Goal: Task Accomplishment & Management: Manage account settings

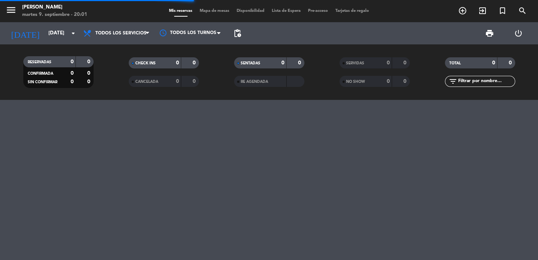
click at [238, 28] on span "pending_actions" at bounding box center [237, 33] width 15 height 15
click at [233, 30] on span "pending_actions" at bounding box center [237, 33] width 9 height 9
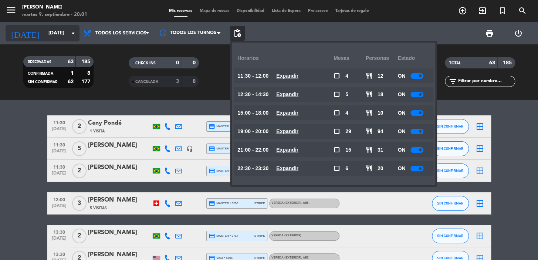
click at [52, 40] on div "today mié. 1 oct. arrow_drop_down" at bounding box center [43, 33] width 74 height 16
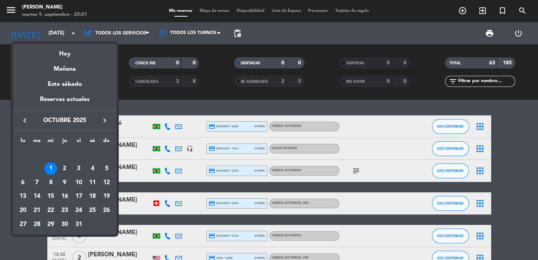
click at [69, 167] on div "2" at bounding box center [64, 168] width 13 height 13
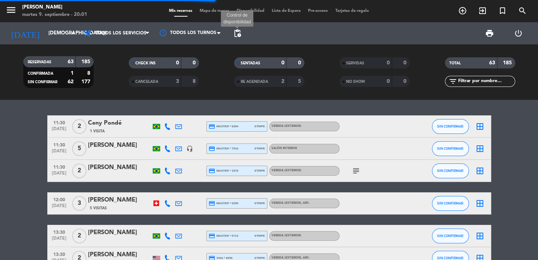
click at [237, 33] on span "pending_actions" at bounding box center [237, 33] width 9 height 9
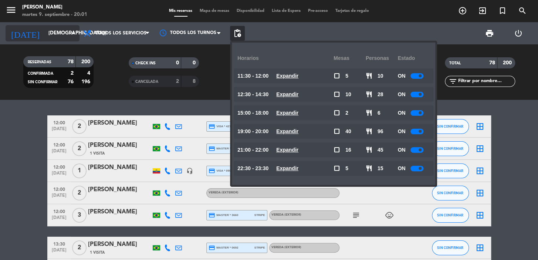
click at [49, 30] on input "jue. 2 oct." at bounding box center [77, 33] width 65 height 13
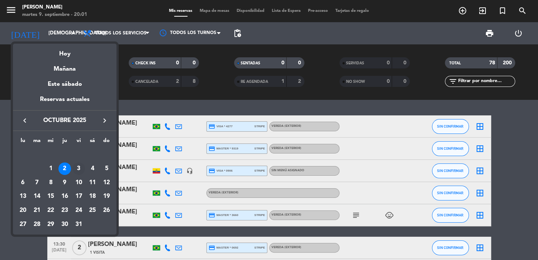
click at [75, 169] on div "3" at bounding box center [78, 168] width 13 height 13
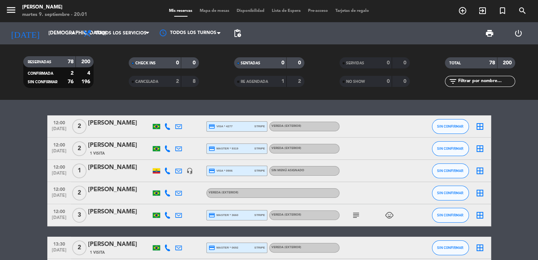
type input "vie. 3 oct."
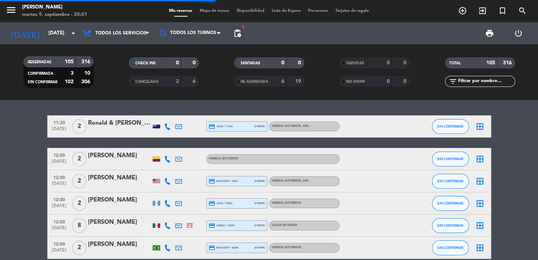
click at [236, 38] on span "pending_actions" at bounding box center [237, 33] width 15 height 15
click at [239, 34] on span "pending_actions" at bounding box center [237, 33] width 9 height 9
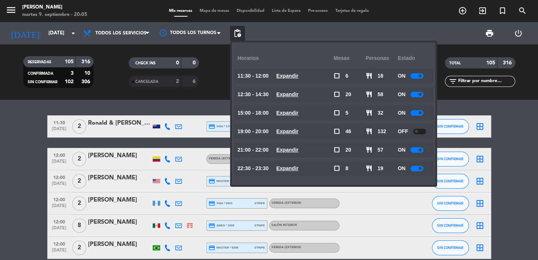
click at [419, 21] on div "menu Don Julio martes 9. septiembre - 20:05 Mis reservas Mapa de mesas Disponib…" at bounding box center [269, 11] width 538 height 22
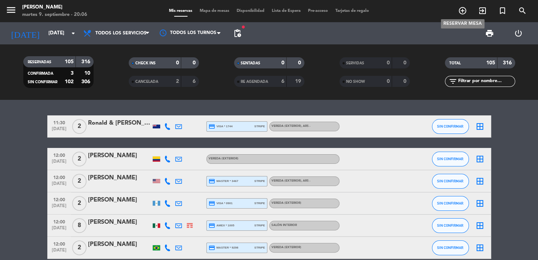
click at [464, 11] on icon "add_circle_outline" at bounding box center [462, 10] width 9 height 9
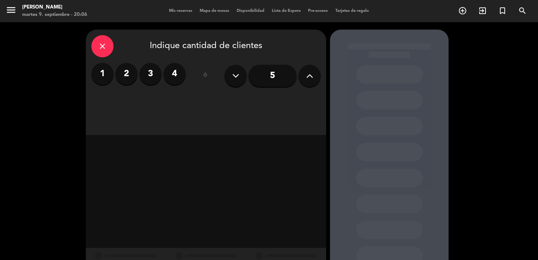
click at [305, 75] on button at bounding box center [309, 76] width 22 height 22
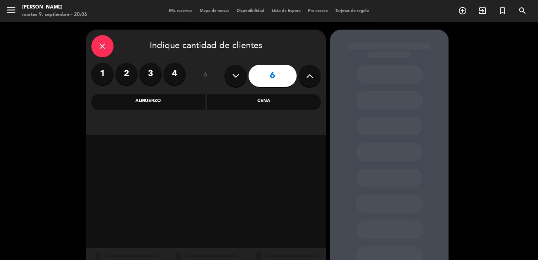
click at [308, 71] on icon at bounding box center [309, 75] width 7 height 11
click at [309, 72] on icon at bounding box center [309, 75] width 7 height 11
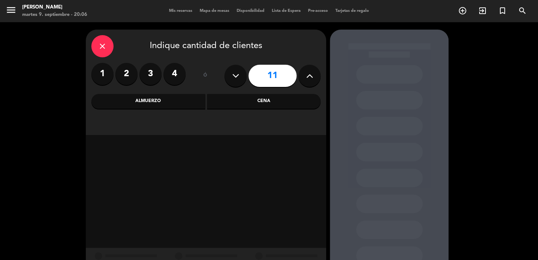
click at [309, 72] on icon at bounding box center [309, 75] width 7 height 11
click at [233, 75] on icon at bounding box center [235, 75] width 7 height 11
type input "12"
click at [245, 96] on div "Cena" at bounding box center [264, 101] width 114 height 15
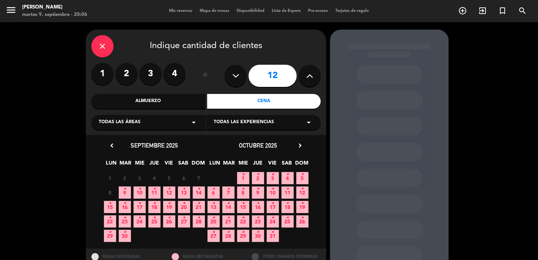
click at [182, 205] on span "20 •" at bounding box center [184, 207] width 12 height 12
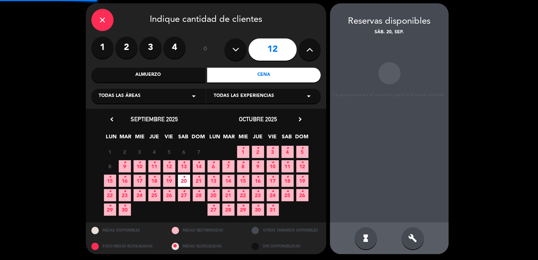
scroll to position [27, 0]
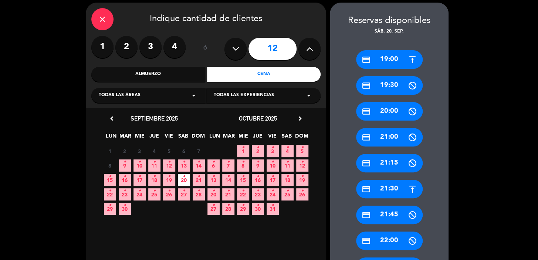
click at [147, 92] on div "Todas las áreas arrow_drop_down" at bounding box center [148, 95] width 114 height 15
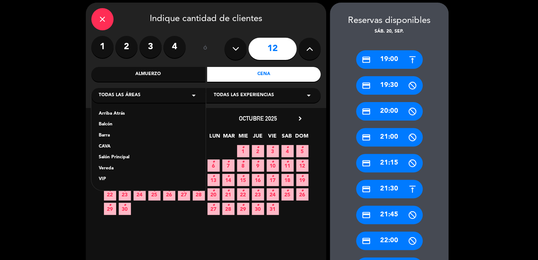
click at [129, 165] on div "Vereda" at bounding box center [148, 168] width 99 height 7
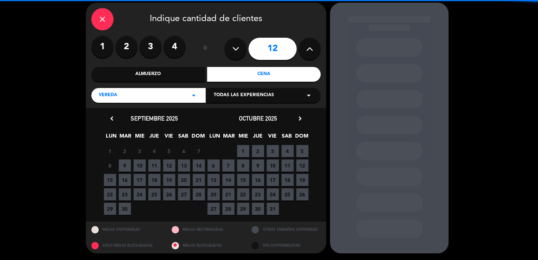
click at [255, 91] on div "Todas las experiencias arrow_drop_down" at bounding box center [263, 95] width 114 height 15
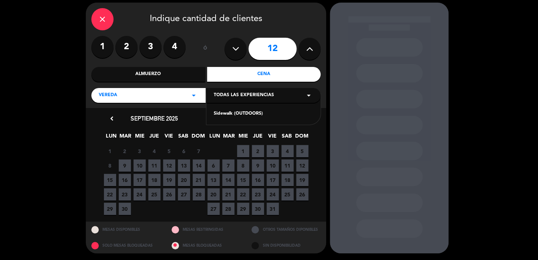
click at [243, 113] on div "Sidewalk (OUTDOORS)" at bounding box center [263, 113] width 99 height 7
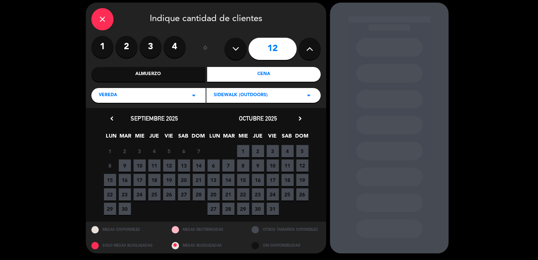
click at [187, 178] on span "20" at bounding box center [184, 180] width 12 height 12
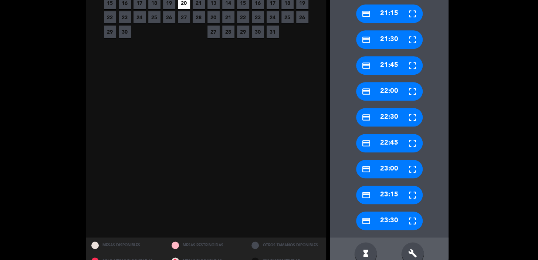
scroll to position [221, 0]
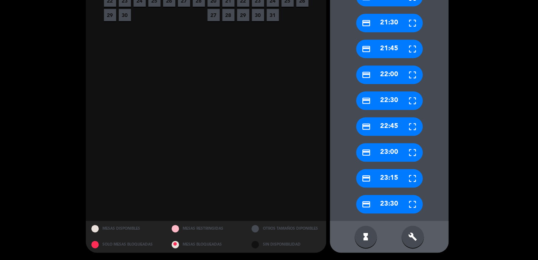
click at [404, 238] on div "build" at bounding box center [412, 236] width 22 height 22
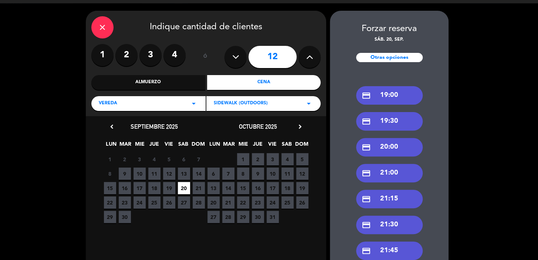
scroll to position [86, 0]
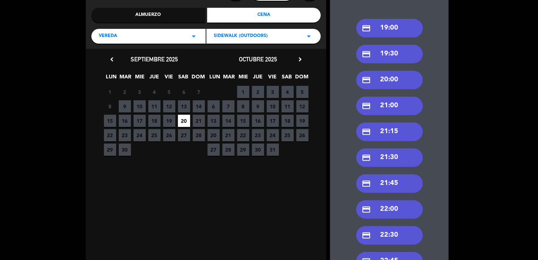
click at [391, 157] on div "credit_card 21:30" at bounding box center [389, 157] width 67 height 18
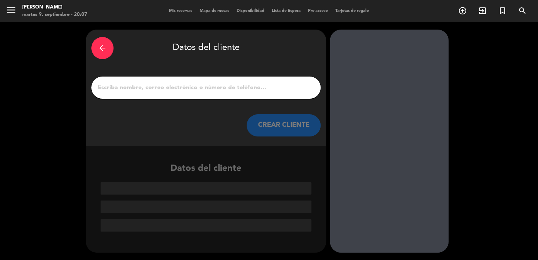
click at [217, 81] on div at bounding box center [205, 88] width 229 height 22
click at [216, 88] on input "1" at bounding box center [206, 87] width 218 height 10
click at [206, 86] on input "1" at bounding box center [206, 87] width 218 height 10
click at [205, 84] on input "1" at bounding box center [206, 87] width 218 height 10
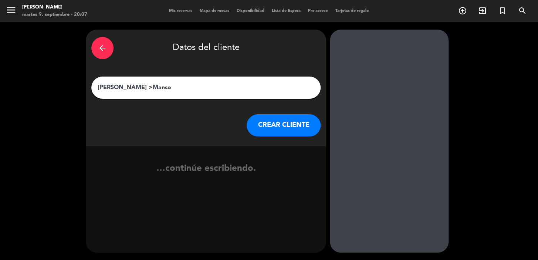
click at [118, 88] on input "Bruno >Manso" at bounding box center [206, 87] width 218 height 10
type input "Bruno Manso"
click at [261, 125] on button "CREAR CLIENTE" at bounding box center [284, 125] width 74 height 22
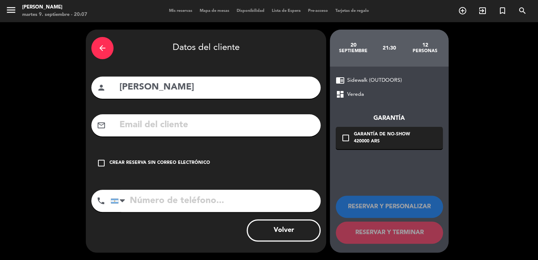
click at [224, 123] on input "text" at bounding box center [217, 125] width 196 height 15
paste input "mansowbruna@gmail.com"
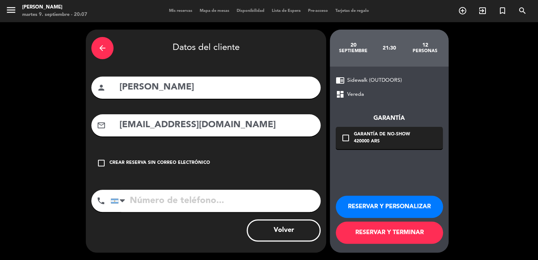
type input "mansowbruna@gmail.com"
click at [229, 203] on input "tel" at bounding box center [216, 201] width 210 height 22
paste input "+55 19 9 9279-7658"
type input "+55 19 9 9279-7658"
click at [396, 137] on div "Garantía de no-show" at bounding box center [382, 134] width 56 height 7
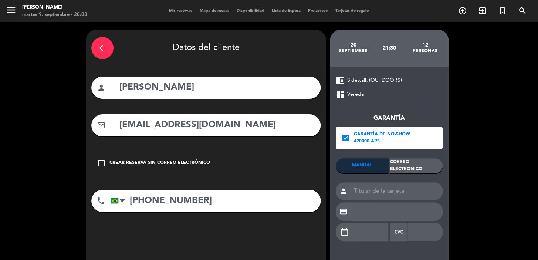
click at [410, 162] on div "Correo Electrónico" at bounding box center [416, 165] width 52 height 15
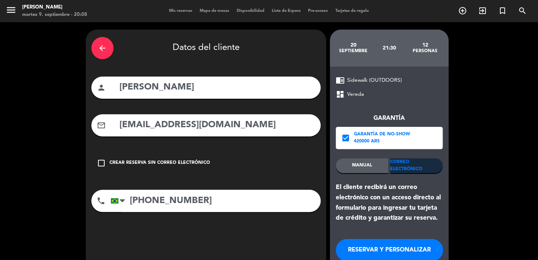
scroll to position [43, 0]
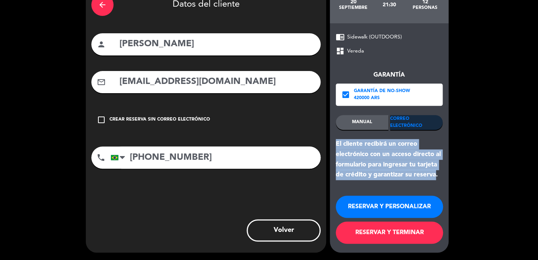
drag, startPoint x: 335, startPoint y: 143, endPoint x: 436, endPoint y: 177, distance: 106.7
click at [436, 177] on div "chrome_reader_mode Sidewalk (OUTDOORS) dashboard Vereda Garantía check_box Gara…" at bounding box center [389, 137] width 119 height 229
drag, startPoint x: 421, startPoint y: 169, endPoint x: 386, endPoint y: 172, distance: 35.6
click at [386, 172] on div "El cliente recibirá un correo electrónico con un acceso directo al formulario p…" at bounding box center [389, 159] width 107 height 41
drag, startPoint x: 441, startPoint y: 179, endPoint x: 337, endPoint y: 140, distance: 111.5
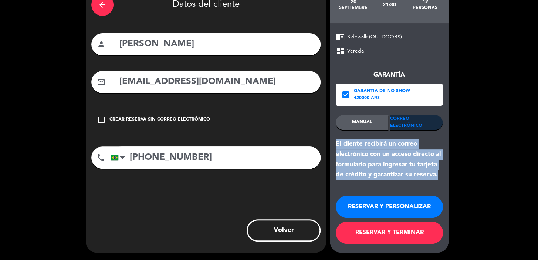
click at [337, 140] on div "El cliente recibirá un correo electrónico con un acceso directo al formulario p…" at bounding box center [389, 159] width 107 height 41
copy div "El cliente recibirá un correo electrónico con un acceso directo al formulario p…"
click at [390, 201] on button "RESERVAR Y PERSONALIZAR" at bounding box center [389, 207] width 107 height 22
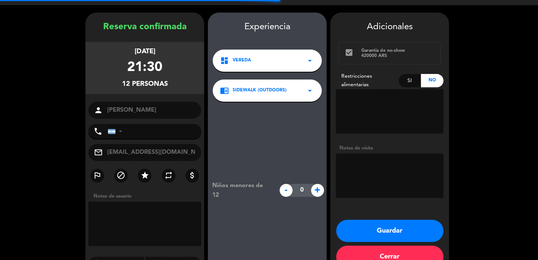
type input "+5519992797658"
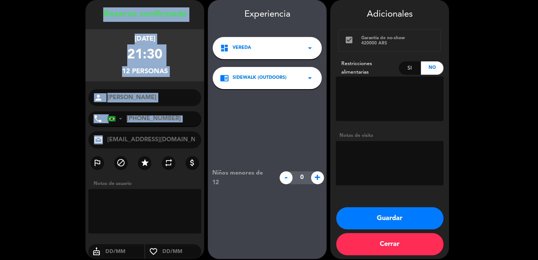
drag, startPoint x: 103, startPoint y: 12, endPoint x: 198, endPoint y: 139, distance: 159.0
click at [198, 140] on div "Reserva confirmada sábado 20, sep. 2025 21:30 12 personas person Bruno Manso ph…" at bounding box center [144, 136] width 119 height 259
click at [182, 74] on div "sábado 20, sep. 2025 21:30 12 personas" at bounding box center [144, 55] width 119 height 52
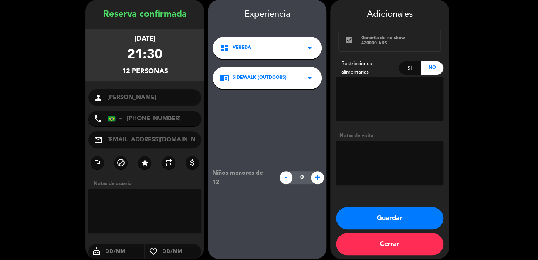
drag, startPoint x: 104, startPoint y: 35, endPoint x: 176, endPoint y: 78, distance: 84.2
click at [176, 78] on div "sábado 20, sep. 2025 21:30 12 personas" at bounding box center [144, 55] width 119 height 52
copy div "sábado 20, sep. 2025 21:30 12 personas"
click at [373, 157] on textarea at bounding box center [390, 163] width 108 height 44
type textarea "EXTERIOR. Cumpleaños de 50años"
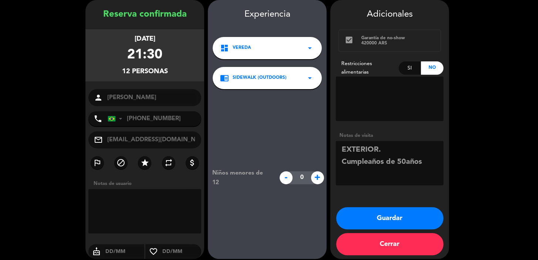
click at [380, 213] on button "Guardar" at bounding box center [389, 218] width 107 height 22
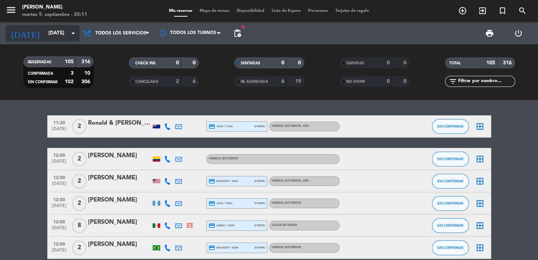
click at [46, 30] on input "vie. 3 oct." at bounding box center [77, 33] width 65 height 13
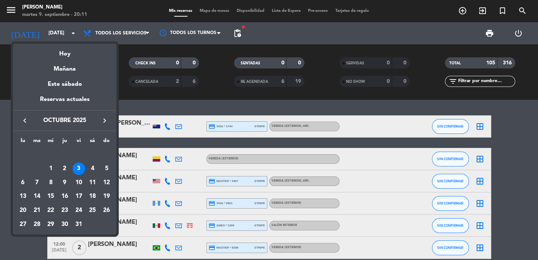
click at [105, 120] on icon "keyboard_arrow_right" at bounding box center [104, 120] width 9 height 9
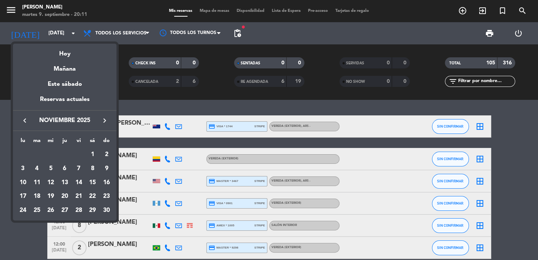
click at [104, 120] on icon "keyboard_arrow_right" at bounding box center [104, 120] width 9 height 9
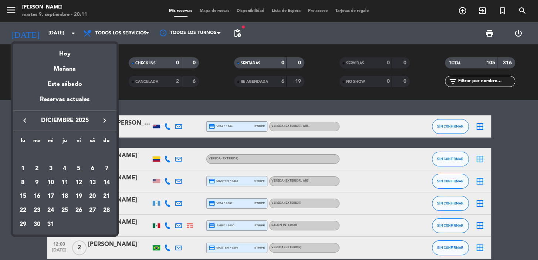
click at [21, 118] on icon "keyboard_arrow_left" at bounding box center [24, 120] width 9 height 9
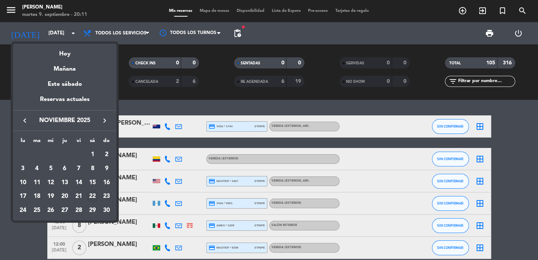
click at [96, 195] on div "22" at bounding box center [92, 196] width 13 height 13
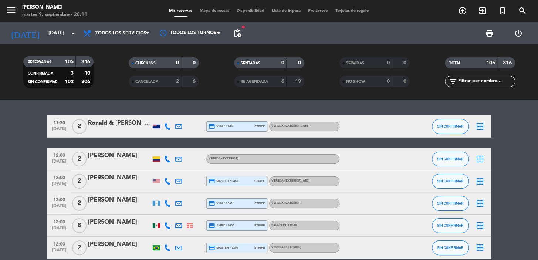
type input "sáb. 22 nov."
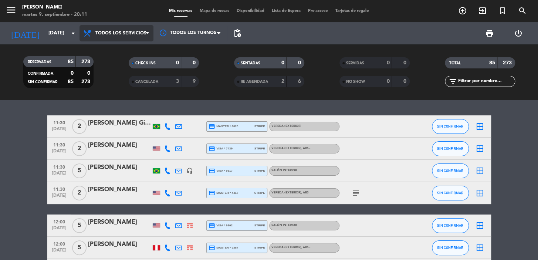
click at [109, 35] on span "Todos los servicios" at bounding box center [120, 33] width 51 height 5
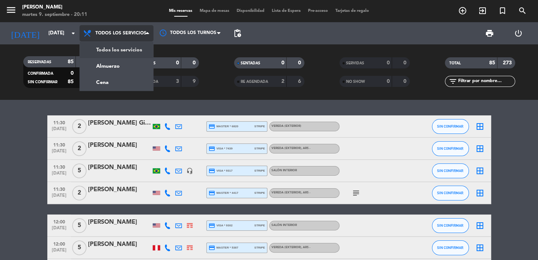
click at [121, 32] on span "Todos los servicios" at bounding box center [120, 33] width 51 height 5
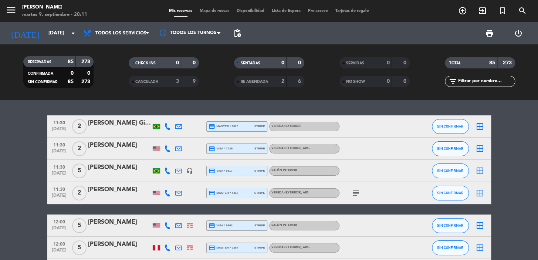
click at [478, 82] on input "text" at bounding box center [485, 81] width 57 height 8
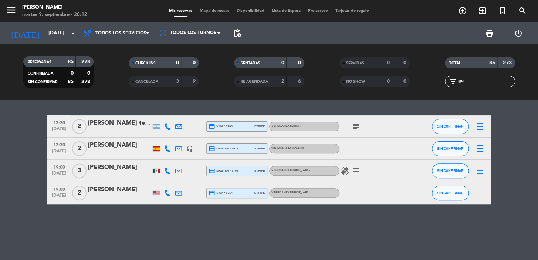
type input "g"
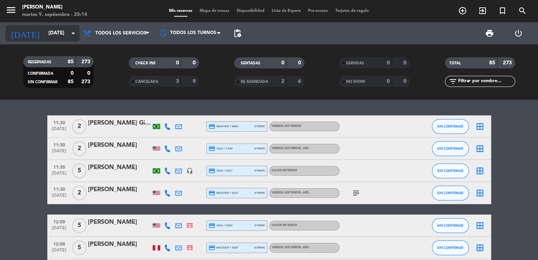
click at [63, 28] on input "sáb. 22 nov." at bounding box center [77, 33] width 65 height 13
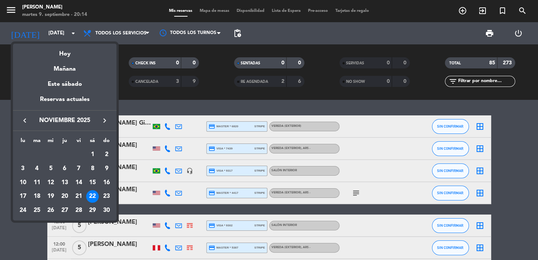
click at [24, 119] on icon "keyboard_arrow_left" at bounding box center [24, 120] width 9 height 9
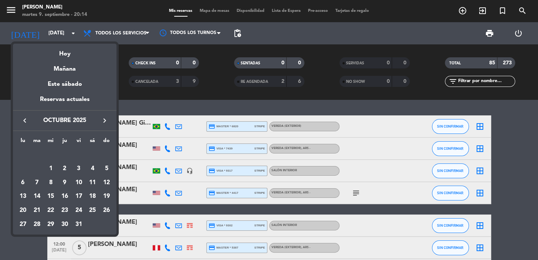
click at [24, 119] on icon "keyboard_arrow_left" at bounding box center [24, 120] width 9 height 9
click at [52, 182] on div "10" at bounding box center [50, 182] width 13 height 13
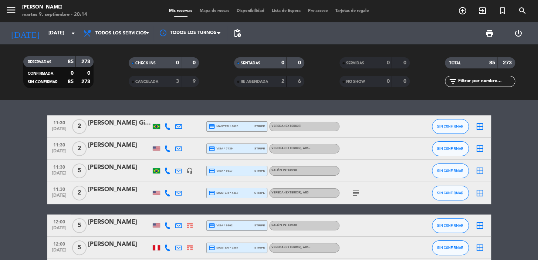
type input "mié. [DATE]"
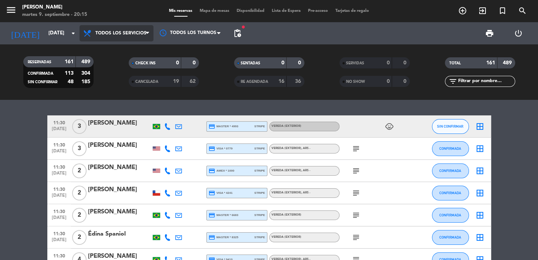
click at [112, 29] on span "Todos los servicios" at bounding box center [116, 33] width 74 height 16
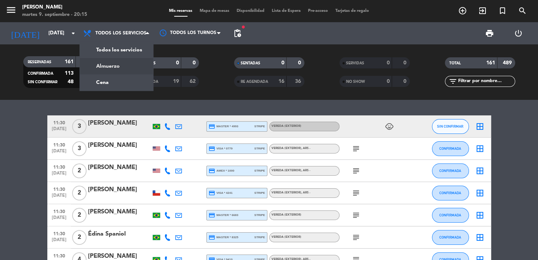
click at [120, 81] on div "menu Don Julio martes 9. septiembre - 20:15 Mis reservas Mapa de mesas Disponib…" at bounding box center [269, 50] width 538 height 100
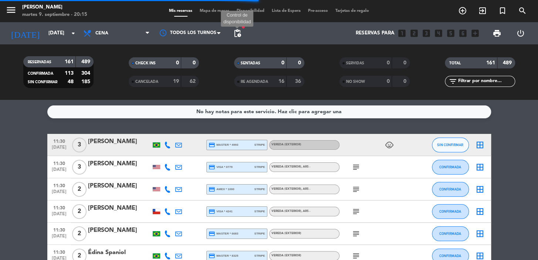
click at [239, 31] on span "pending_actions" at bounding box center [237, 33] width 9 height 9
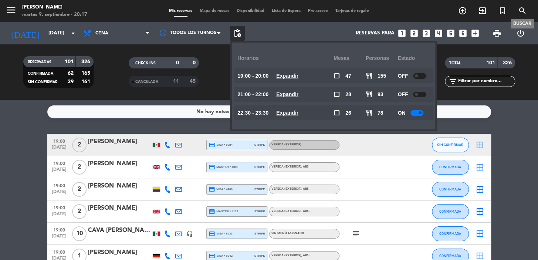
click at [527, 9] on span "search" at bounding box center [522, 10] width 20 height 13
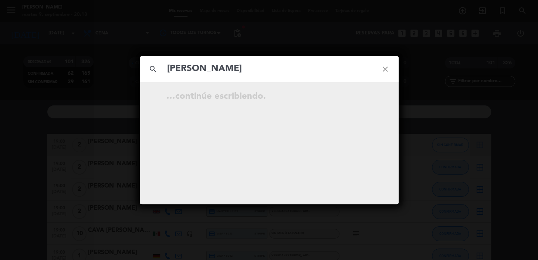
type input "paulo rodrigo"
click at [370, 95] on icon "open_in_new" at bounding box center [366, 97] width 9 height 9
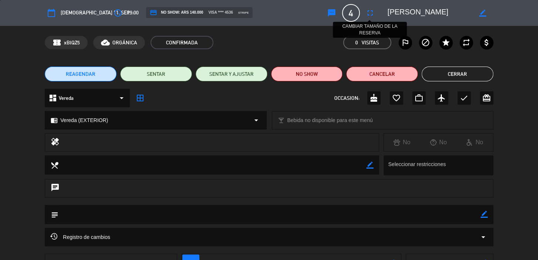
click at [369, 11] on icon "fullscreen" at bounding box center [370, 13] width 9 height 9
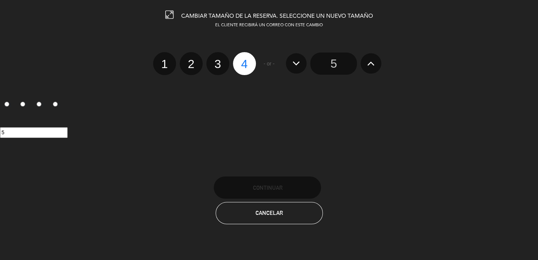
click at [368, 58] on icon at bounding box center [371, 63] width 8 height 12
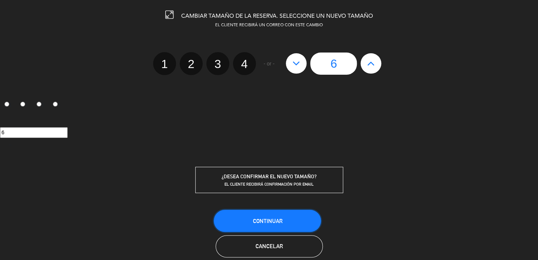
click at [262, 214] on button "Continuar" at bounding box center [267, 221] width 107 height 22
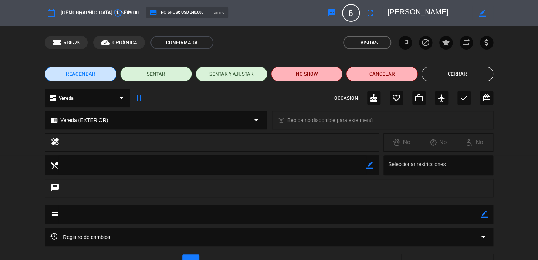
scroll to position [57, 0]
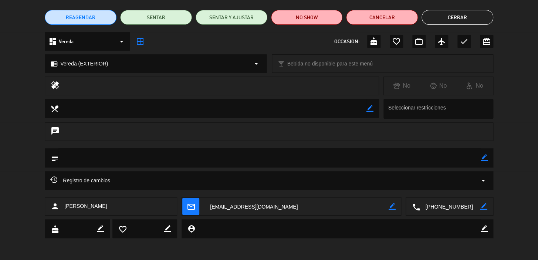
click at [279, 206] on textarea at bounding box center [296, 206] width 184 height 18
click at [276, 205] on textarea at bounding box center [296, 206] width 184 height 18
click at [194, 205] on icon "mail_outline" at bounding box center [191, 206] width 8 height 8
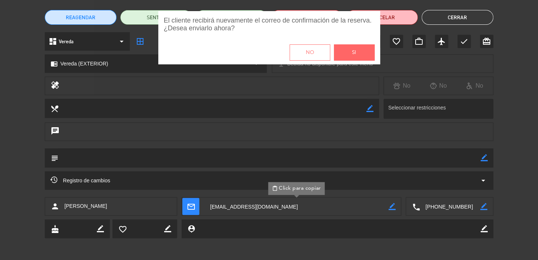
click at [362, 51] on button "Si" at bounding box center [354, 52] width 41 height 16
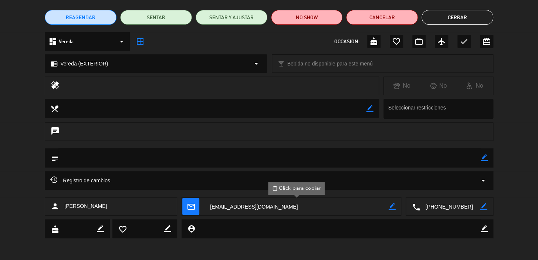
click at [465, 14] on button "Cerrar" at bounding box center [457, 17] width 72 height 15
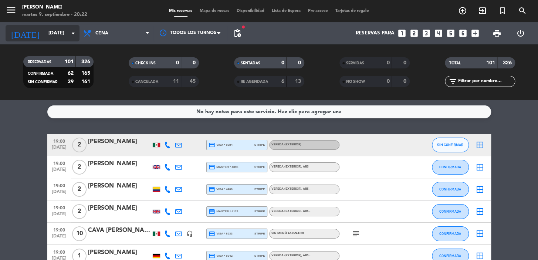
click at [58, 30] on input "mié. [DATE]" at bounding box center [77, 33] width 65 height 13
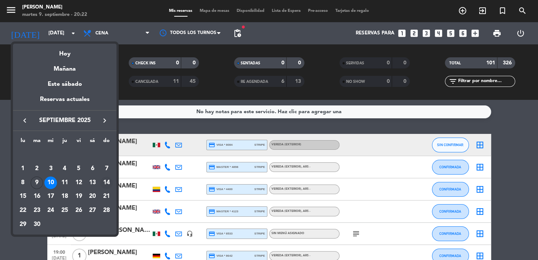
click at [108, 181] on div "14" at bounding box center [106, 182] width 13 height 13
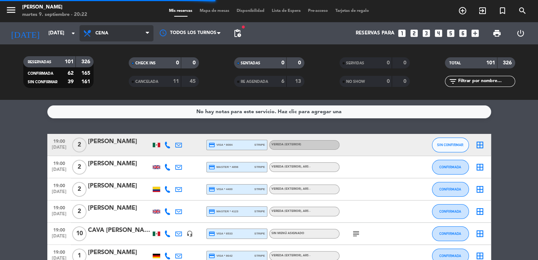
click at [102, 21] on div "menu Don Julio martes 9. septiembre - 20:22 Mis reservas Mapa de mesas Disponib…" at bounding box center [269, 11] width 538 height 22
click at [105, 28] on span "Cena" at bounding box center [116, 33] width 74 height 16
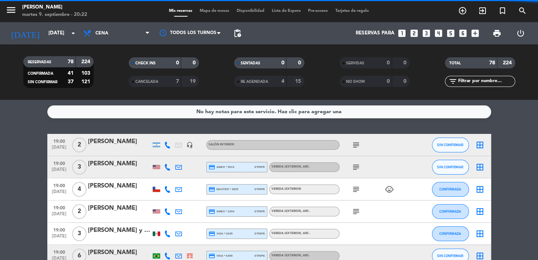
click at [130, 53] on div "CHECK INS 0 0 CANCELADA 7 19" at bounding box center [163, 72] width 105 height 41
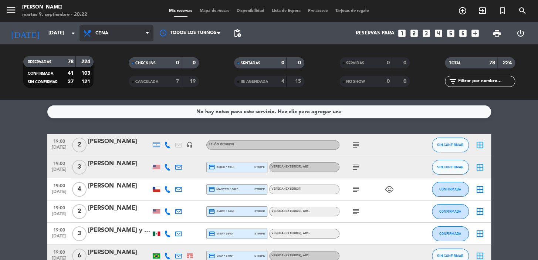
click at [126, 37] on span "Cena" at bounding box center [116, 33] width 74 height 16
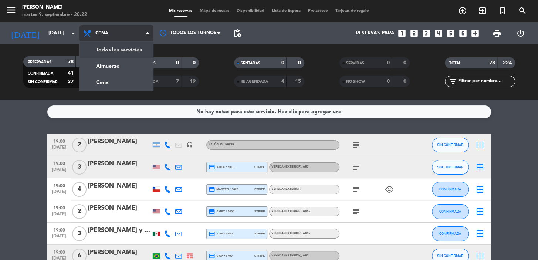
click at [128, 51] on div "menu Don Julio martes 9. septiembre - 20:22 Mis reservas Mapa de mesas Disponib…" at bounding box center [269, 50] width 538 height 100
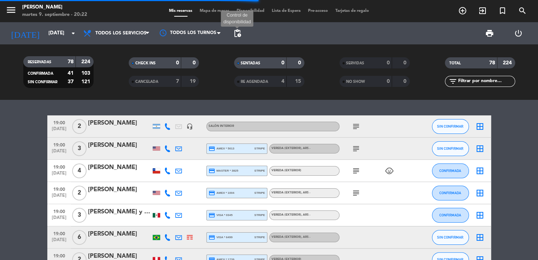
click at [238, 34] on span "pending_actions" at bounding box center [237, 33] width 9 height 9
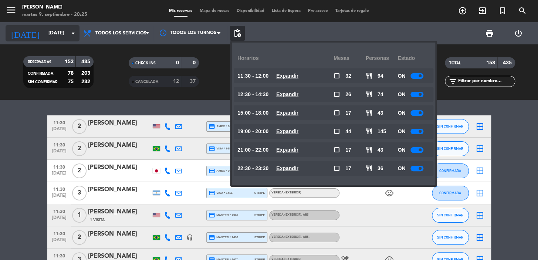
click at [45, 33] on input "dom. 14 sep." at bounding box center [77, 33] width 65 height 13
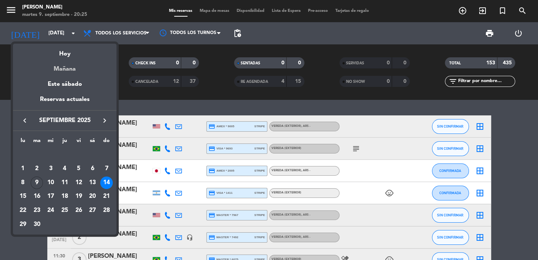
click at [74, 70] on div "Mañana" at bounding box center [65, 66] width 104 height 15
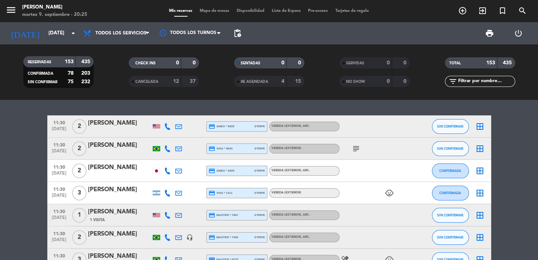
type input "mié. [DATE]"
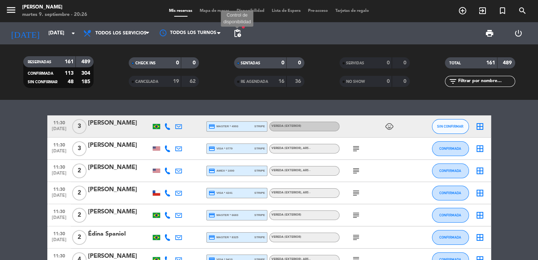
click at [237, 33] on span "pending_actions" at bounding box center [237, 33] width 9 height 9
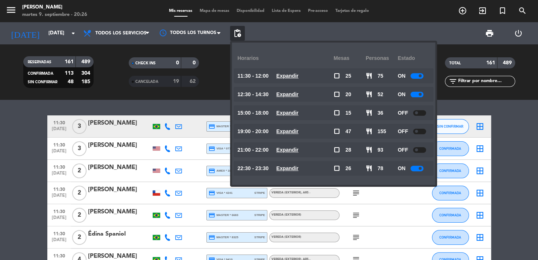
click at [298, 94] on u "Expandir" at bounding box center [287, 94] width 22 height 6
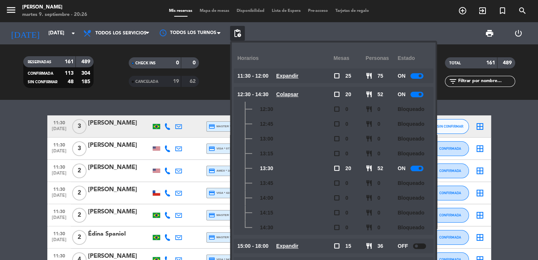
scroll to position [53, 0]
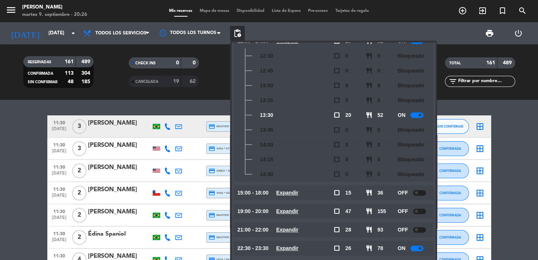
click at [298, 192] on u "Expandir" at bounding box center [287, 193] width 22 height 6
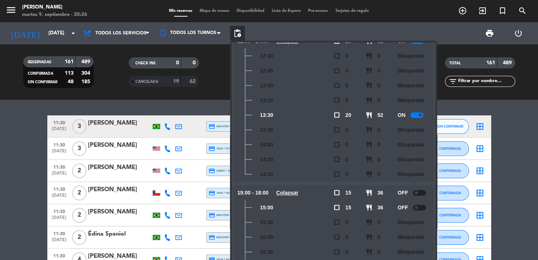
scroll to position [157, 0]
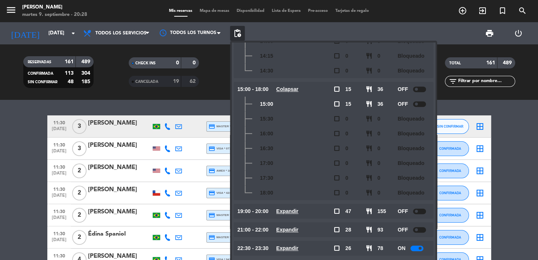
click at [329, 228] on div "21:00 - 22:00 Expandir" at bounding box center [285, 229] width 96 height 15
click at [321, 244] on div "22:30 - 23:30 Expandir" at bounding box center [285, 248] width 96 height 15
click at [292, 248] on u "Expandir" at bounding box center [287, 248] width 22 height 6
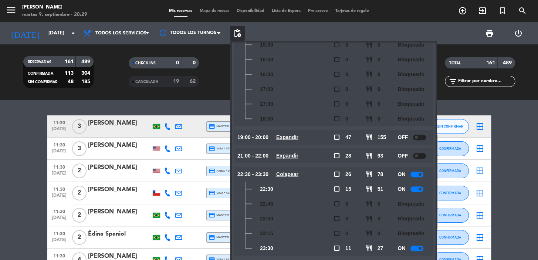
click at [474, 28] on div "print power_settings_new" at bounding box center [389, 33] width 288 height 22
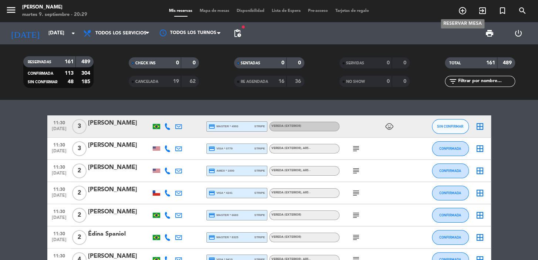
click at [462, 10] on icon "add_circle_outline" at bounding box center [462, 10] width 9 height 9
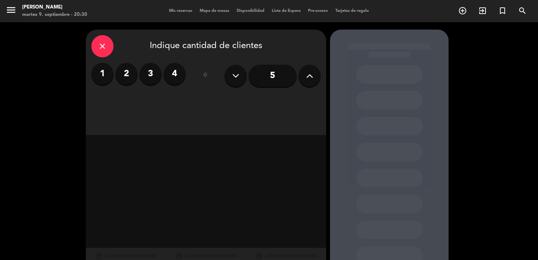
click at [309, 75] on icon at bounding box center [309, 75] width 7 height 11
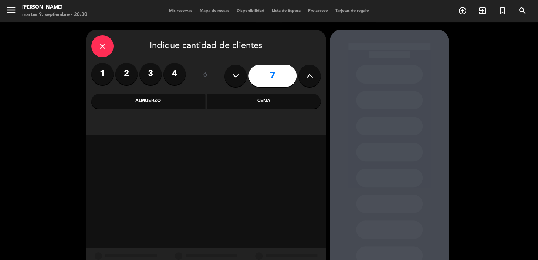
click at [309, 74] on icon at bounding box center [309, 75] width 7 height 11
type input "8"
click at [274, 100] on div "Cena" at bounding box center [264, 101] width 114 height 15
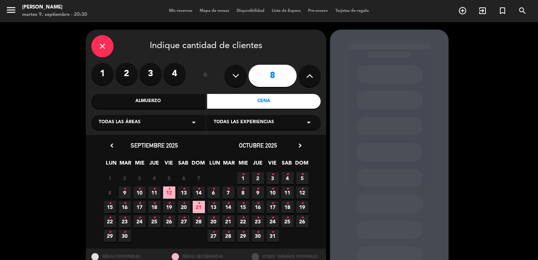
click at [140, 101] on div "Almuerzo" at bounding box center [148, 101] width 114 height 15
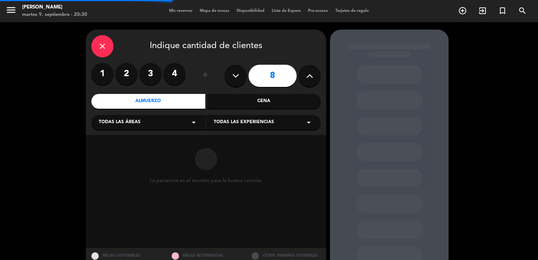
click at [233, 101] on div "Cena" at bounding box center [264, 101] width 114 height 15
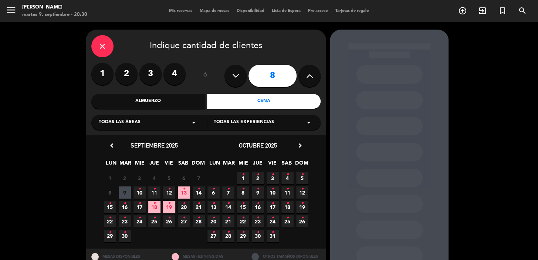
click at [143, 119] on div "Todas las áreas arrow_drop_down" at bounding box center [148, 122] width 114 height 15
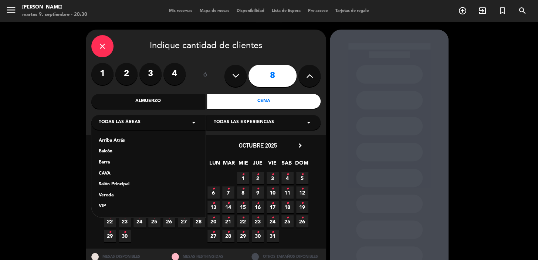
click at [129, 194] on div "Vereda" at bounding box center [148, 195] width 99 height 7
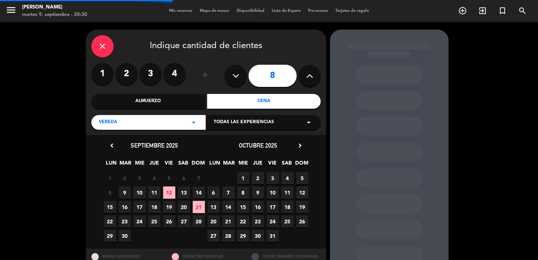
click at [246, 118] on div "Todas las experiencias arrow_drop_down" at bounding box center [263, 122] width 114 height 15
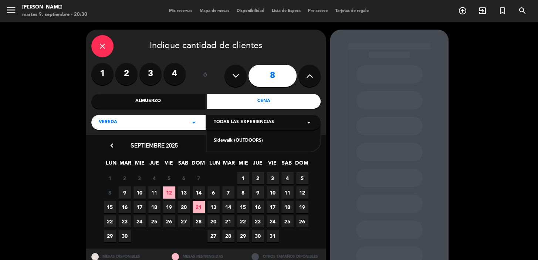
click at [239, 138] on div "Sidewalk (OUTDOORS)" at bounding box center [263, 140] width 99 height 7
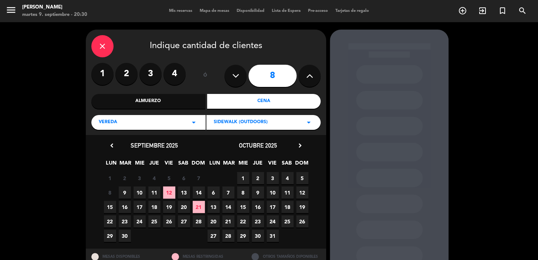
click at [301, 146] on icon "chevron_right" at bounding box center [300, 146] width 8 height 8
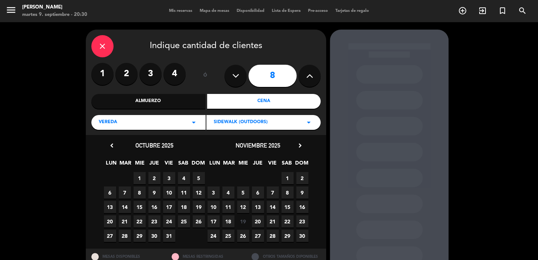
click at [301, 146] on icon "chevron_right" at bounding box center [300, 146] width 8 height 8
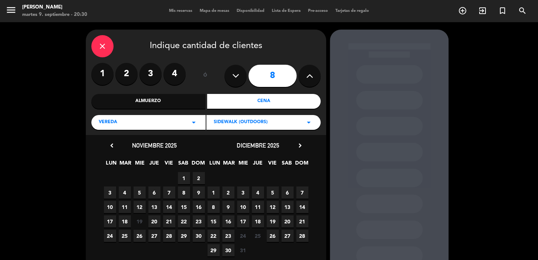
click at [257, 195] on span "4" at bounding box center [258, 192] width 12 height 12
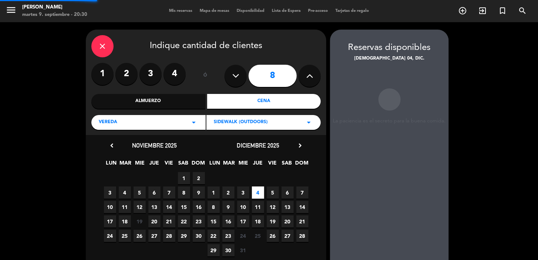
scroll to position [30, 0]
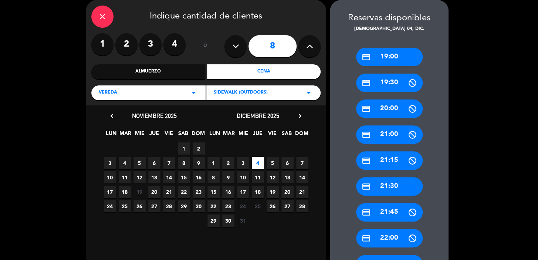
click at [389, 58] on div "credit_card 19:00" at bounding box center [389, 57] width 67 height 18
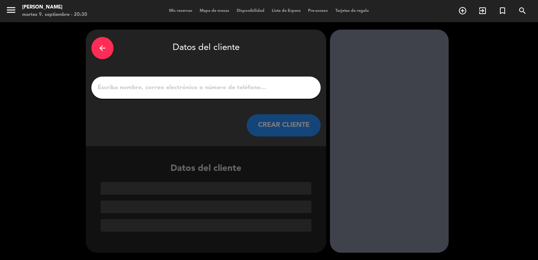
click at [196, 85] on input "1" at bounding box center [206, 87] width 218 height 10
paste input "Tamara Goldvarg"
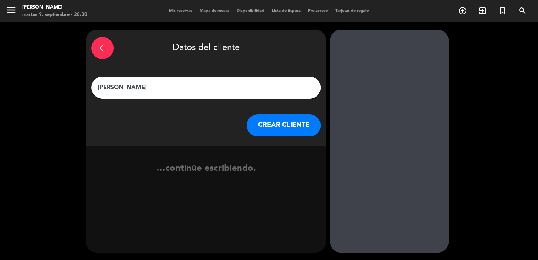
type input "Tamara Goldvarg"
click at [269, 126] on button "CREAR CLIENTE" at bounding box center [284, 125] width 74 height 22
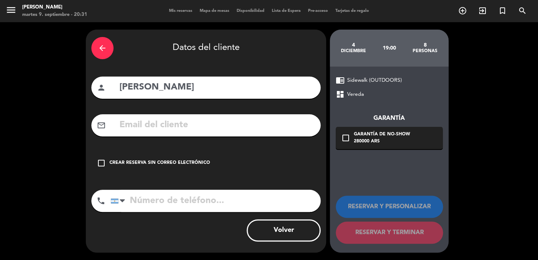
click at [227, 127] on input "text" at bounding box center [217, 125] width 196 height 15
paste input "tamara.goldvarg@gmail.com"
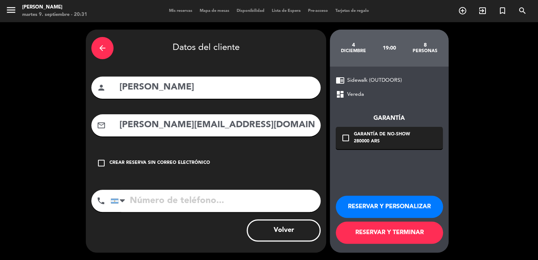
type input "tamara.goldvarg@gmail.com"
click at [201, 206] on input "tel" at bounding box center [216, 201] width 210 height 22
paste input "1124513223"
type input "1124513223"
click at [360, 140] on div "280000 ARS" at bounding box center [382, 141] width 56 height 7
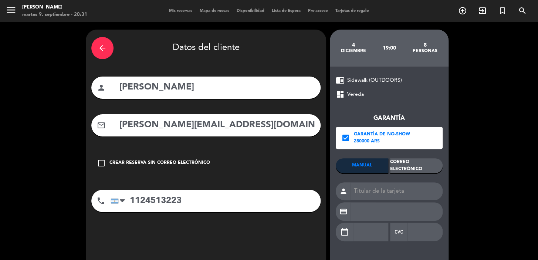
click at [404, 160] on div "Correo Electrónico" at bounding box center [416, 165] width 52 height 15
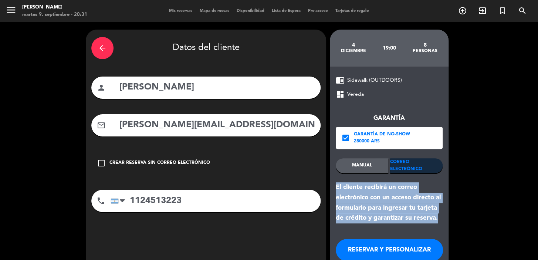
drag, startPoint x: 336, startPoint y: 185, endPoint x: 433, endPoint y: 216, distance: 101.4
click at [439, 215] on div "El cliente recibirá un correo electrónico con un acceso directo al formulario p…" at bounding box center [389, 202] width 107 height 41
copy div "El cliente recibirá un correo electrónico con un acceso directo al formulario p…"
click at [386, 245] on button "RESERVAR Y PERSONALIZAR" at bounding box center [389, 250] width 107 height 22
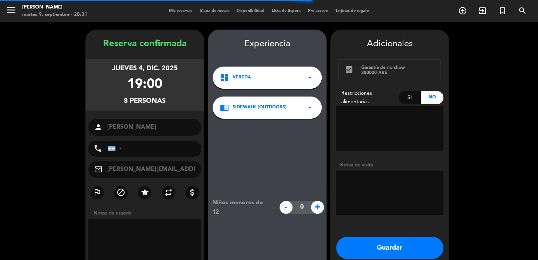
type input "+541124513223"
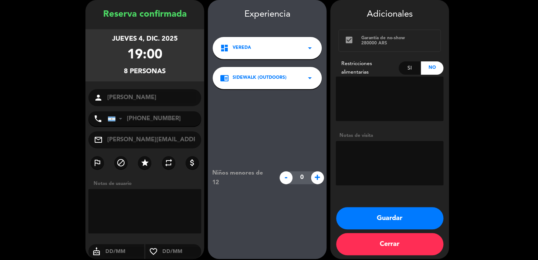
drag, startPoint x: 111, startPoint y: 37, endPoint x: 176, endPoint y: 70, distance: 72.6
click at [176, 70] on div "jueves 4, dic. 2025 19:00 8 personas" at bounding box center [144, 55] width 119 height 52
copy div "jueves 4, dic. 2025 19:00 8 personas"
click at [419, 218] on button "Guardar" at bounding box center [389, 218] width 107 height 22
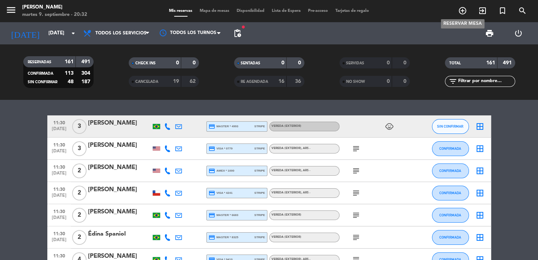
click at [464, 9] on icon "add_circle_outline" at bounding box center [462, 10] width 9 height 9
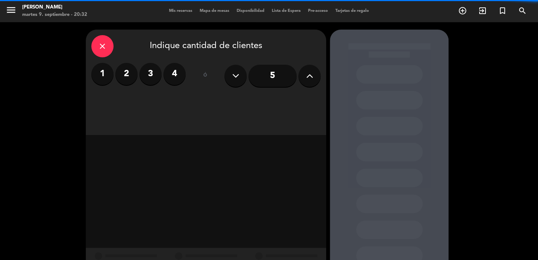
click at [311, 78] on icon at bounding box center [309, 75] width 7 height 11
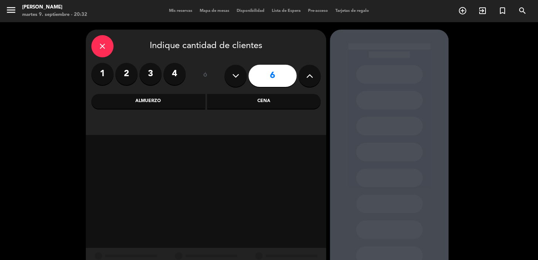
click at [254, 102] on div "Cena" at bounding box center [264, 101] width 114 height 15
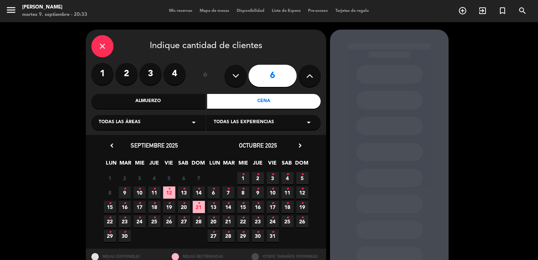
click at [157, 123] on div "Todas las áreas arrow_drop_down" at bounding box center [148, 122] width 114 height 15
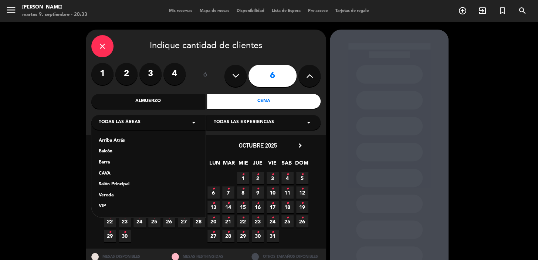
click at [119, 196] on div "Vereda" at bounding box center [148, 195] width 99 height 7
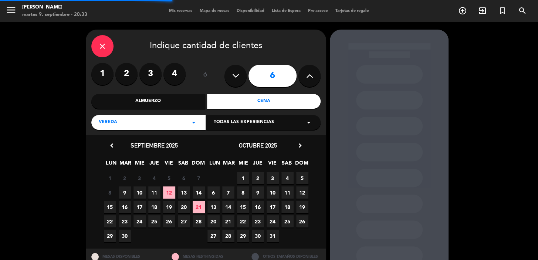
click at [258, 119] on span "Todas las experiencias" at bounding box center [244, 122] width 60 height 7
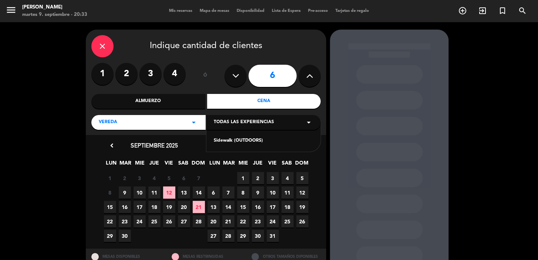
click at [248, 138] on div "Sidewalk (OUTDOORS)" at bounding box center [263, 140] width 99 height 7
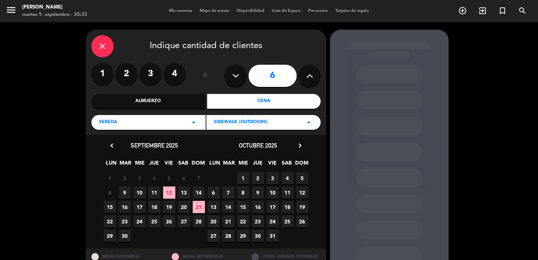
click at [288, 176] on span "4" at bounding box center [287, 178] width 12 height 12
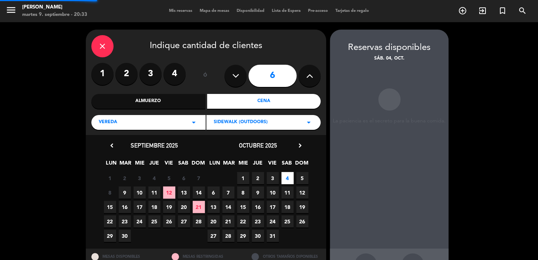
scroll to position [27, 0]
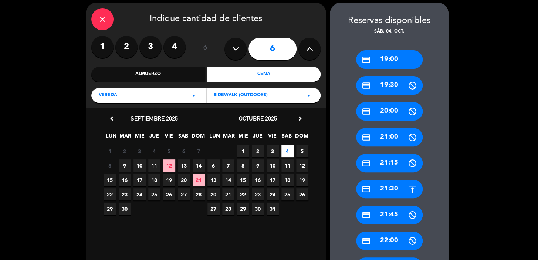
click at [99, 17] on icon "close" at bounding box center [102, 19] width 9 height 9
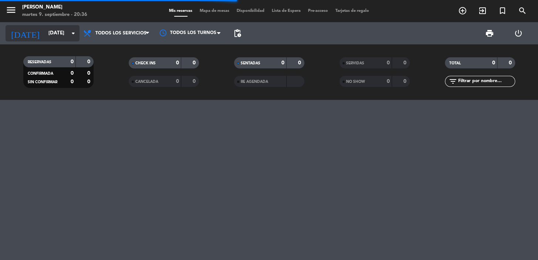
click at [61, 27] on input "mié. [DATE]" at bounding box center [77, 33] width 65 height 13
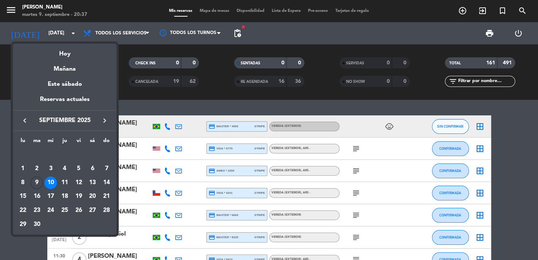
click at [109, 116] on button "keyboard_arrow_right" at bounding box center [104, 121] width 13 height 10
click at [108, 117] on icon "keyboard_arrow_right" at bounding box center [104, 120] width 9 height 9
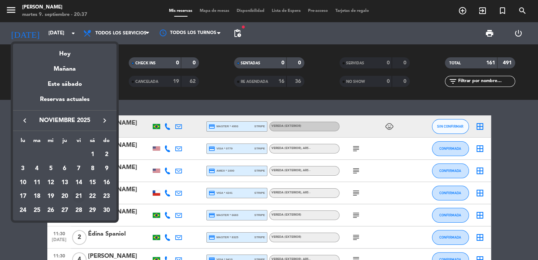
click at [75, 191] on div "21" at bounding box center [78, 196] width 13 height 13
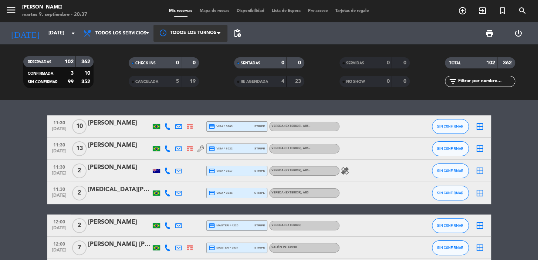
click at [217, 34] on span at bounding box center [220, 33] width 7 height 7
click at [212, 29] on div at bounding box center [190, 33] width 74 height 17
click at [240, 26] on span "pending_actions" at bounding box center [237, 33] width 15 height 15
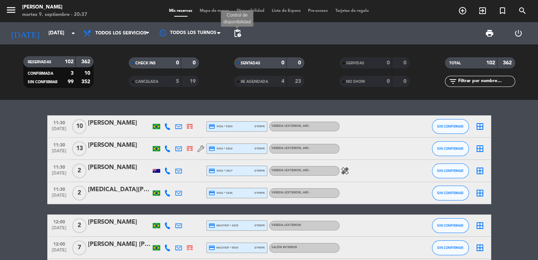
click at [238, 30] on span "pending_actions" at bounding box center [237, 33] width 9 height 9
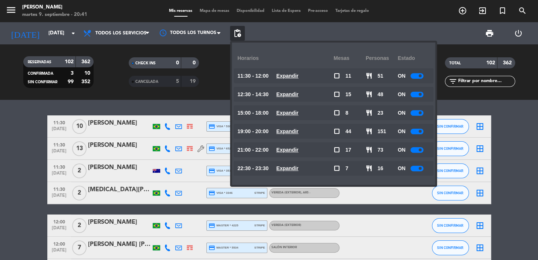
click at [265, 35] on div "print power_settings_new" at bounding box center [389, 33] width 288 height 22
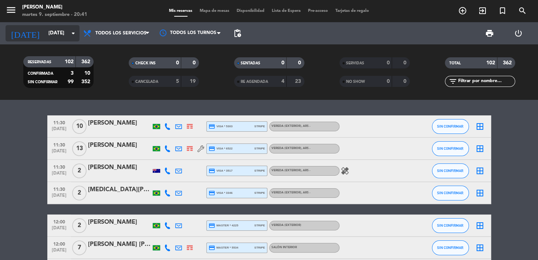
click at [64, 30] on input "vie. 21 nov." at bounding box center [77, 33] width 65 height 13
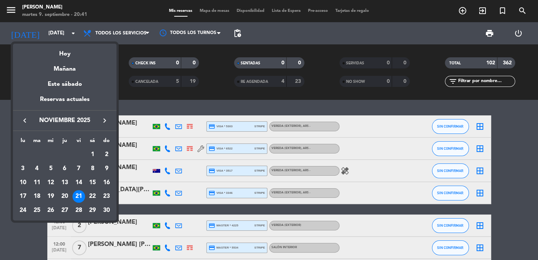
click at [26, 118] on icon "keyboard_arrow_left" at bounding box center [24, 120] width 9 height 9
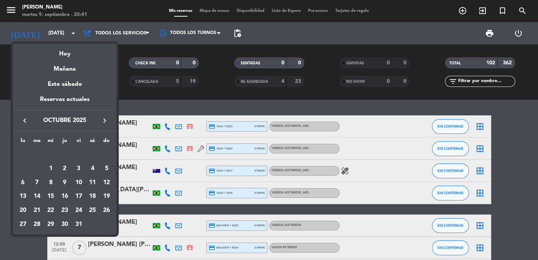
click at [26, 118] on icon "keyboard_arrow_left" at bounding box center [24, 120] width 9 height 9
click at [81, 180] on div "12" at bounding box center [78, 182] width 13 height 13
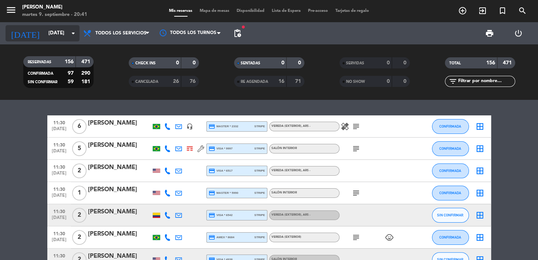
click at [55, 31] on input "vie. [DATE]" at bounding box center [77, 33] width 65 height 13
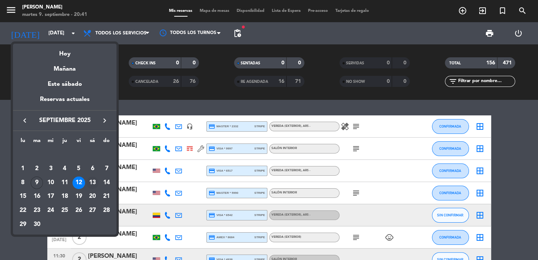
click at [95, 181] on div "13" at bounding box center [92, 182] width 13 height 13
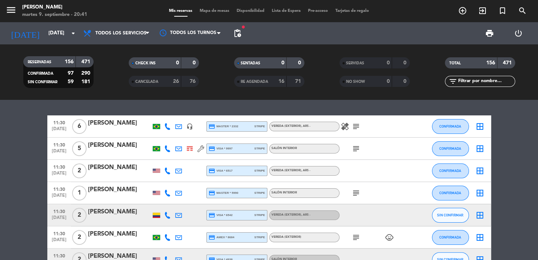
type input "sáb. 13 sep."
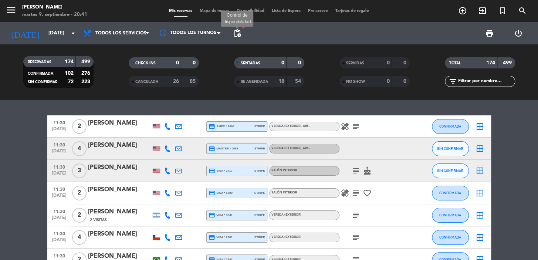
click at [241, 33] on span "pending_actions" at bounding box center [237, 33] width 9 height 9
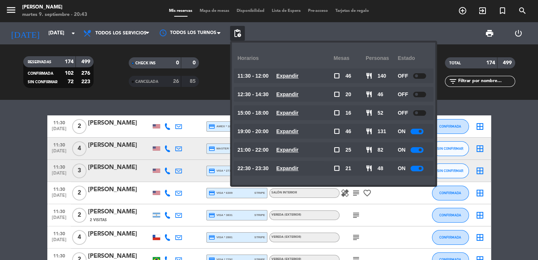
click at [298, 93] on u "Expandir" at bounding box center [287, 94] width 22 height 6
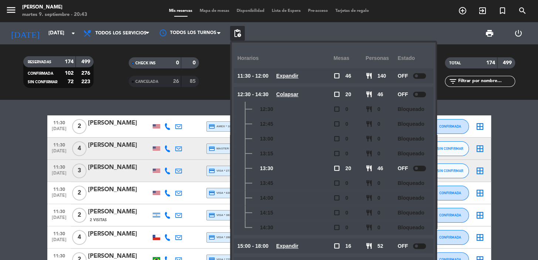
scroll to position [53, 0]
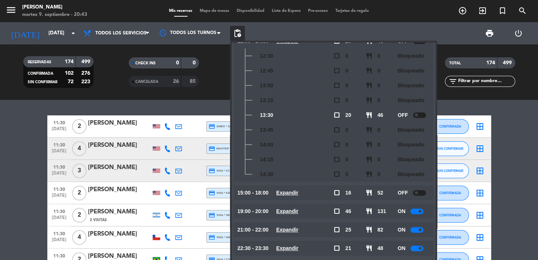
click at [297, 190] on u "Expandir" at bounding box center [287, 193] width 22 height 6
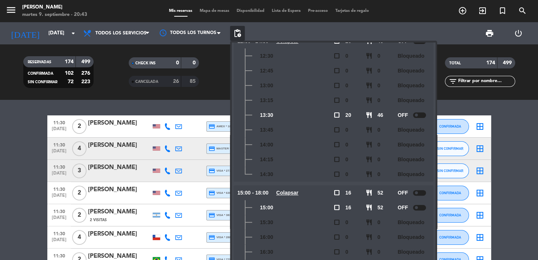
scroll to position [157, 0]
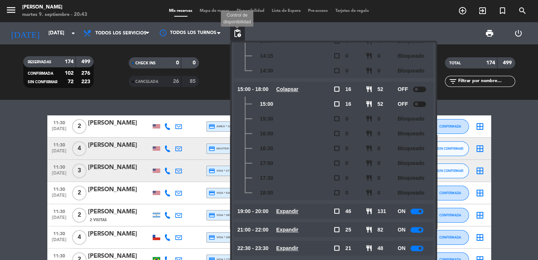
click at [241, 31] on span "pending_actions" at bounding box center [237, 33] width 9 height 9
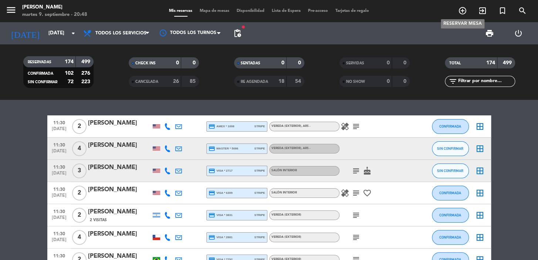
click at [462, 10] on icon "add_circle_outline" at bounding box center [462, 10] width 9 height 9
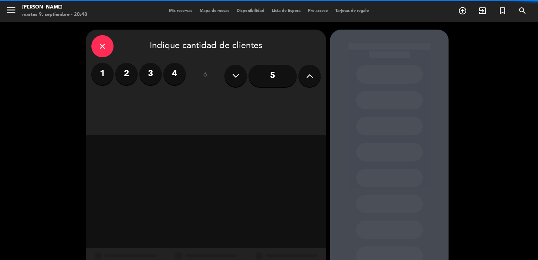
click at [132, 74] on label "2" at bounding box center [126, 74] width 22 height 22
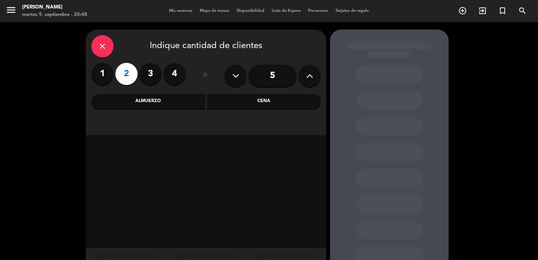
click at [160, 102] on div "Almuerzo" at bounding box center [148, 101] width 114 height 15
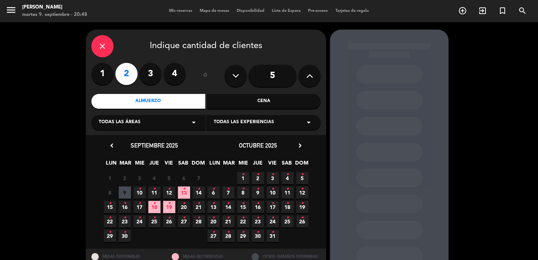
click at [135, 118] on div "Todas las áreas arrow_drop_down" at bounding box center [148, 122] width 114 height 15
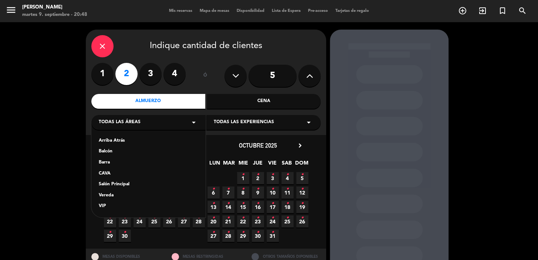
click at [113, 196] on div "Vereda" at bounding box center [148, 195] width 99 height 7
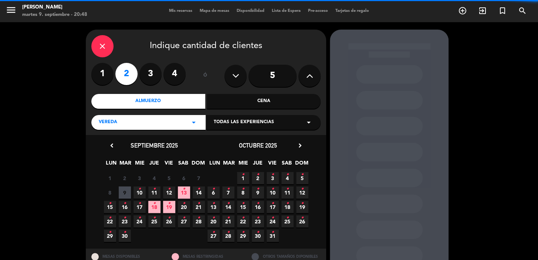
click at [239, 121] on span "Todas las experiencias" at bounding box center [244, 122] width 60 height 7
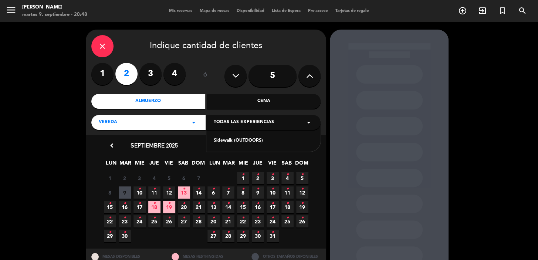
click at [241, 138] on div "Sidewalk (OUTDOORS)" at bounding box center [263, 140] width 99 height 7
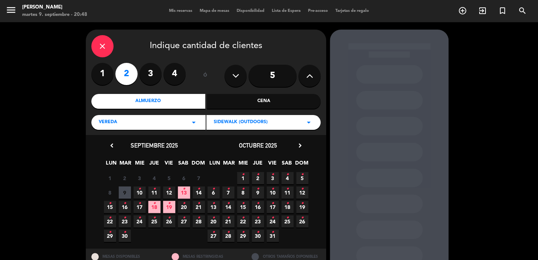
click at [138, 191] on icon "•" at bounding box center [139, 189] width 3 height 12
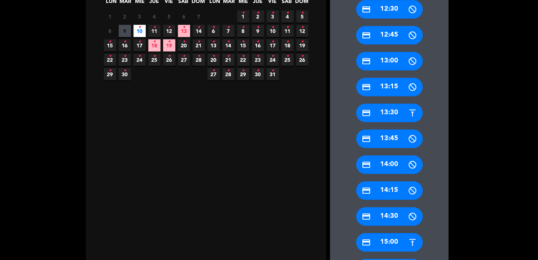
scroll to position [229, 0]
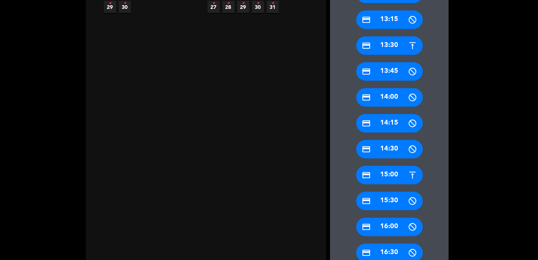
click at [375, 174] on div "credit_card 15:00" at bounding box center [389, 175] width 67 height 18
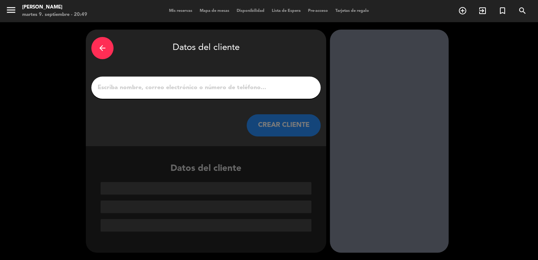
click at [150, 90] on input "1" at bounding box center [206, 87] width 218 height 10
click at [190, 82] on div at bounding box center [205, 88] width 229 height 22
click at [187, 87] on input "1" at bounding box center [206, 87] width 218 height 10
paste input "Gou Feifei"
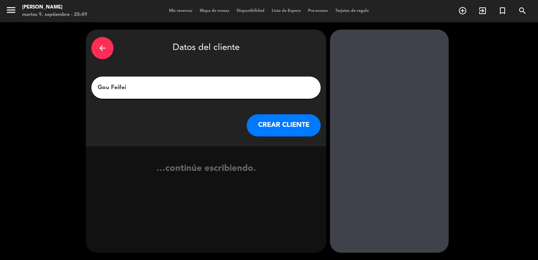
type input "Gou Feifei"
click at [264, 127] on button "CREAR CLIENTE" at bounding box center [284, 125] width 74 height 22
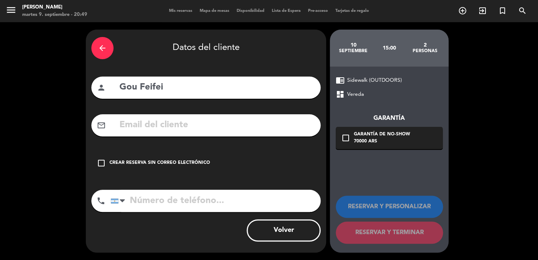
click at [179, 128] on input "text" at bounding box center [217, 125] width 196 height 15
paste input "gff@saintgroup.com"
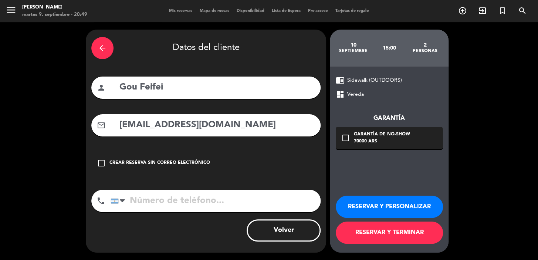
type input "gff@saintgroup.com"
click at [197, 208] on input "tel" at bounding box center [216, 201] width 210 height 22
click at [203, 201] on input "tel" at bounding box center [216, 201] width 210 height 22
paste input "+54 911 6211 2842"
type input "+54 911 6211 2842"
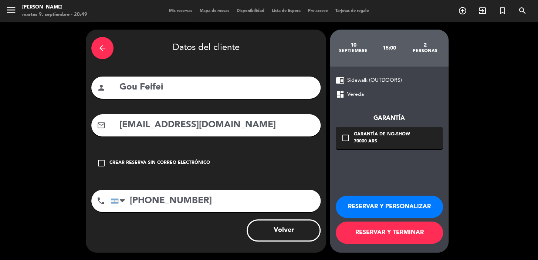
click at [355, 137] on div "Garantía de no-show" at bounding box center [382, 134] width 56 height 7
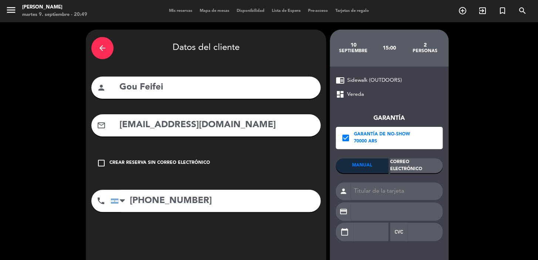
click at [401, 165] on div "Correo Electrónico" at bounding box center [416, 165] width 52 height 15
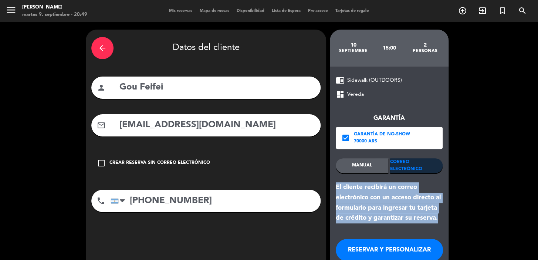
drag, startPoint x: 337, startPoint y: 186, endPoint x: 440, endPoint y: 219, distance: 107.8
click at [440, 219] on div "El cliente recibirá un correo electrónico con un acceso directo al formulario p…" at bounding box center [389, 202] width 107 height 41
copy div "El cliente recibirá un correo electrónico con un acceso directo al formulario p…"
click at [383, 248] on button "RESERVAR Y PERSONALIZAR" at bounding box center [389, 250] width 107 height 22
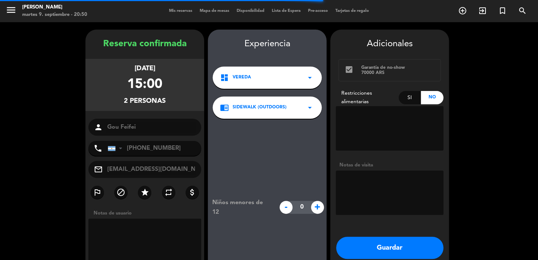
scroll to position [30, 0]
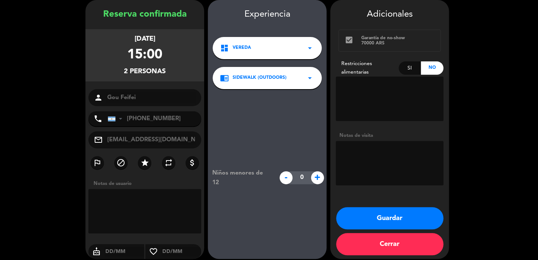
drag, startPoint x: 104, startPoint y: 38, endPoint x: 174, endPoint y: 67, distance: 75.8
click at [174, 67] on div "miércoles 10, sep. 2025 15:00 2 personas" at bounding box center [144, 55] width 119 height 52
copy div "miércoles 10, sep. 2025 15:00 2 personas"
click at [382, 218] on button "Guardar" at bounding box center [389, 218] width 107 height 22
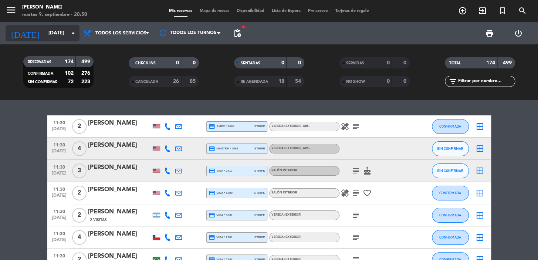
click at [45, 37] on input "sáb. 13 sep." at bounding box center [77, 33] width 65 height 13
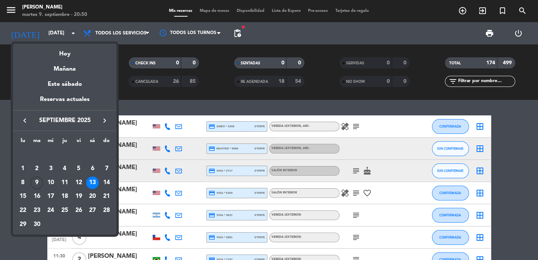
click at [104, 116] on icon "keyboard_arrow_right" at bounding box center [104, 120] width 9 height 9
click at [105, 114] on div "keyboard_arrow_left octubre 2025 keyboard_arrow_right" at bounding box center [65, 120] width 104 height 21
click at [101, 121] on icon "keyboard_arrow_right" at bounding box center [104, 120] width 9 height 9
click at [102, 121] on icon "keyboard_arrow_right" at bounding box center [104, 120] width 9 height 9
click at [64, 193] on div "18" at bounding box center [64, 196] width 13 height 13
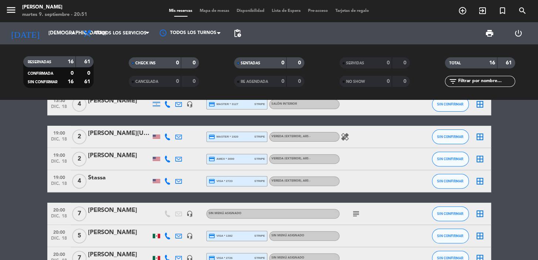
scroll to position [87, 0]
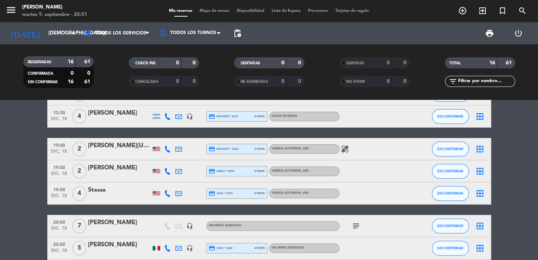
click at [109, 192] on div "Stassa" at bounding box center [119, 190] width 63 height 10
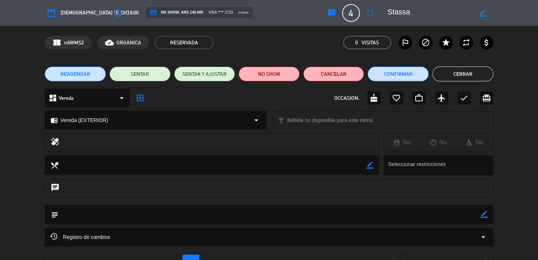
scroll to position [57, 0]
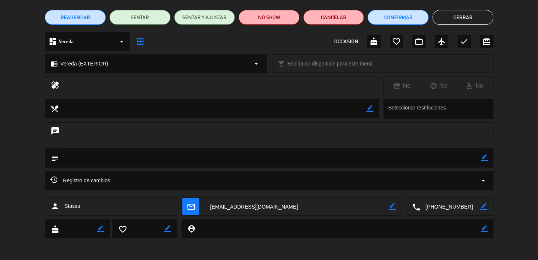
click at [124, 40] on icon "arrow_drop_down" at bounding box center [121, 41] width 9 height 9
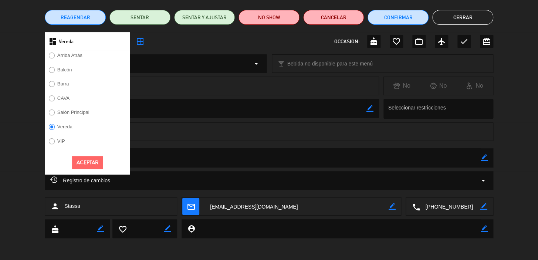
click at [76, 112] on label "Salón Principal" at bounding box center [73, 112] width 32 height 5
click at [85, 163] on button "Aceptar" at bounding box center [87, 162] width 31 height 13
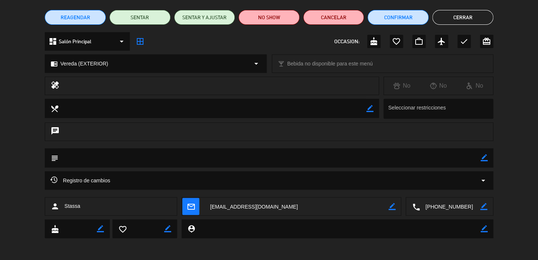
click at [89, 62] on span "Vereda (EXTERIOR)" at bounding box center [84, 64] width 48 height 9
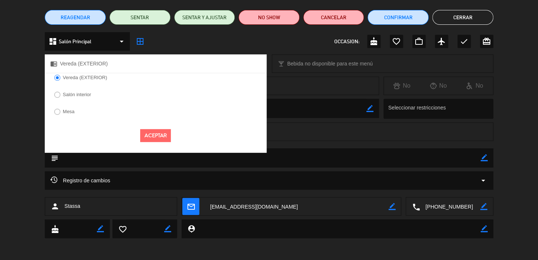
click at [87, 93] on label "Salón interior" at bounding box center [77, 94] width 28 height 5
click at [155, 137] on button "Aceptar" at bounding box center [155, 135] width 31 height 13
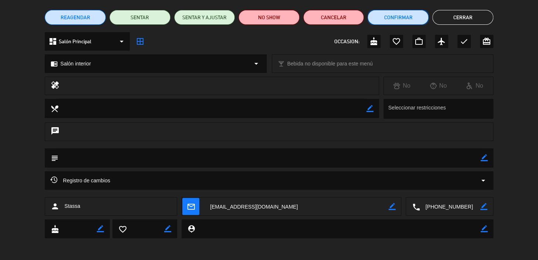
click at [400, 15] on button "Confirmar" at bounding box center [397, 17] width 61 height 15
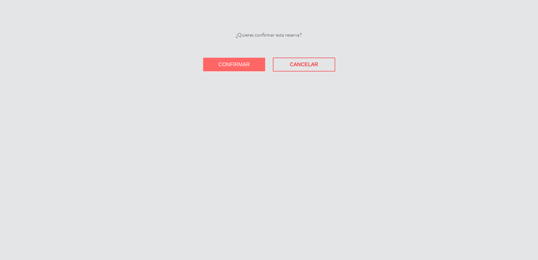
click at [256, 63] on button "Confirmar" at bounding box center [234, 65] width 62 height 14
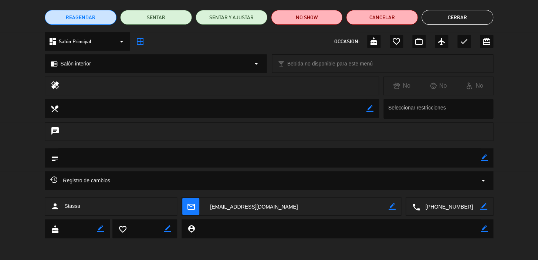
click at [450, 17] on button "Cerrar" at bounding box center [457, 17] width 72 height 15
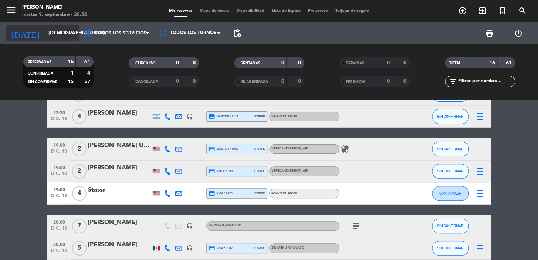
click at [66, 33] on input "jue. 18 dic." at bounding box center [77, 33] width 65 height 13
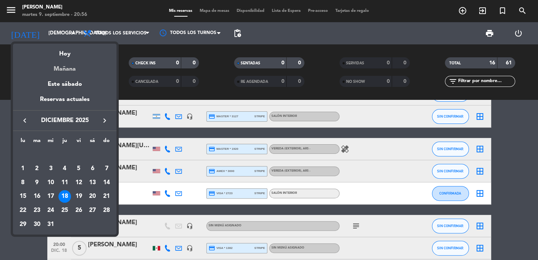
click at [75, 67] on div "Mañana" at bounding box center [65, 66] width 104 height 15
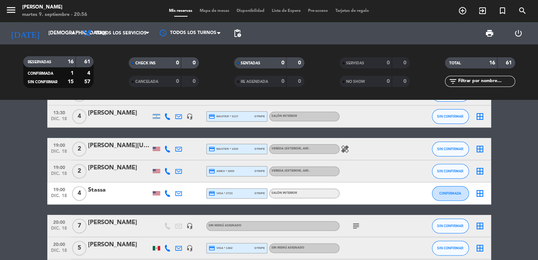
type input "mié. [DATE]"
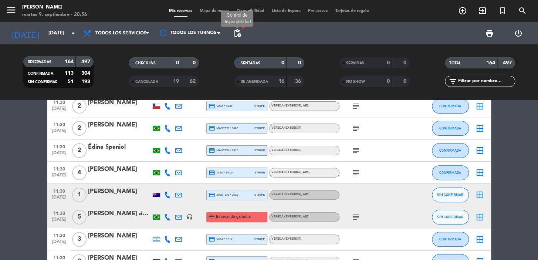
click at [239, 33] on span "pending_actions" at bounding box center [237, 33] width 9 height 9
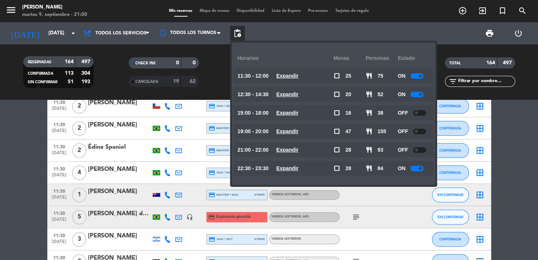
click at [308, 30] on div "print power_settings_new" at bounding box center [389, 33] width 288 height 22
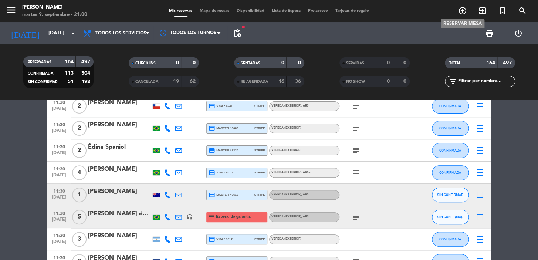
click at [462, 8] on icon "add_circle_outline" at bounding box center [462, 10] width 9 height 9
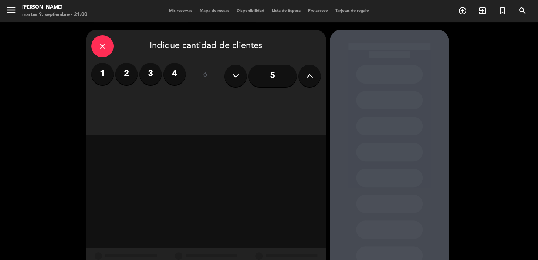
click at [304, 77] on button at bounding box center [309, 76] width 22 height 22
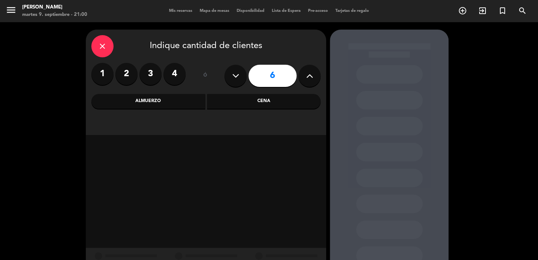
click at [140, 103] on div "Almuerzo" at bounding box center [148, 101] width 114 height 15
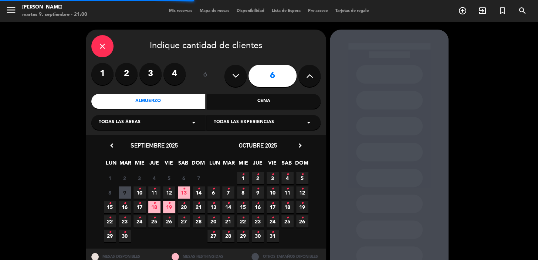
click at [155, 118] on div "Todas las áreas arrow_drop_down" at bounding box center [148, 122] width 114 height 15
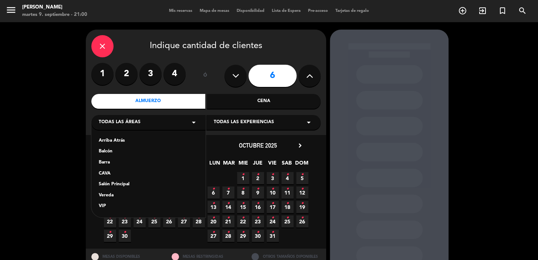
click at [133, 192] on div "Vereda" at bounding box center [148, 195] width 99 height 7
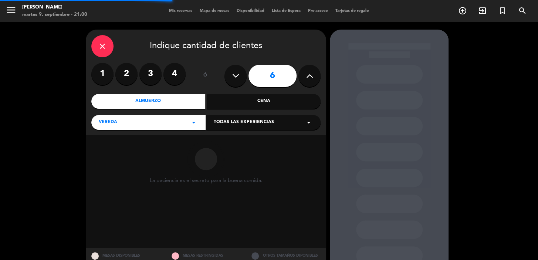
click at [255, 119] on span "Todas las experiencias" at bounding box center [244, 122] width 60 height 7
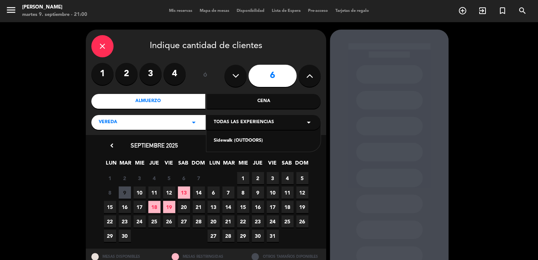
click at [217, 140] on div "Sidewalk (OUTDOORS)" at bounding box center [263, 140] width 99 height 7
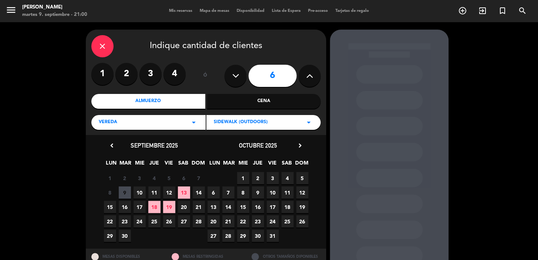
click at [300, 144] on icon "chevron_right" at bounding box center [300, 146] width 8 height 8
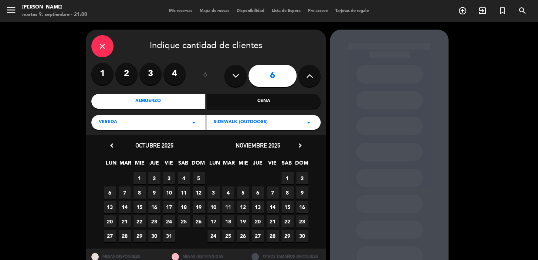
click at [271, 221] on span "21" at bounding box center [273, 221] width 12 height 12
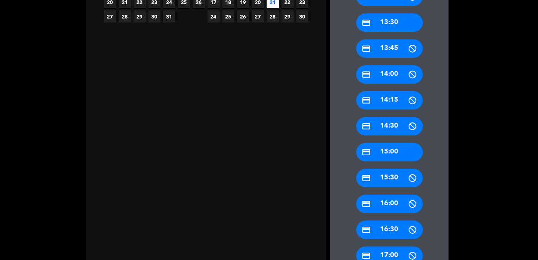
scroll to position [229, 0]
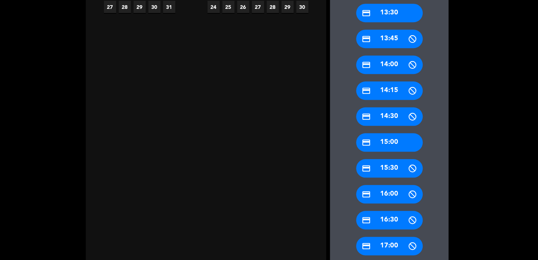
click at [390, 143] on div "credit_card 15:00" at bounding box center [389, 142] width 67 height 18
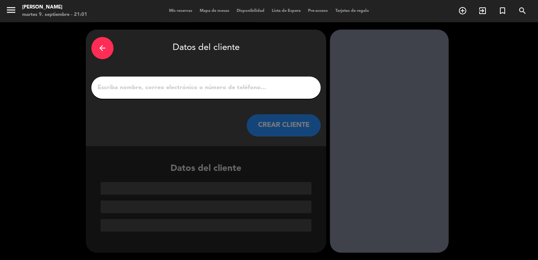
click at [189, 85] on input "1" at bounding box center [206, 87] width 218 height 10
paste input "Gustavo Massari"
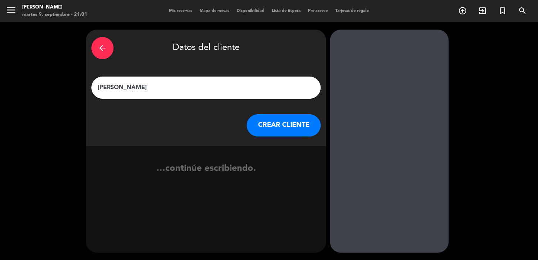
type input "Gustavo Massari"
click at [256, 121] on button "CREAR CLIENTE" at bounding box center [284, 125] width 74 height 22
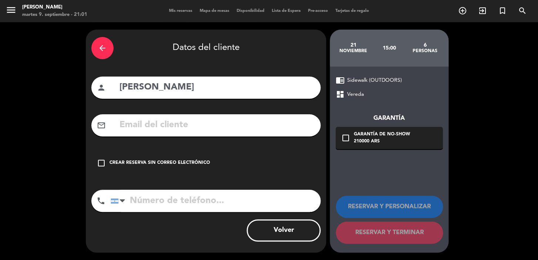
click at [234, 125] on input "text" at bounding box center [217, 125] width 196 height 15
paste input "massarigustavo@hotmail.com"
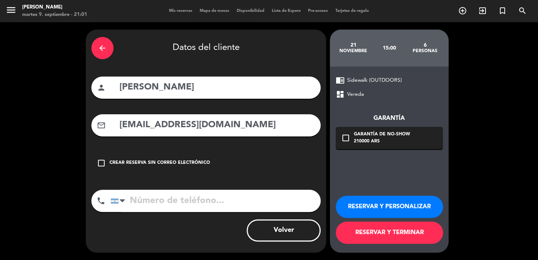
type input "massarigustavo@hotmail.com"
click at [207, 205] on input "tel" at bounding box center [216, 201] width 210 height 22
paste input "55 14996285858"
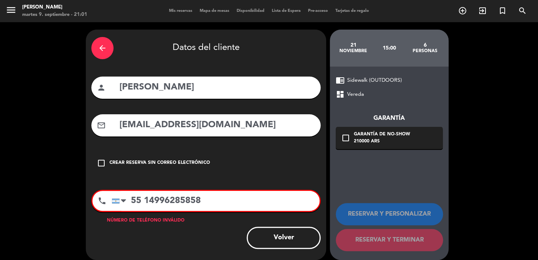
click at [129, 200] on input "55 14996285858" at bounding box center [216, 201] width 208 height 20
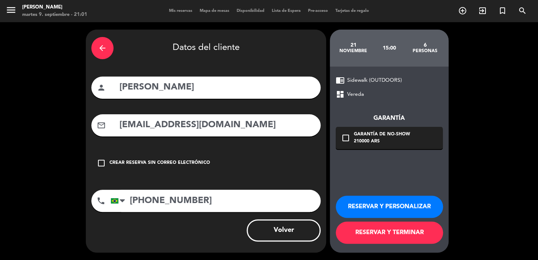
type input "+55 14996285858"
click at [354, 140] on div "210000 ARS" at bounding box center [382, 141] width 56 height 7
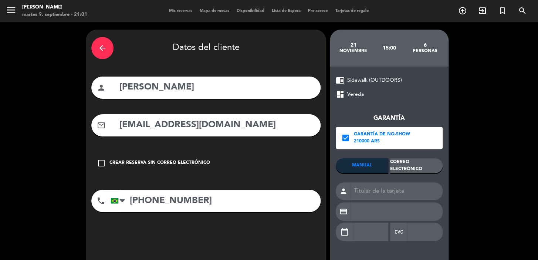
click at [413, 169] on div "Correo Electrónico" at bounding box center [416, 165] width 52 height 15
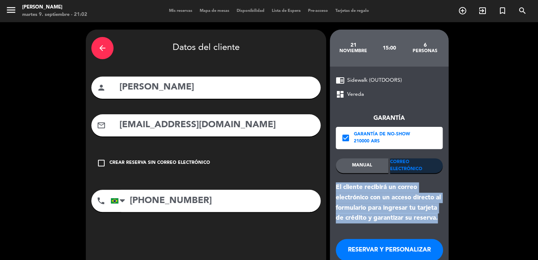
drag, startPoint x: 336, startPoint y: 186, endPoint x: 425, endPoint y: 217, distance: 93.9
click at [447, 219] on div "chrome_reader_mode Sidewalk (OUTDOORS) dashboard Vereda Garantía check_box Gara…" at bounding box center [389, 181] width 119 height 229
copy div "El cliente recibirá un correo electrónico con un acceso directo al formulario p…"
click at [409, 251] on button "RESERVAR Y PERSONALIZAR" at bounding box center [389, 250] width 107 height 22
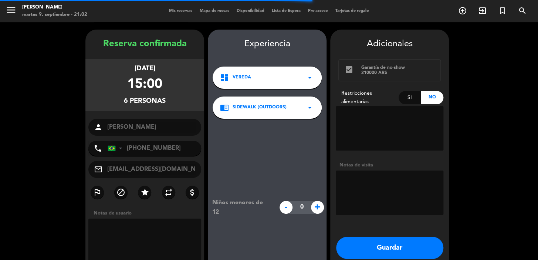
scroll to position [30, 0]
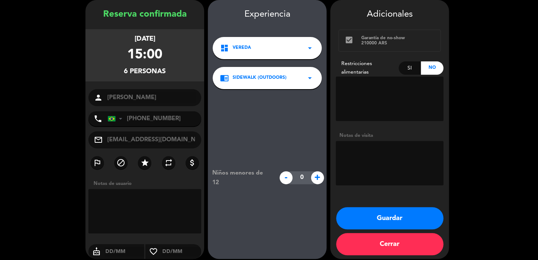
click at [410, 67] on div "Si" at bounding box center [410, 67] width 23 height 13
click at [394, 91] on textarea at bounding box center [390, 99] width 108 height 44
type textarea "camaron"
click at [403, 222] on button "Guardar" at bounding box center [389, 218] width 107 height 22
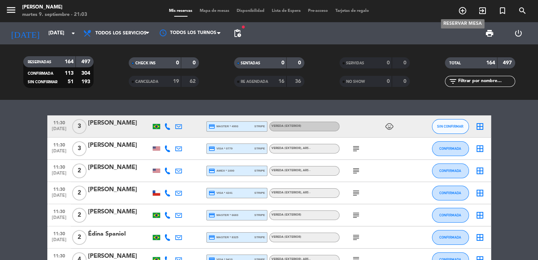
click at [464, 11] on icon "add_circle_outline" at bounding box center [462, 10] width 9 height 9
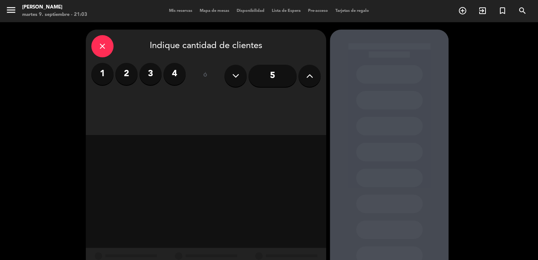
click at [127, 74] on label "2" at bounding box center [126, 74] width 22 height 22
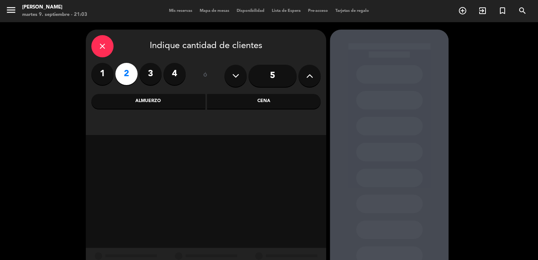
click at [137, 102] on div "Almuerzo" at bounding box center [148, 101] width 114 height 15
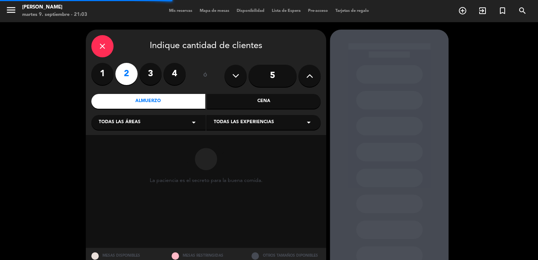
click at [151, 123] on div "Todas las áreas arrow_drop_down" at bounding box center [148, 122] width 114 height 15
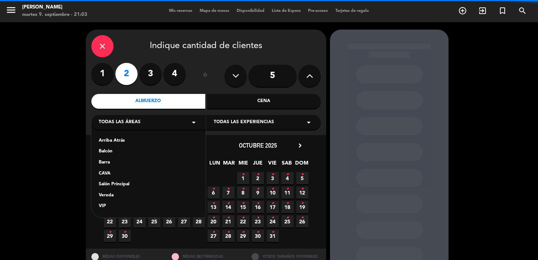
click at [125, 194] on div "Vereda" at bounding box center [148, 195] width 99 height 7
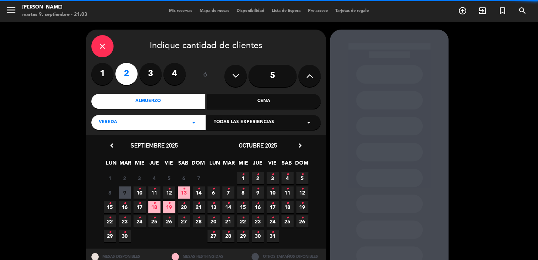
click at [259, 103] on div "Cena" at bounding box center [264, 101] width 114 height 15
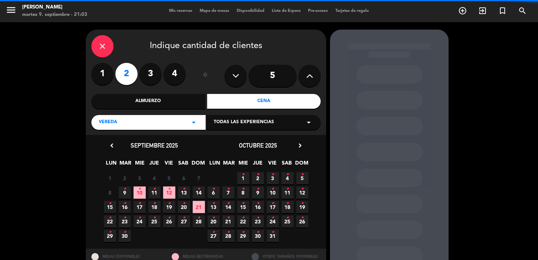
drag, startPoint x: 157, startPoint y: 92, endPoint x: 158, endPoint y: 96, distance: 4.1
click at [157, 93] on div "close Indique cantidad de clientes 1 2 3 4 ó 5 Almuerzo Cena Vereda arrow_drop_…" at bounding box center [206, 82] width 240 height 105
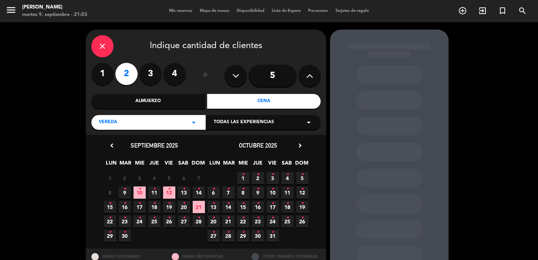
click at [159, 99] on div "Almuerzo" at bounding box center [148, 101] width 114 height 15
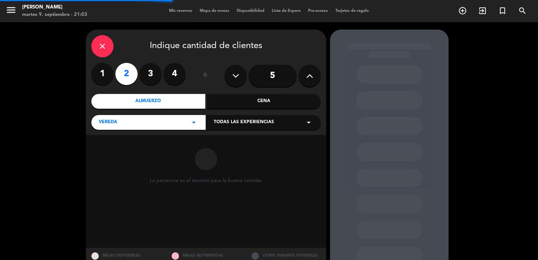
click at [244, 124] on span "Todas las experiencias" at bounding box center [244, 122] width 60 height 7
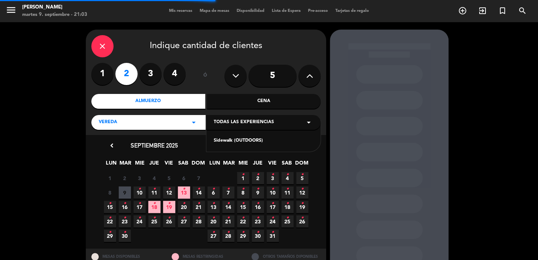
click at [234, 140] on div "Sidewalk (OUTDOORS)" at bounding box center [263, 140] width 99 height 7
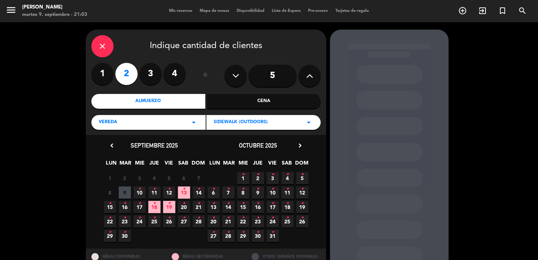
click at [187, 193] on span "13 •" at bounding box center [184, 192] width 12 height 12
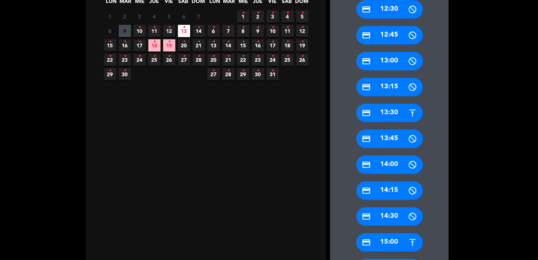
scroll to position [229, 0]
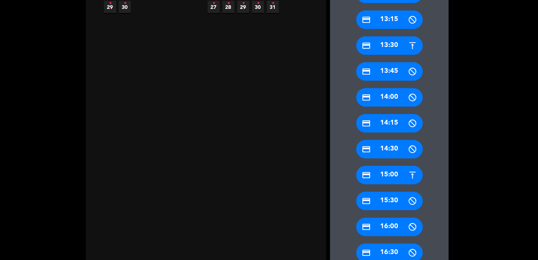
click at [390, 173] on div "credit_card 15:00" at bounding box center [389, 175] width 67 height 18
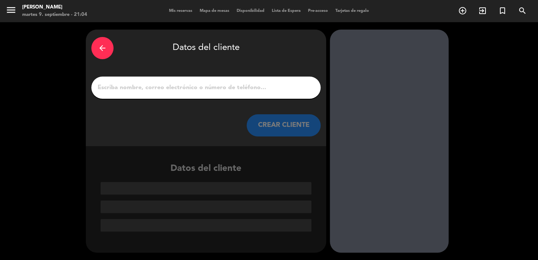
click at [206, 83] on input "1" at bounding box center [206, 87] width 218 height 10
paste input "Carla Maria Cardoso"
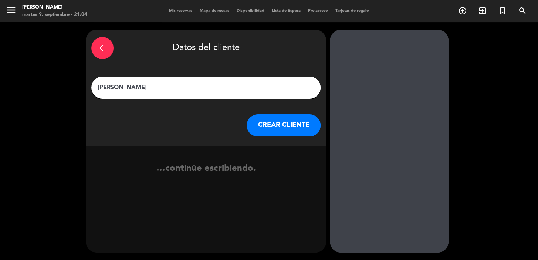
type input "Carla Maria Cardoso"
click at [283, 127] on button "CREAR CLIENTE" at bounding box center [284, 125] width 74 height 22
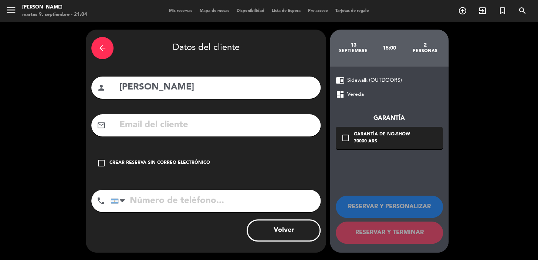
click at [214, 128] on input "text" at bounding box center [217, 125] width 196 height 15
paste input "Carlamcardoso2023@gmail.com"
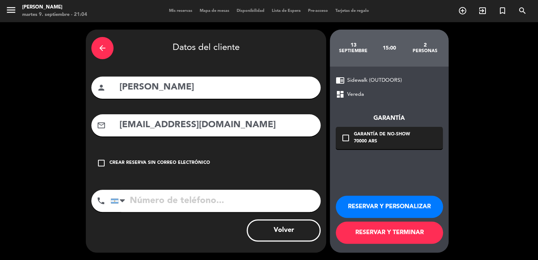
type input "Carlamcardoso2023@gmail.com"
click at [216, 201] on input "tel" at bounding box center [216, 201] width 210 height 22
paste input "+55 62 991820082"
type input "+55 62 991820082"
click at [347, 139] on icon "check_box_outline_blank" at bounding box center [345, 137] width 9 height 9
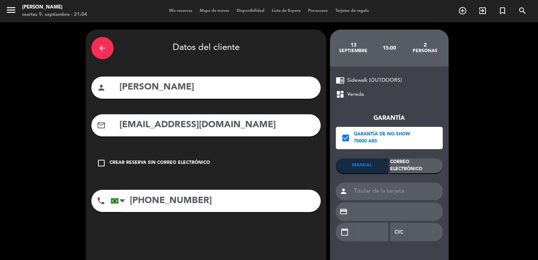
click at [417, 165] on div "Correo Electrónico" at bounding box center [416, 165] width 52 height 15
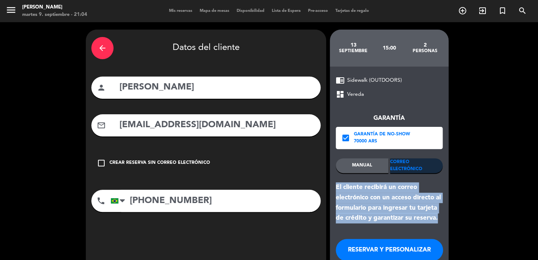
drag, startPoint x: 436, startPoint y: 217, endPoint x: 334, endPoint y: 184, distance: 107.1
click at [334, 184] on div "chrome_reader_mode Sidewalk (OUTDOORS) dashboard Vereda Garantía check_box Gara…" at bounding box center [389, 181] width 119 height 229
copy div "El cliente recibirá un correo electrónico con un acceso directo al formulario p…"
click at [409, 251] on button "RESERVAR Y PERSONALIZAR" at bounding box center [389, 250] width 107 height 22
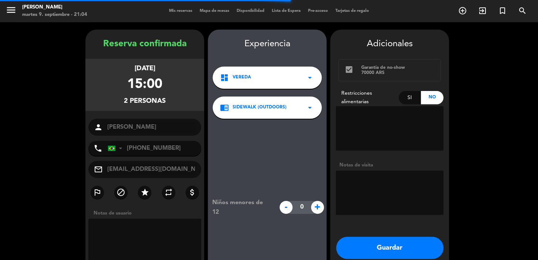
scroll to position [30, 0]
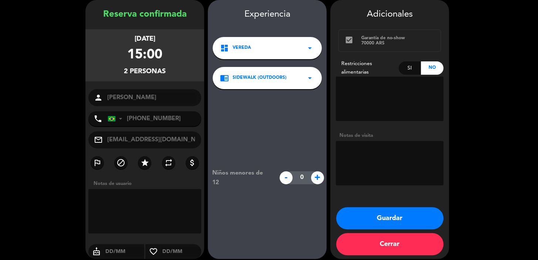
drag, startPoint x: 108, startPoint y: 35, endPoint x: 173, endPoint y: 67, distance: 72.7
click at [173, 67] on div "sábado 13, sep. 2025 15:00 2 personas" at bounding box center [144, 55] width 119 height 52
copy div "sábado 13, sep. 2025 15:00 2 personas"
click at [393, 211] on button "Guardar" at bounding box center [389, 218] width 107 height 22
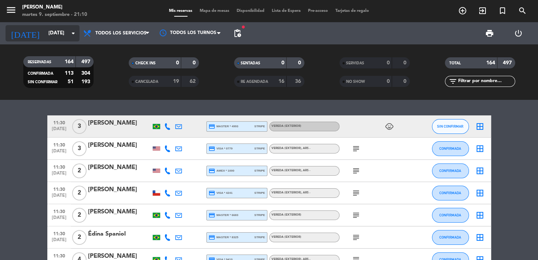
click at [42, 25] on div "today mié. 10 sep. arrow_drop_down" at bounding box center [43, 33] width 74 height 16
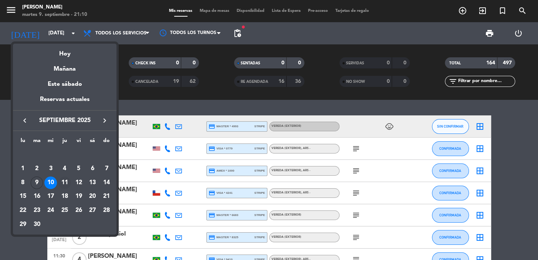
click at [64, 182] on div "11" at bounding box center [64, 182] width 13 height 13
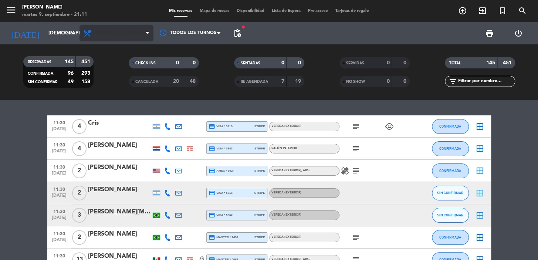
click at [119, 32] on span "Todos los servicios" at bounding box center [120, 33] width 51 height 5
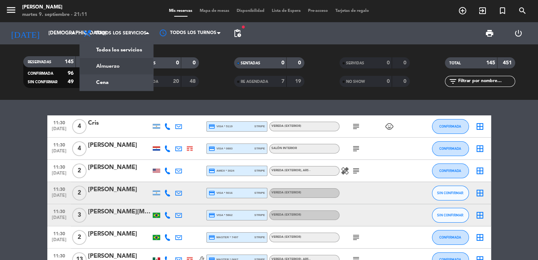
click at [245, 32] on div "print power_settings_new" at bounding box center [389, 33] width 288 height 22
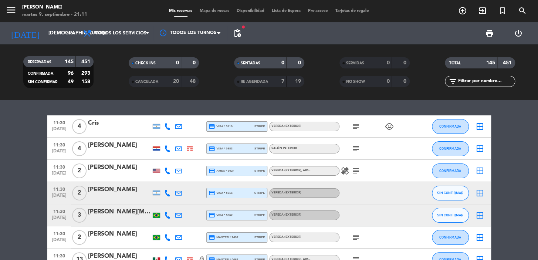
click at [243, 34] on span "pending_actions" at bounding box center [237, 33] width 15 height 15
click at [238, 33] on span "pending_actions" at bounding box center [237, 33] width 9 height 9
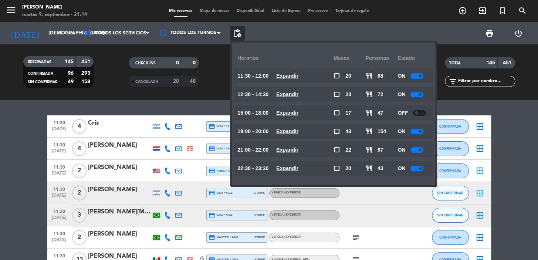
click at [60, 22] on div "today jue. 11 sep. arrow_drop_down" at bounding box center [43, 33] width 74 height 22
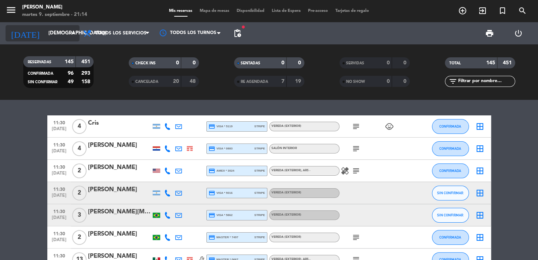
click at [59, 31] on input "[DEMOGRAPHIC_DATA] [DATE]" at bounding box center [77, 33] width 65 height 13
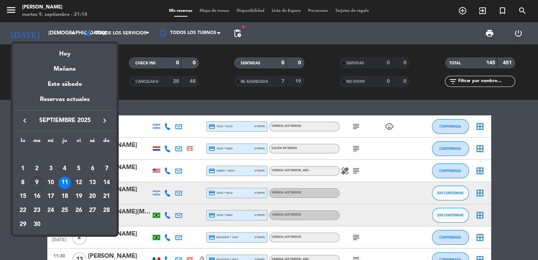
click at [107, 181] on div "14" at bounding box center [106, 182] width 13 height 13
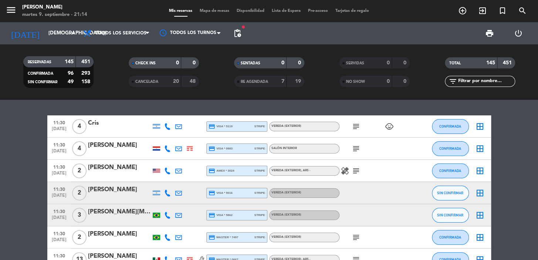
type input "dom. 14 sep."
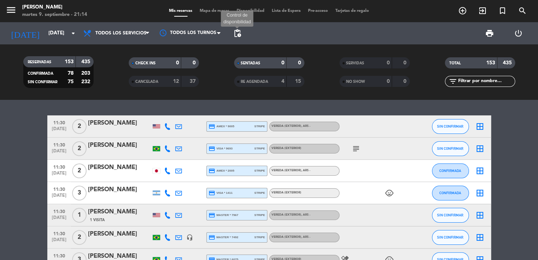
click at [238, 30] on span "pending_actions" at bounding box center [237, 33] width 9 height 9
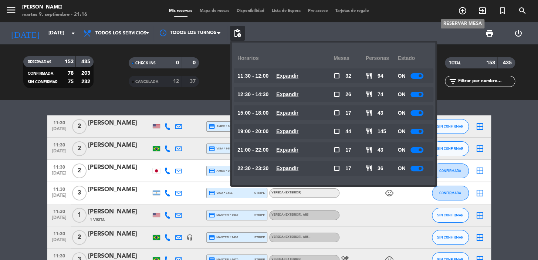
click at [461, 8] on icon "add_circle_outline" at bounding box center [462, 10] width 9 height 9
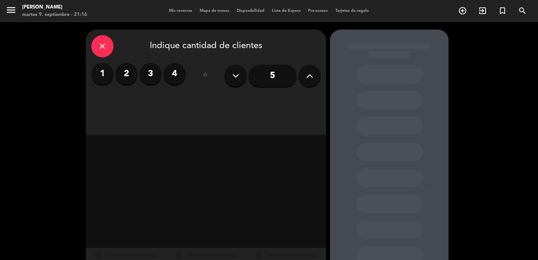
click at [147, 68] on label "3" at bounding box center [150, 74] width 22 height 22
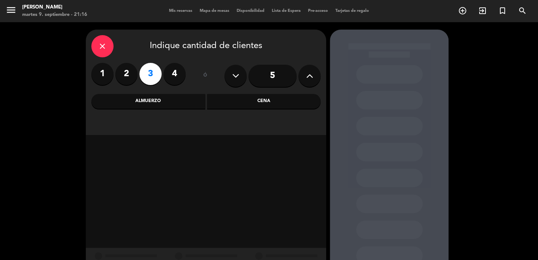
click at [264, 101] on div "Cena" at bounding box center [264, 101] width 114 height 15
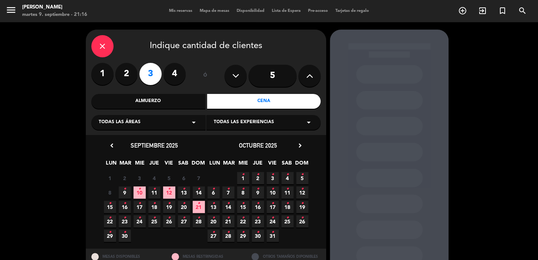
click at [143, 121] on div "Todas las áreas arrow_drop_down" at bounding box center [148, 122] width 114 height 15
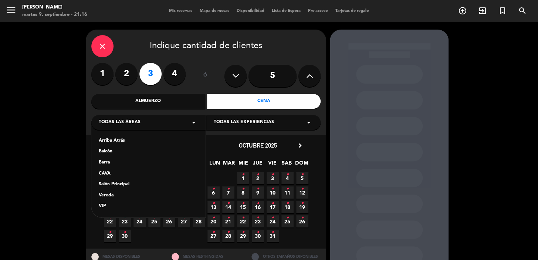
click at [129, 194] on div "Vereda" at bounding box center [148, 195] width 99 height 7
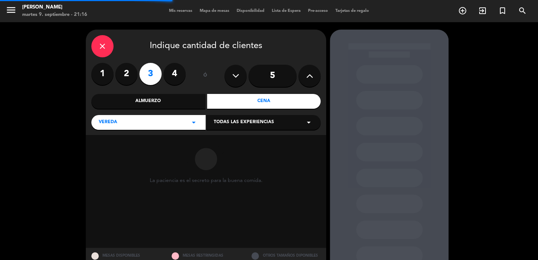
click at [265, 123] on span "Todas las experiencias" at bounding box center [244, 122] width 60 height 7
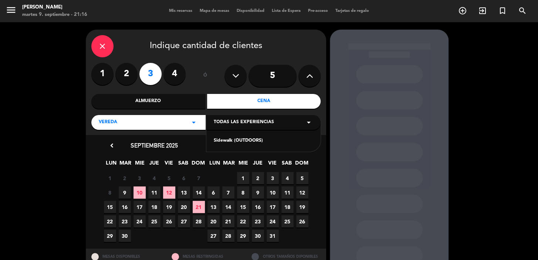
click at [255, 139] on div "Sidewalk (OUTDOORS)" at bounding box center [263, 140] width 99 height 7
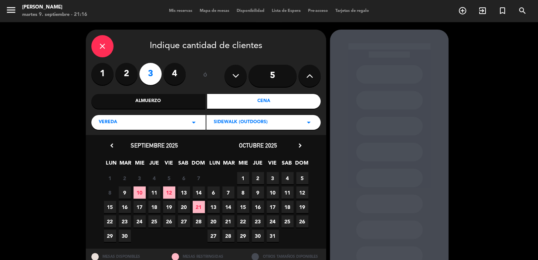
click at [184, 189] on span "13" at bounding box center [184, 192] width 12 height 12
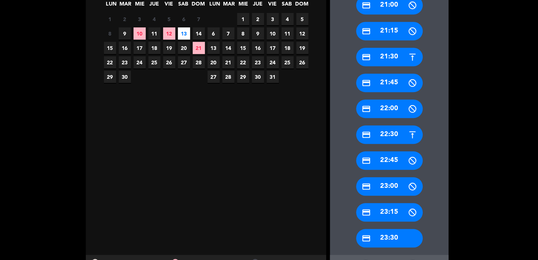
scroll to position [162, 0]
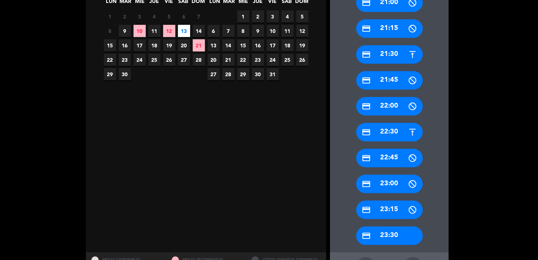
click at [391, 126] on div "credit_card 22:30" at bounding box center [389, 132] width 67 height 18
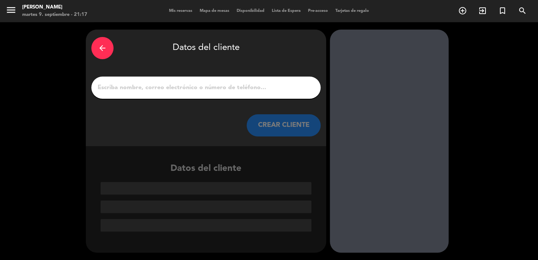
click at [215, 84] on input "1" at bounding box center [206, 87] width 218 height 10
paste input "Flavia Troncon Oliveira"
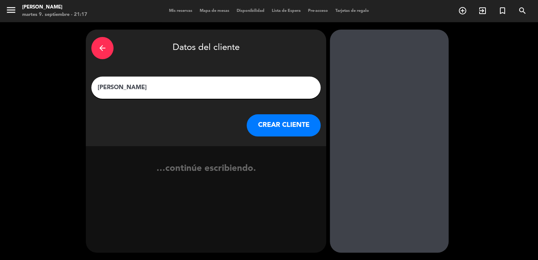
type input "Flavia Troncon Oliveira"
click at [292, 122] on button "CREAR CLIENTE" at bounding box center [284, 125] width 74 height 22
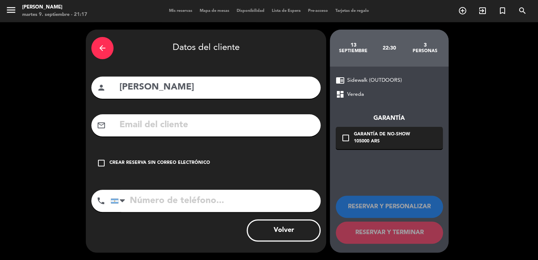
drag, startPoint x: 245, startPoint y: 135, endPoint x: 241, endPoint y: 123, distance: 11.8
click at [245, 133] on div "mail_outline" at bounding box center [205, 125] width 229 height 22
click at [241, 123] on input "text" at bounding box center [217, 125] width 196 height 15
paste input "flaviatroncon@gmail.com"
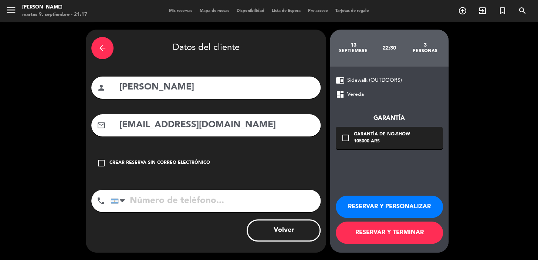
type input "flaviatroncon@gmail.com"
click at [204, 199] on input "tel" at bounding box center [216, 201] width 210 height 22
paste input "(55)18997128775"
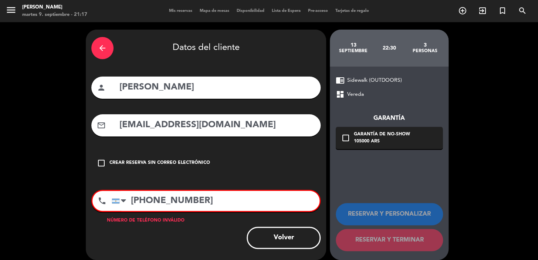
click at [135, 201] on input "(55)18997128775" at bounding box center [216, 201] width 208 height 20
drag, startPoint x: 142, startPoint y: 200, endPoint x: 149, endPoint y: 208, distance: 11.0
click at [143, 200] on input "55)18997128775" at bounding box center [216, 201] width 208 height 20
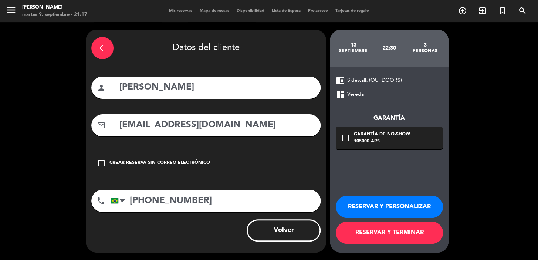
type input "+5518997128775"
click at [346, 135] on icon "check_box_outline_blank" at bounding box center [345, 137] width 9 height 9
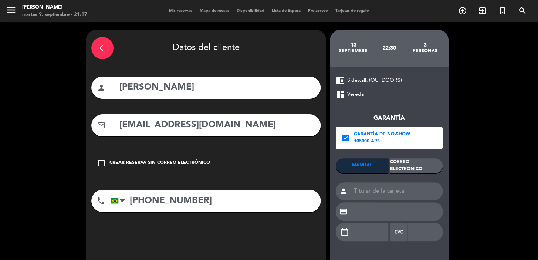
click at [418, 167] on div "Correo Electrónico" at bounding box center [416, 165] width 52 height 15
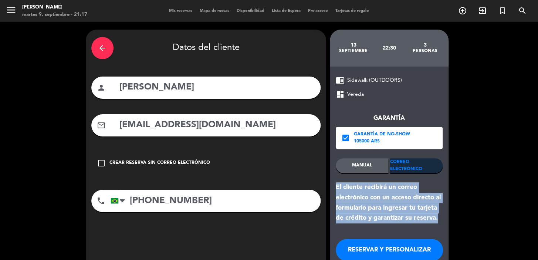
drag, startPoint x: 334, startPoint y: 186, endPoint x: 410, endPoint y: 210, distance: 80.2
click at [439, 218] on div "chrome_reader_mode Sidewalk (OUTDOORS) dashboard Vereda Garantía check_box Gara…" at bounding box center [389, 181] width 119 height 229
copy div "El cliente recibirá un correo electrónico con un acceso directo al formulario p…"
click at [371, 245] on button "RESERVAR Y PERSONALIZAR" at bounding box center [389, 250] width 107 height 22
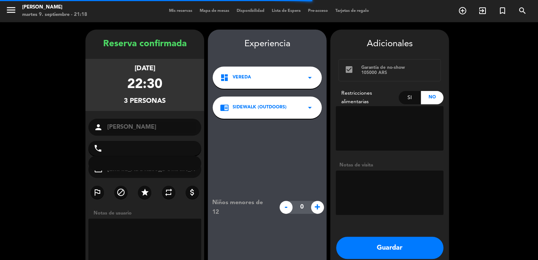
type input "+5518997128775"
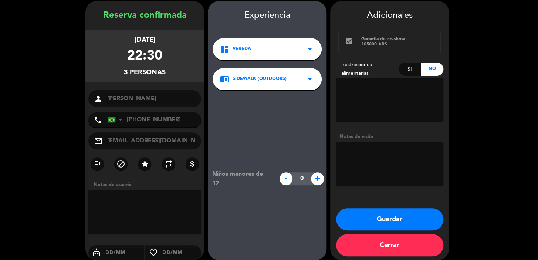
scroll to position [30, 0]
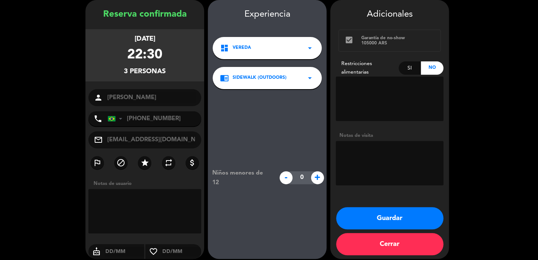
drag, startPoint x: 109, startPoint y: 37, endPoint x: 138, endPoint y: 56, distance: 34.8
click at [177, 68] on div "sábado 13, sep. 2025 22:30 3 personas" at bounding box center [144, 55] width 119 height 52
click at [399, 214] on button "Guardar" at bounding box center [389, 218] width 107 height 22
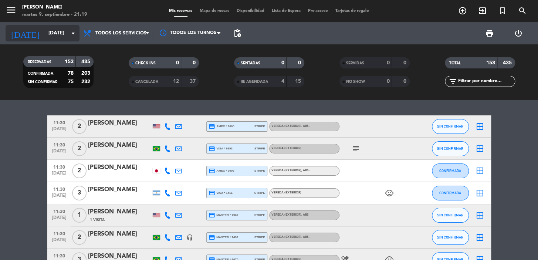
click at [45, 31] on input "dom. 14 sep." at bounding box center [77, 33] width 65 height 13
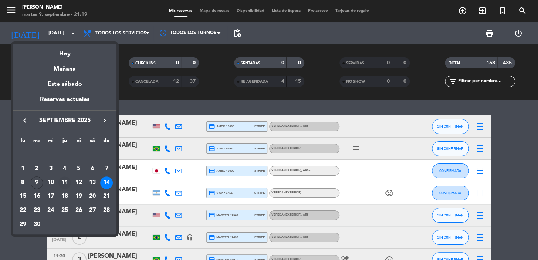
click at [61, 183] on div "11" at bounding box center [64, 182] width 13 height 13
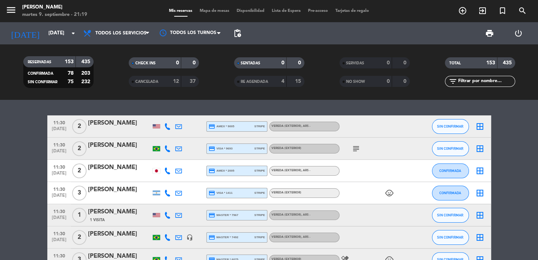
type input "[DEMOGRAPHIC_DATA] [DATE]"
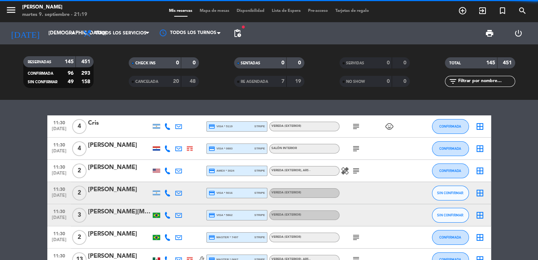
click at [235, 31] on span "pending_actions" at bounding box center [237, 33] width 9 height 9
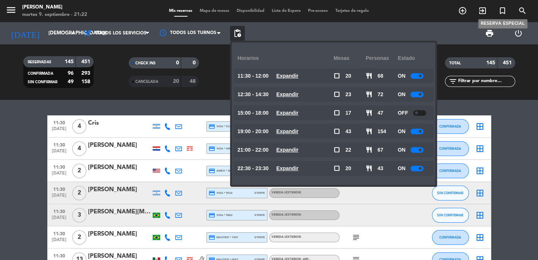
click at [524, 12] on icon "search" at bounding box center [522, 10] width 9 height 9
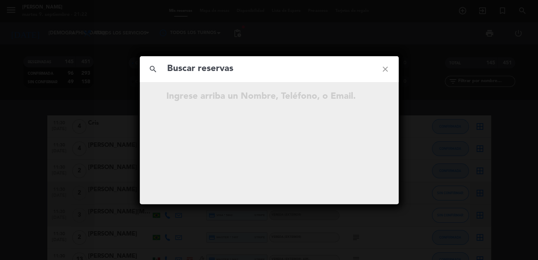
click at [260, 72] on input "text" at bounding box center [269, 68] width 206 height 15
click at [170, 67] on input "ia.sanguinetti@gmail.com" at bounding box center [269, 68] width 206 height 15
type input "ia.sanguinetti@gmail.com"
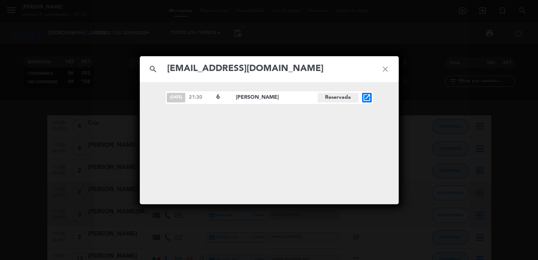
click at [371, 96] on span "open_in_new" at bounding box center [367, 98] width 10 height 10
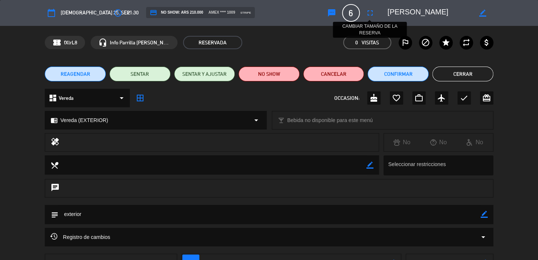
click at [373, 11] on icon "fullscreen" at bounding box center [370, 13] width 9 height 9
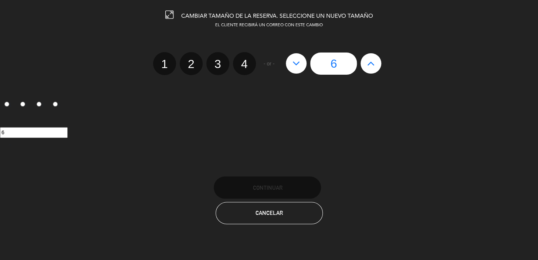
click at [368, 62] on icon at bounding box center [371, 63] width 8 height 12
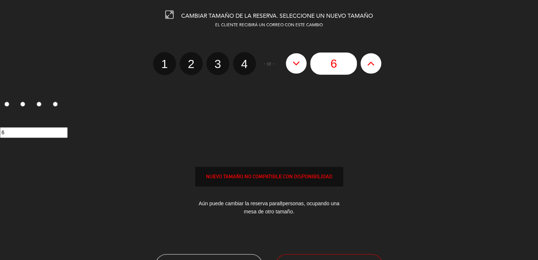
type input "8"
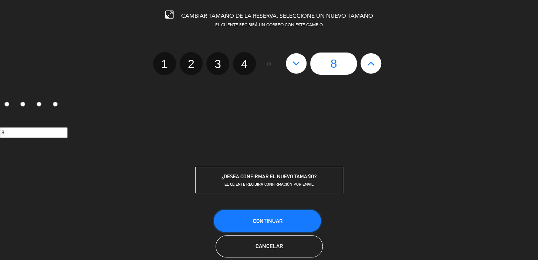
click at [252, 218] on span "Continuar" at bounding box center [267, 221] width 30 height 6
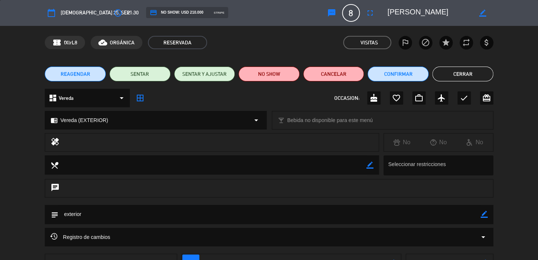
scroll to position [57, 0]
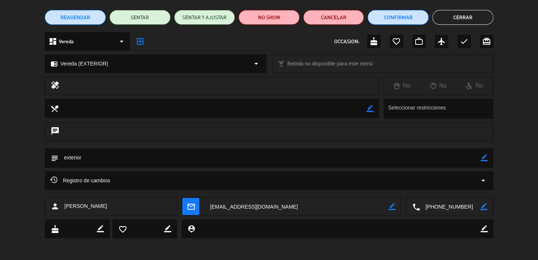
click at [270, 207] on textarea at bounding box center [296, 206] width 184 height 18
click at [270, 206] on textarea at bounding box center [296, 206] width 184 height 18
click at [299, 204] on textarea at bounding box center [296, 206] width 184 height 18
click at [259, 205] on textarea at bounding box center [296, 206] width 184 height 18
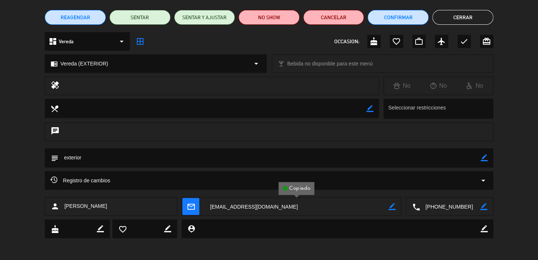
click at [259, 205] on textarea at bounding box center [296, 206] width 184 height 18
click at [288, 206] on textarea at bounding box center [296, 206] width 184 height 18
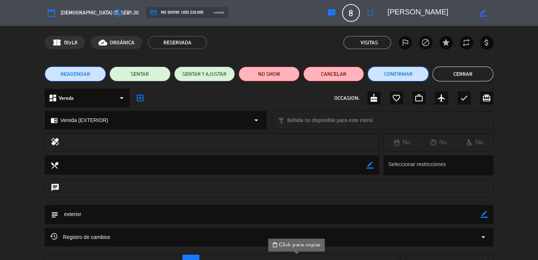
click at [401, 75] on button "Confirmar" at bounding box center [397, 74] width 61 height 15
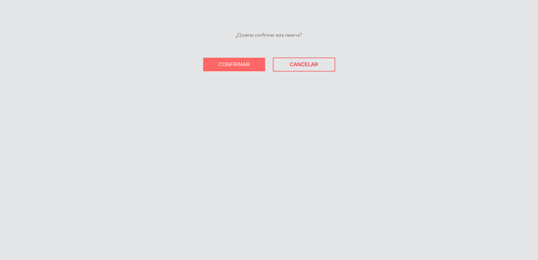
click at [253, 65] on button "Confirmar" at bounding box center [234, 65] width 62 height 14
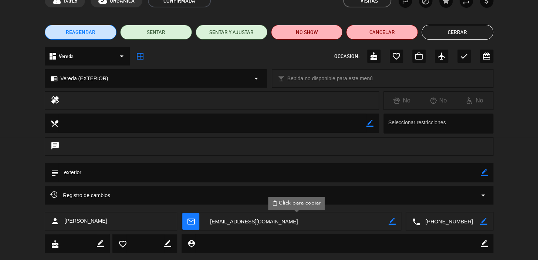
scroll to position [57, 0]
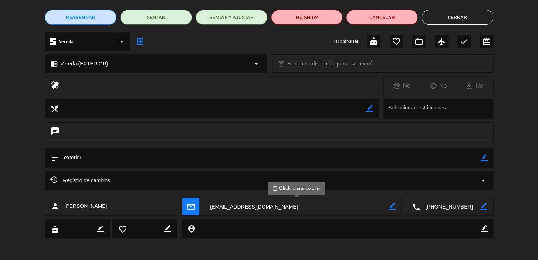
click at [454, 16] on button "Cerrar" at bounding box center [457, 17] width 72 height 15
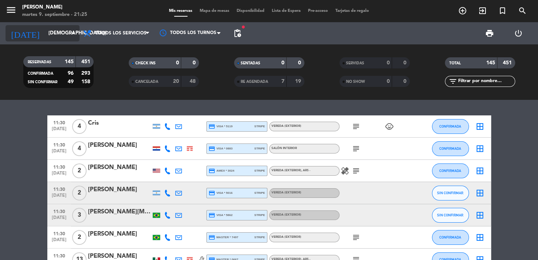
click at [66, 29] on input "[DEMOGRAPHIC_DATA] [DATE]" at bounding box center [77, 33] width 65 height 13
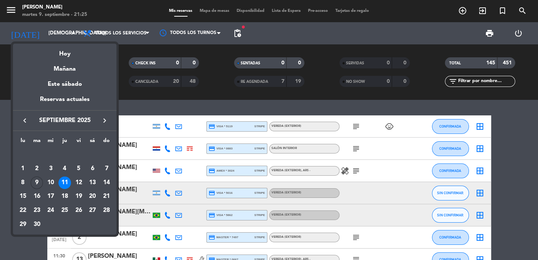
click at [64, 181] on div "11" at bounding box center [64, 182] width 13 height 13
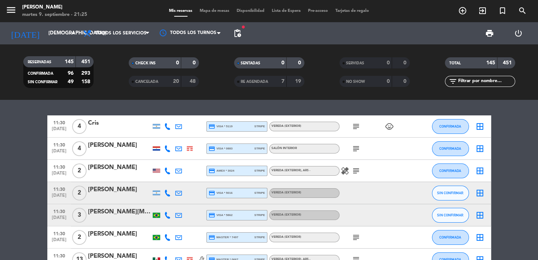
click at [64, 181] on div "11:30 sep. 11" at bounding box center [59, 171] width 24 height 22
click at [240, 29] on span "pending_actions" at bounding box center [237, 33] width 9 height 9
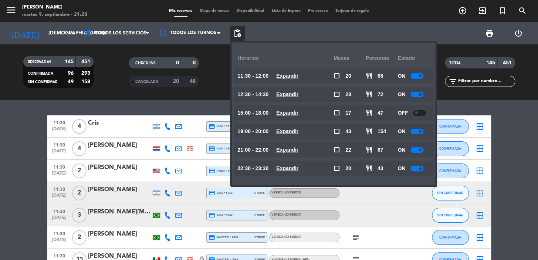
drag, startPoint x: 349, startPoint y: 30, endPoint x: 339, endPoint y: 20, distance: 14.4
click at [349, 30] on div "print power_settings_new" at bounding box center [389, 33] width 288 height 22
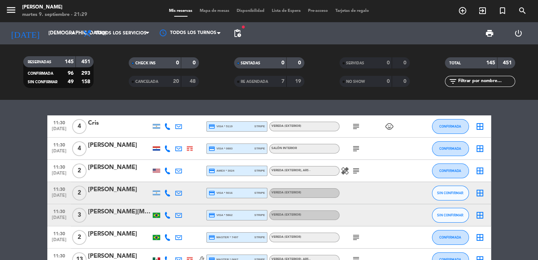
drag, startPoint x: 248, startPoint y: 33, endPoint x: 244, endPoint y: 32, distance: 4.1
click at [248, 33] on div "print power_settings_new" at bounding box center [389, 33] width 288 height 22
click at [244, 31] on span "pending_actions" at bounding box center [237, 33] width 15 height 15
click at [240, 32] on span "pending_actions" at bounding box center [237, 33] width 9 height 9
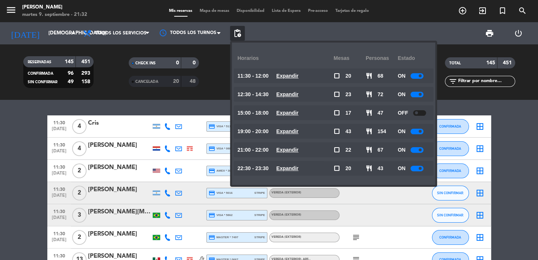
click at [301, 36] on div "print power_settings_new" at bounding box center [389, 33] width 288 height 22
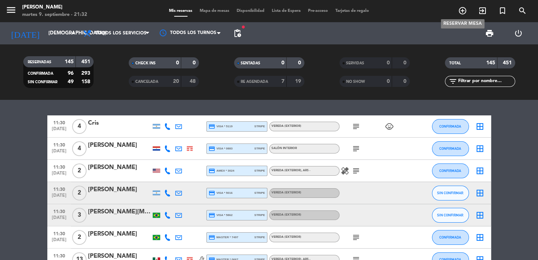
click at [464, 11] on icon "add_circle_outline" at bounding box center [462, 10] width 9 height 9
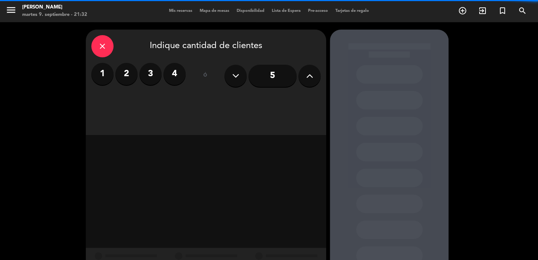
click at [131, 72] on label "2" at bounding box center [126, 74] width 22 height 22
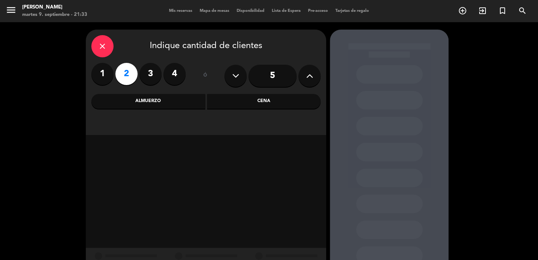
click at [173, 99] on div "Almuerzo" at bounding box center [148, 101] width 114 height 15
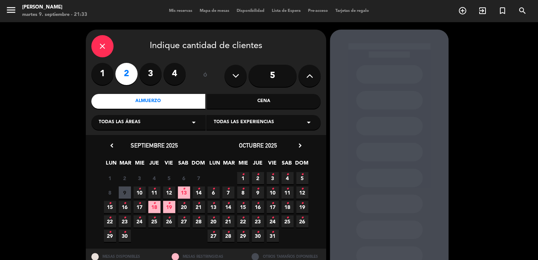
click at [200, 190] on icon "•" at bounding box center [198, 189] width 3 height 12
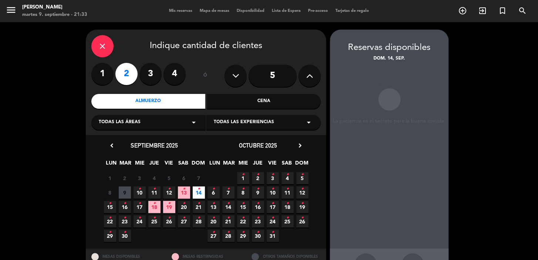
scroll to position [27, 0]
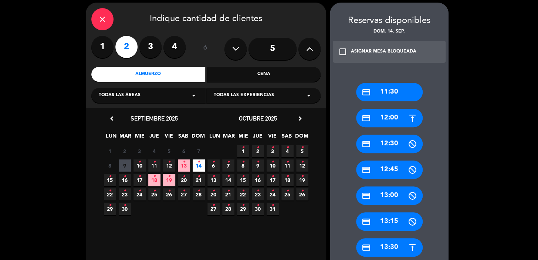
click at [152, 93] on div "Todas las áreas arrow_drop_down" at bounding box center [148, 95] width 114 height 15
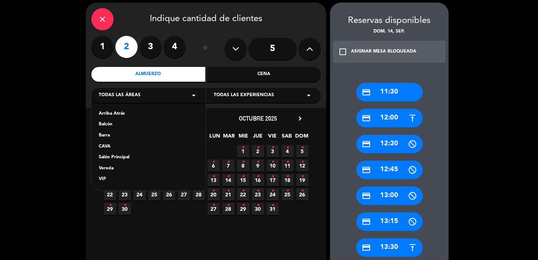
drag, startPoint x: 122, startPoint y: 155, endPoint x: 146, endPoint y: 157, distance: 24.2
click at [122, 155] on div "Salón Principal" at bounding box center [148, 157] width 99 height 7
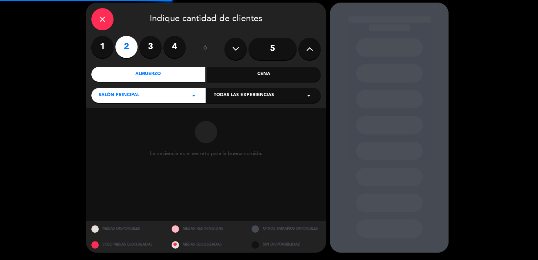
click at [235, 94] on span "Todas las experiencias" at bounding box center [244, 95] width 60 height 7
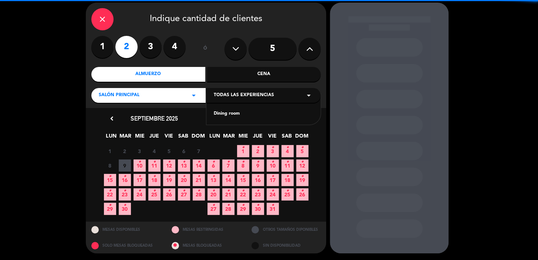
click at [228, 111] on div "Dining room" at bounding box center [263, 113] width 99 height 7
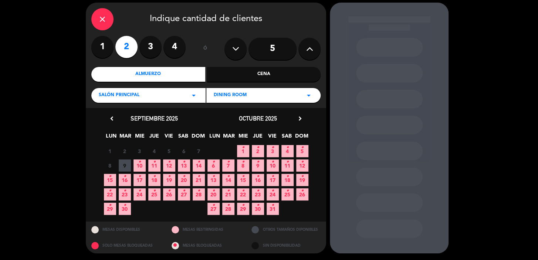
click at [201, 163] on span "14 •" at bounding box center [199, 165] width 12 height 12
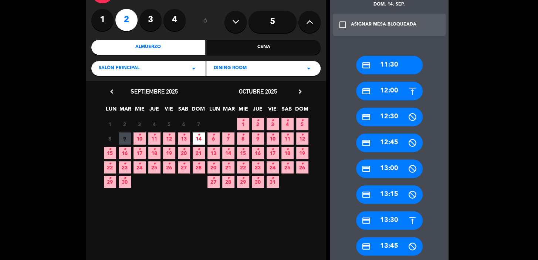
scroll to position [94, 0]
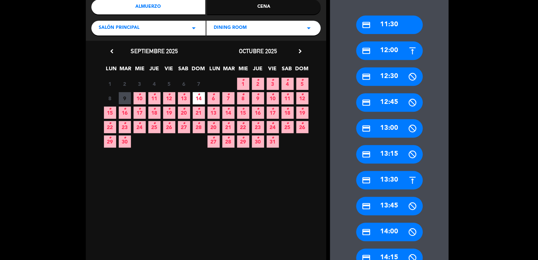
click at [393, 179] on div "credit_card 13:30" at bounding box center [389, 180] width 67 height 18
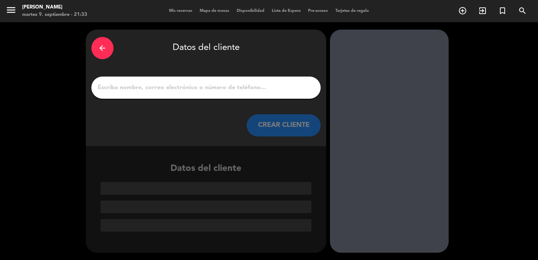
scroll to position [0, 0]
click at [162, 82] on div at bounding box center [205, 88] width 229 height 22
click at [160, 88] on input "1" at bounding box center [206, 87] width 218 height 10
click at [195, 88] on input "1" at bounding box center [206, 87] width 218 height 10
paste input "Gustavo Assumpcao"
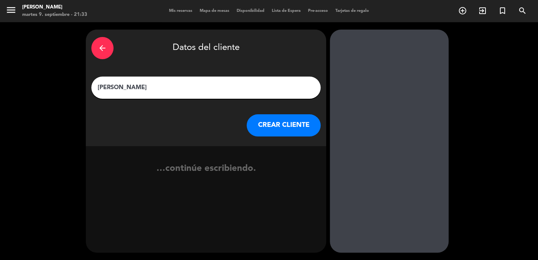
type input "Gustavo Assumpcao"
click at [279, 112] on div "arrow_back Datos del cliente Gustavo Assumpcao CREAR CLIENTE" at bounding box center [206, 88] width 240 height 116
click at [281, 118] on button "CREAR CLIENTE" at bounding box center [284, 125] width 74 height 22
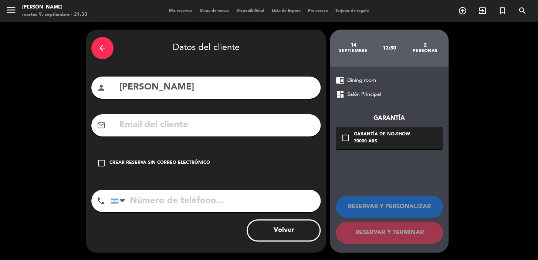
click at [259, 121] on input "text" at bounding box center [217, 125] width 196 height 15
paste input "gugaassump@hotmail.com"
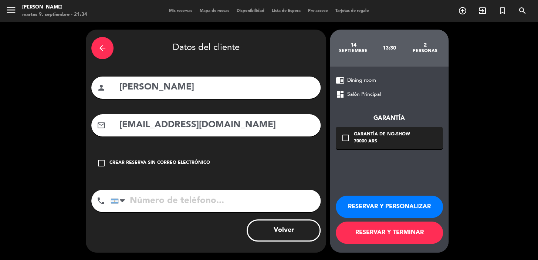
type input "gugaassump@hotmail.com"
click at [273, 197] on input "tel" at bounding box center [216, 201] width 210 height 22
paste input "+5511989067060"
type input "+5511989067060"
click at [350, 132] on div "check_box_outline_blank Garantía de no-show 70000 ARS" at bounding box center [389, 138] width 107 height 22
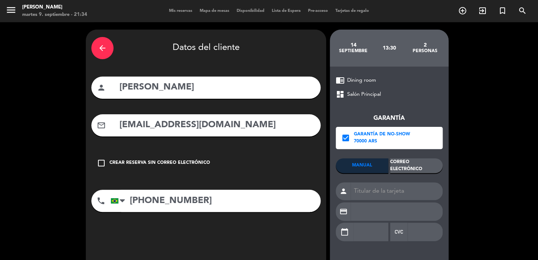
click at [421, 163] on div "Correo Electrónico" at bounding box center [416, 165] width 52 height 15
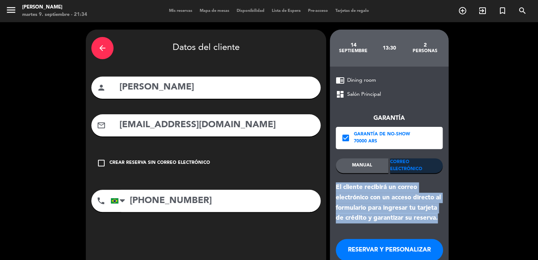
drag, startPoint x: 440, startPoint y: 221, endPoint x: 335, endPoint y: 184, distance: 110.7
click at [336, 184] on div "El cliente recibirá un correo electrónico con un acceso directo al formulario p…" at bounding box center [389, 202] width 107 height 41
click at [377, 252] on button "RESERVAR Y PERSONALIZAR" at bounding box center [389, 250] width 107 height 22
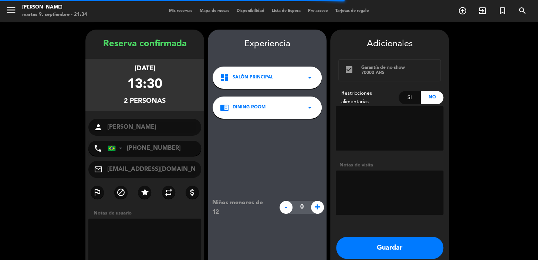
scroll to position [30, 0]
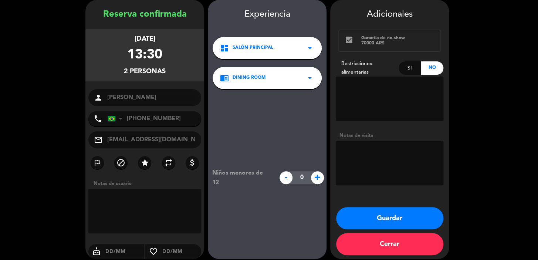
click at [411, 67] on div "Si" at bounding box center [410, 67] width 23 height 13
click at [407, 96] on textarea at bounding box center [390, 99] width 108 height 44
type textarea "LACTOSA"
drag, startPoint x: 106, startPoint y: 39, endPoint x: 171, endPoint y: 71, distance: 72.6
click at [172, 71] on div "domingo 14, sep. 2025 13:30 2 personas" at bounding box center [144, 55] width 119 height 52
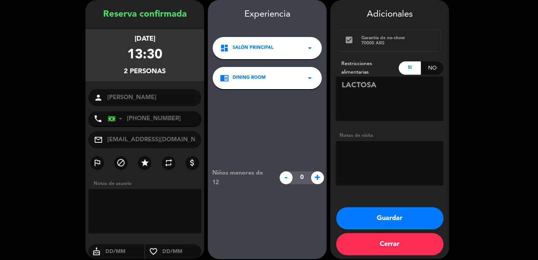
click at [373, 209] on button "Guardar" at bounding box center [389, 218] width 107 height 22
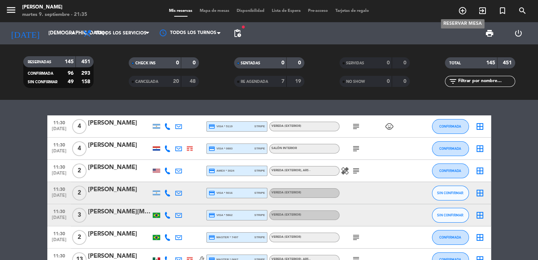
click at [458, 9] on icon "add_circle_outline" at bounding box center [462, 10] width 9 height 9
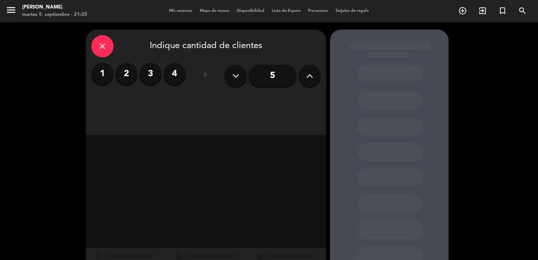
click at [128, 70] on label "2" at bounding box center [126, 74] width 22 height 22
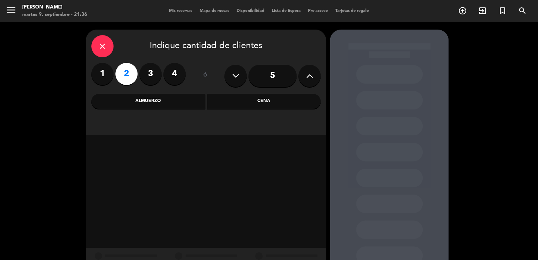
click at [260, 100] on div "Cena" at bounding box center [264, 101] width 114 height 15
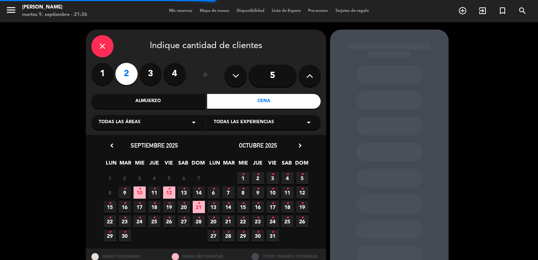
click at [143, 119] on div "Todas las áreas arrow_drop_down" at bounding box center [148, 122] width 114 height 15
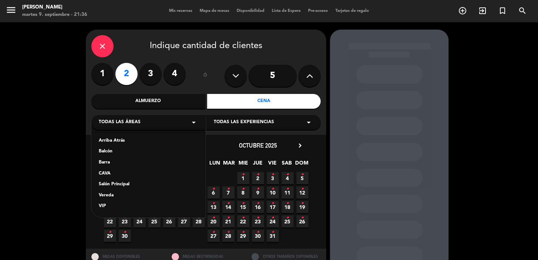
click at [111, 194] on div "Vereda" at bounding box center [148, 195] width 99 height 7
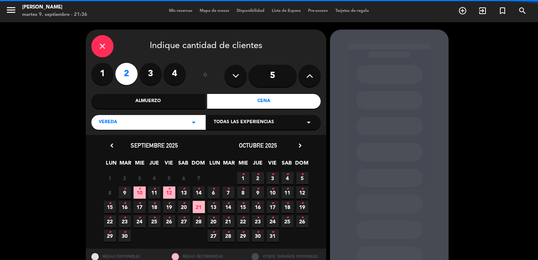
click at [241, 122] on span "Todas las experiencias" at bounding box center [244, 122] width 60 height 7
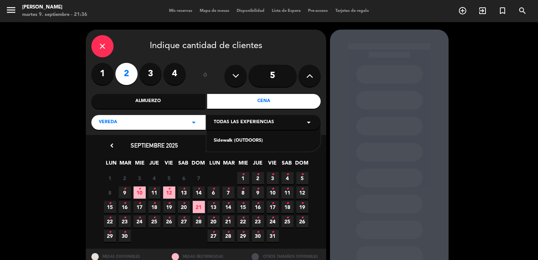
click at [234, 137] on div "Sidewalk (OUTDOORS)" at bounding box center [263, 136] width 114 height 31
click at [233, 140] on div "Sidewalk (OUTDOORS)" at bounding box center [263, 140] width 99 height 7
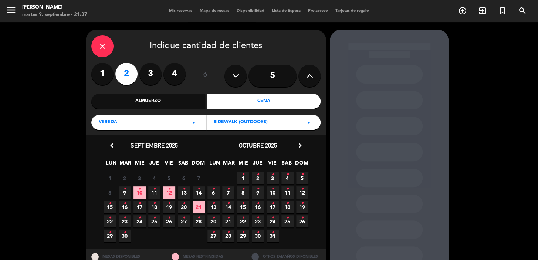
click at [200, 207] on span "21" at bounding box center [199, 207] width 12 height 12
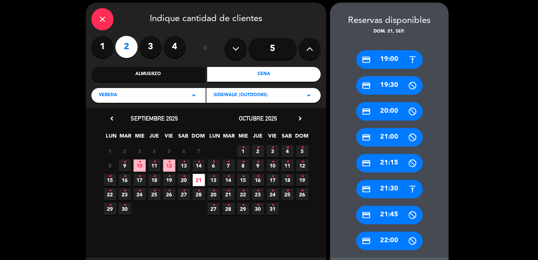
scroll to position [63, 0]
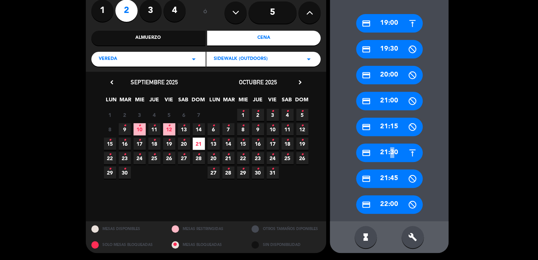
click at [389, 148] on div "credit_card 21:30" at bounding box center [389, 152] width 67 height 18
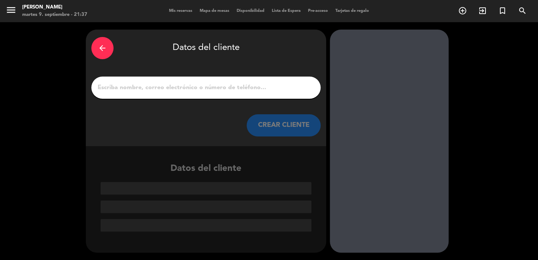
scroll to position [0, 0]
click at [155, 82] on input "1" at bounding box center [206, 87] width 218 height 10
paste input ":[PERSON_NAME]"
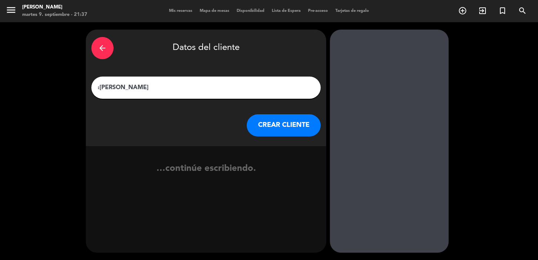
type input ":[PERSON_NAME]"
click at [278, 126] on button "CREAR CLIENTE" at bounding box center [284, 125] width 74 height 22
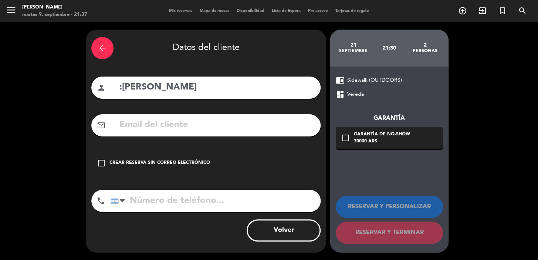
click at [208, 123] on input "text" at bounding box center [217, 125] width 196 height 15
paste input "[EMAIL_ADDRESS][DOMAIN_NAME]"
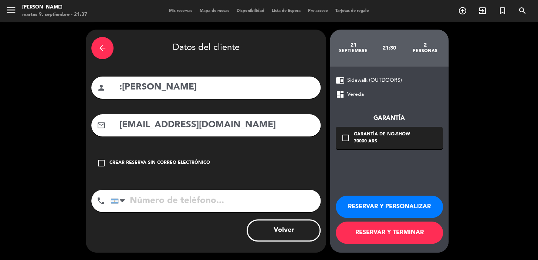
type input "[EMAIL_ADDRESS][DOMAIN_NAME]"
click at [262, 200] on input "tel" at bounding box center [216, 201] width 210 height 22
paste input "[PHONE_NUMBER]"
type input "[PHONE_NUMBER]"
click at [342, 130] on div "check_box_outline_blank Garantía de no-show 70000 ARS" at bounding box center [389, 138] width 107 height 22
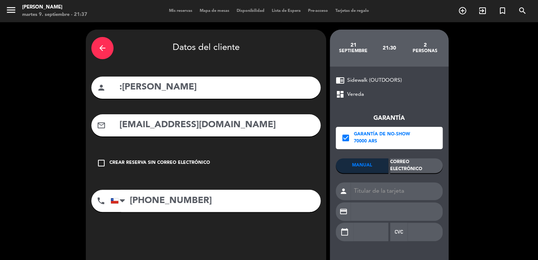
click at [410, 162] on div "Correo Electrónico" at bounding box center [416, 165] width 52 height 15
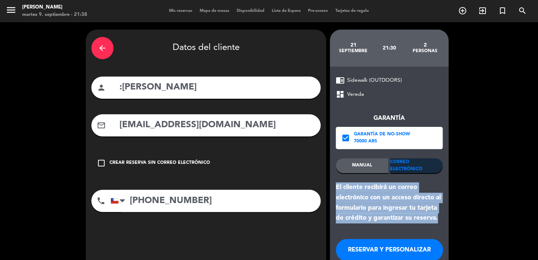
drag, startPoint x: 408, startPoint y: 217, endPoint x: 337, endPoint y: 184, distance: 78.3
click at [336, 186] on div "El cliente recibirá un correo electrónico con un acceso directo al formulario p…" at bounding box center [389, 202] width 107 height 41
copy div "El cliente recibirá un correo electrónico con un acceso directo al formulario p…"
click at [402, 250] on button "RESERVAR Y PERSONALIZAR" at bounding box center [389, 250] width 107 height 22
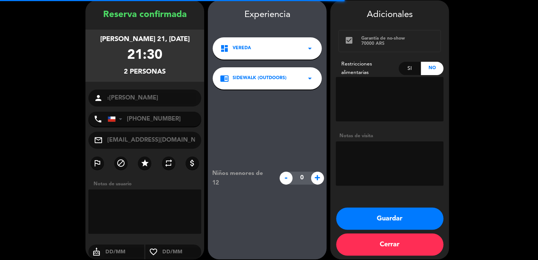
scroll to position [30, 0]
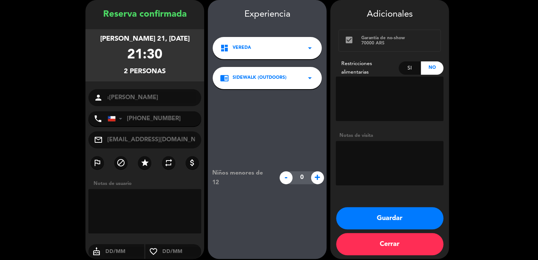
drag, startPoint x: 106, startPoint y: 38, endPoint x: 175, endPoint y: 68, distance: 75.6
click at [175, 68] on div "[PERSON_NAME] 21, [DATE] 21:30 2 personas" at bounding box center [144, 55] width 119 height 52
copy div "[PERSON_NAME] 21, [DATE] 21:30 2 personas"
click at [403, 221] on button "Guardar" at bounding box center [389, 218] width 107 height 22
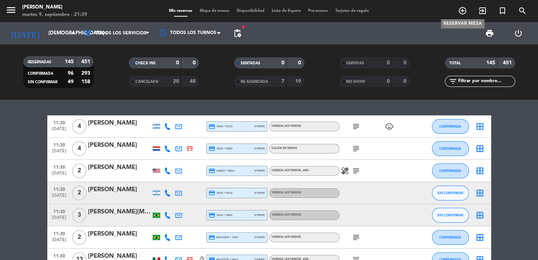
click at [462, 9] on icon "add_circle_outline" at bounding box center [462, 10] width 9 height 9
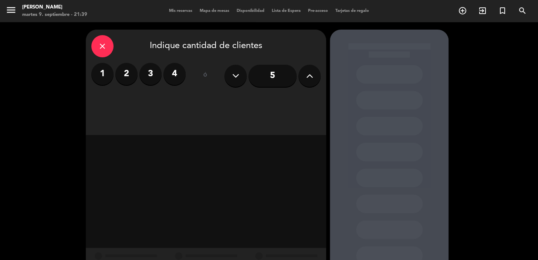
click at [304, 78] on button at bounding box center [309, 76] width 22 height 22
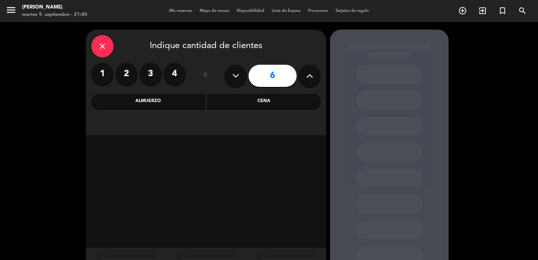
click at [268, 101] on div "Cena" at bounding box center [264, 101] width 114 height 15
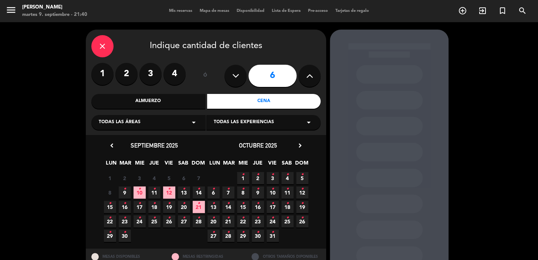
click at [174, 121] on div "Todas las áreas arrow_drop_down" at bounding box center [148, 122] width 114 height 15
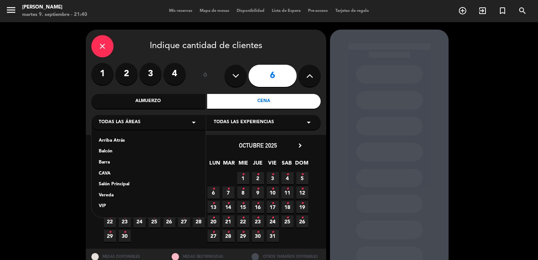
click at [127, 197] on div "Vereda" at bounding box center [148, 195] width 99 height 7
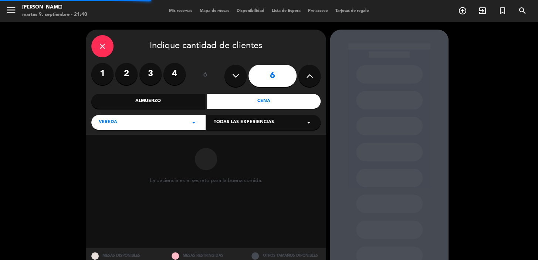
click at [249, 118] on div "Todas las experiencias arrow_drop_down" at bounding box center [263, 122] width 114 height 15
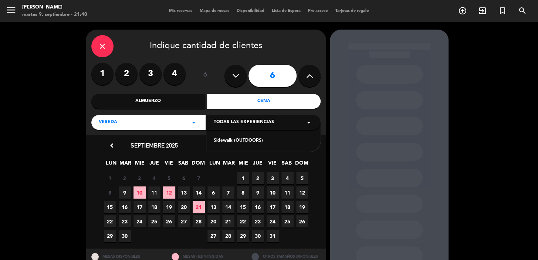
click at [250, 141] on div "Sidewalk (OUTDOORS)" at bounding box center [263, 140] width 99 height 7
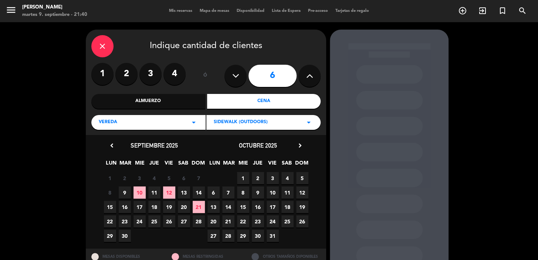
click at [284, 180] on span "4" at bounding box center [287, 178] width 12 height 12
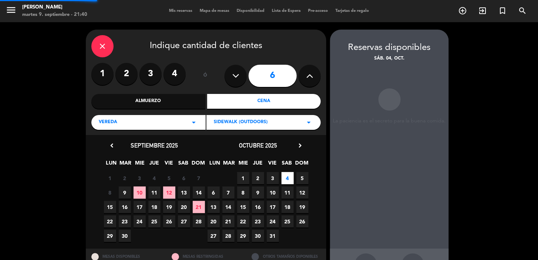
scroll to position [27, 0]
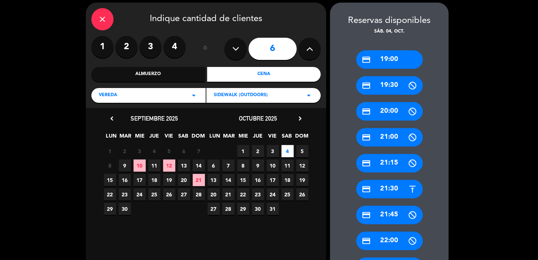
click at [382, 183] on div "credit_card 21:30" at bounding box center [389, 189] width 67 height 18
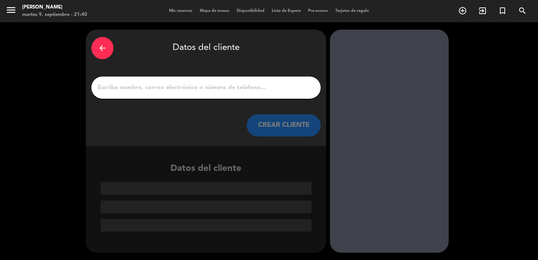
scroll to position [0, 0]
click at [204, 87] on input "1" at bounding box center [206, 87] width 218 height 10
click at [197, 88] on input "1" at bounding box center [206, 87] width 218 height 10
click at [247, 83] on input "1" at bounding box center [206, 87] width 218 height 10
click at [246, 83] on input "1" at bounding box center [206, 87] width 218 height 10
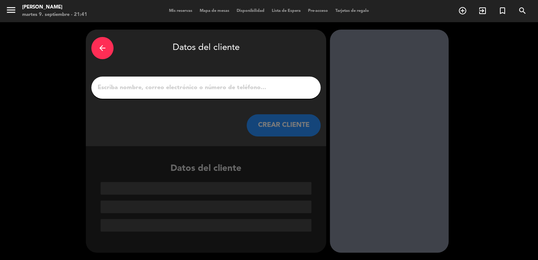
paste input "[PERSON_NAME]"
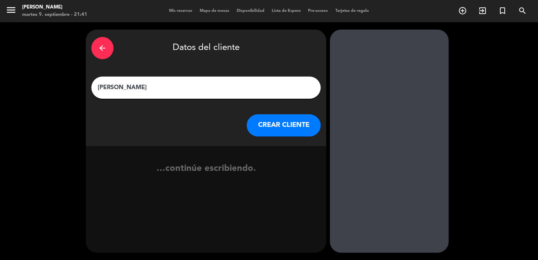
type input "[PERSON_NAME]"
click at [301, 133] on button "CREAR CLIENTE" at bounding box center [284, 125] width 74 height 22
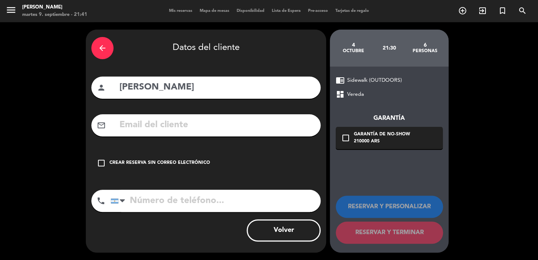
drag, startPoint x: 250, startPoint y: 117, endPoint x: 251, endPoint y: 122, distance: 4.9
click at [250, 118] on div "mail_outline" at bounding box center [205, 125] width 229 height 22
click at [251, 123] on input "text" at bounding box center [217, 125] width 196 height 15
paste input "[EMAIL_ADDRESS][DOMAIN_NAME]"
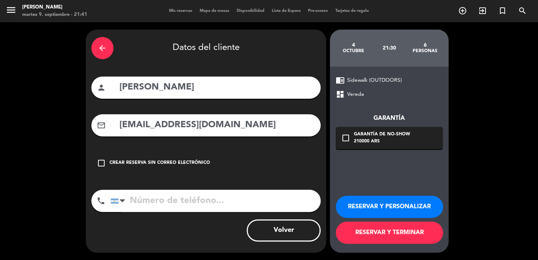
type input "[EMAIL_ADDRESS][DOMAIN_NAME]"
click at [160, 199] on input "tel" at bounding box center [216, 201] width 210 height 22
paste input "3215886064"
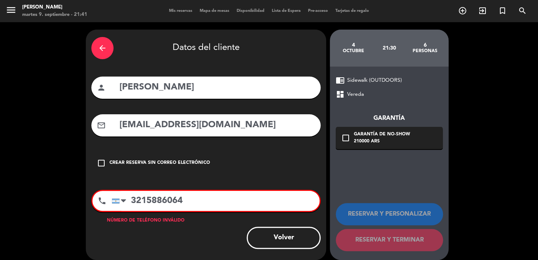
click at [132, 201] on input "3215886064" at bounding box center [216, 201] width 208 height 20
type input "+"
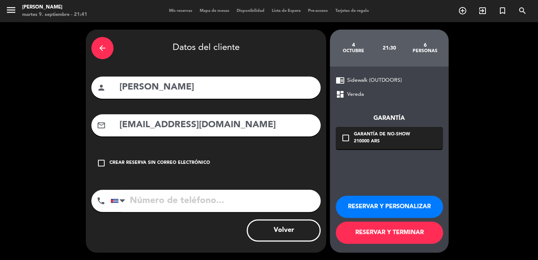
paste input "tel"
click at [172, 201] on input "tel" at bounding box center [216, 201] width 210 height 22
paste input "3215886064"
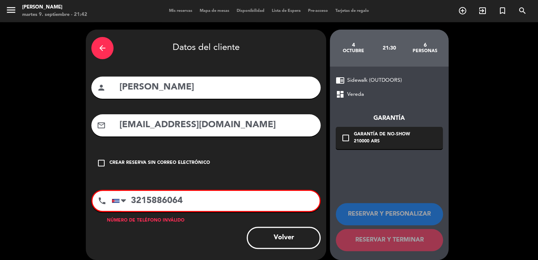
click at [130, 200] on input "3215886064" at bounding box center [216, 201] width 208 height 20
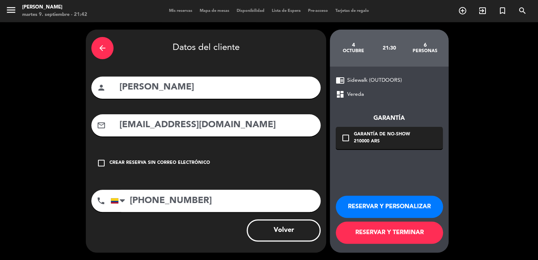
type input "[PHONE_NUMBER]"
click at [352, 135] on div "check_box_outline_blank Garantía de no-show 210000 ARS" at bounding box center [389, 138] width 107 height 22
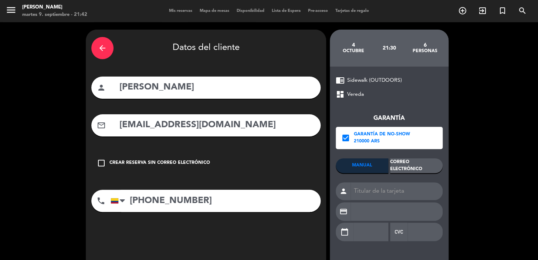
click at [419, 165] on div "Correo Electrónico" at bounding box center [416, 165] width 52 height 15
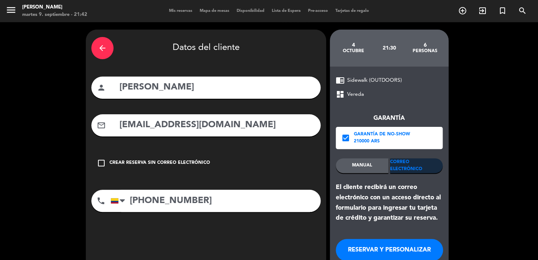
click at [377, 249] on button "RESERVAR Y PERSONALIZAR" at bounding box center [389, 250] width 107 height 22
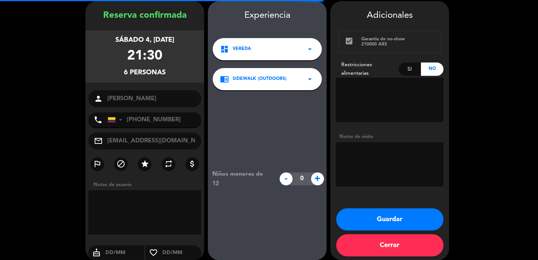
scroll to position [30, 0]
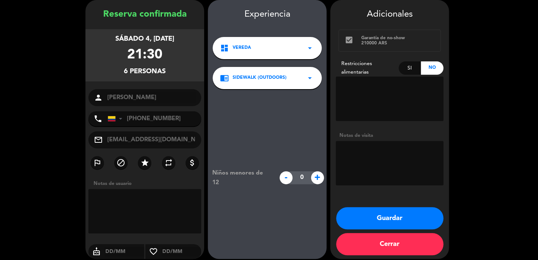
drag, startPoint x: 108, startPoint y: 38, endPoint x: 165, endPoint y: 64, distance: 63.0
click at [171, 70] on div "sábado 4, [DATE] 21:30 6 personas" at bounding box center [144, 55] width 119 height 52
copy div "sábado 4, [DATE] 21:30 6 personas"
click at [408, 218] on button "Guardar" at bounding box center [389, 218] width 107 height 22
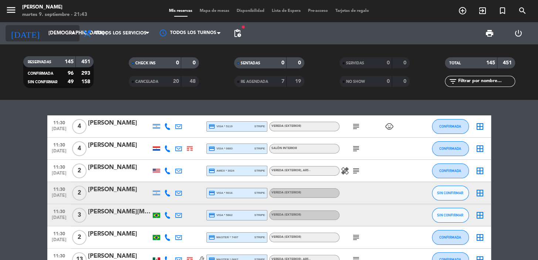
click at [52, 32] on input "[DEMOGRAPHIC_DATA] [DATE]" at bounding box center [77, 33] width 65 height 13
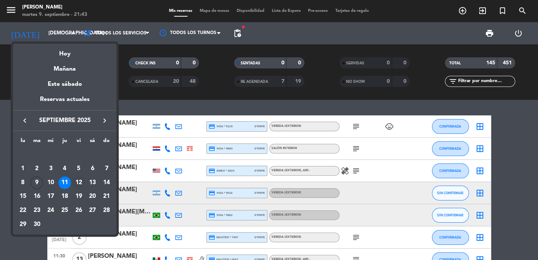
click at [76, 184] on div "12" at bounding box center [78, 182] width 13 height 13
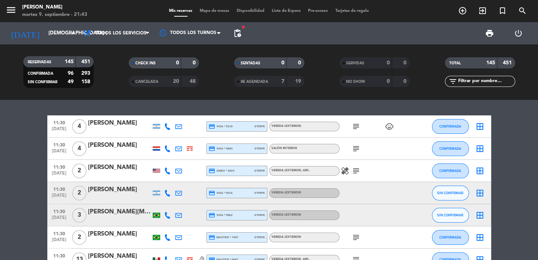
type input "vie. [DATE]"
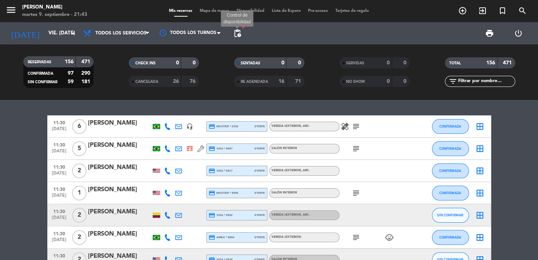
click at [238, 34] on span "pending_actions" at bounding box center [237, 33] width 9 height 9
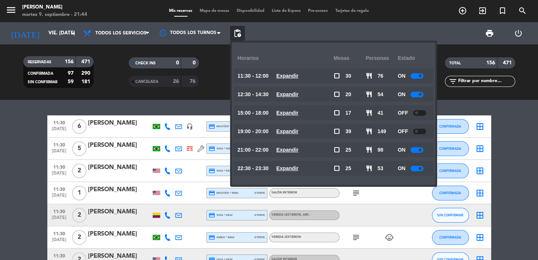
click at [351, 38] on div "print power_settings_new" at bounding box center [389, 33] width 288 height 22
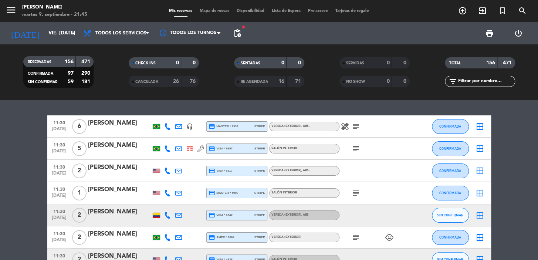
click at [236, 31] on span "pending_actions" at bounding box center [237, 33] width 9 height 9
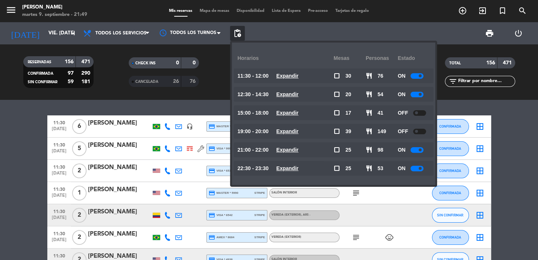
click at [437, 22] on div "menu [PERSON_NAME] 9. septiembre - 21:49 Mis reservas Mapa de mesas Disponibili…" at bounding box center [269, 11] width 538 height 22
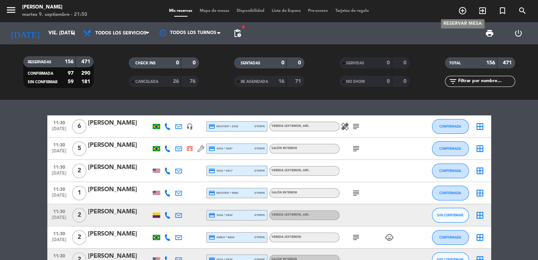
click at [464, 9] on icon "add_circle_outline" at bounding box center [462, 10] width 9 height 9
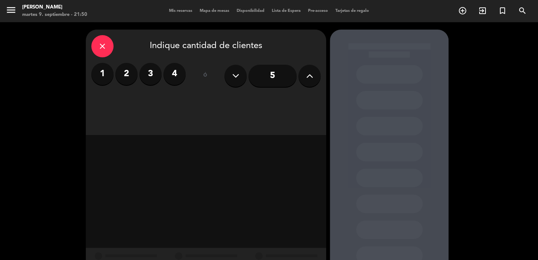
click at [177, 74] on label "4" at bounding box center [174, 74] width 22 height 22
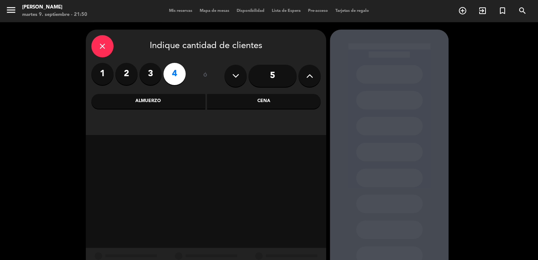
click at [250, 104] on div "Cena" at bounding box center [264, 101] width 114 height 15
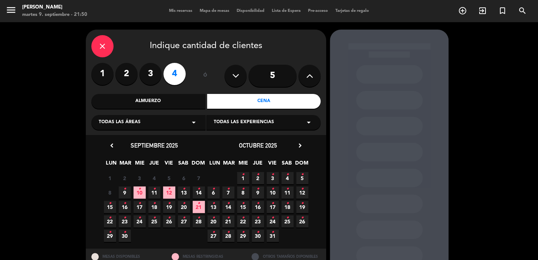
click at [166, 117] on div "Todas las áreas arrow_drop_down" at bounding box center [148, 122] width 114 height 15
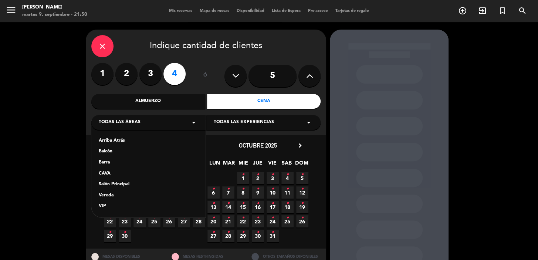
click at [123, 183] on div "Salón Principal" at bounding box center [148, 184] width 99 height 7
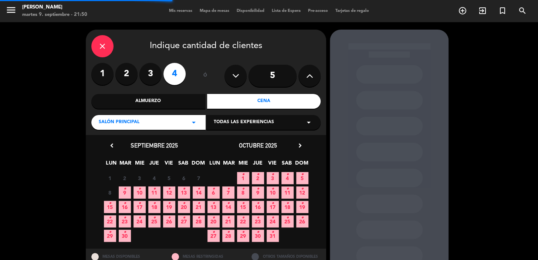
click at [251, 121] on span "Todas las experiencias" at bounding box center [244, 122] width 60 height 7
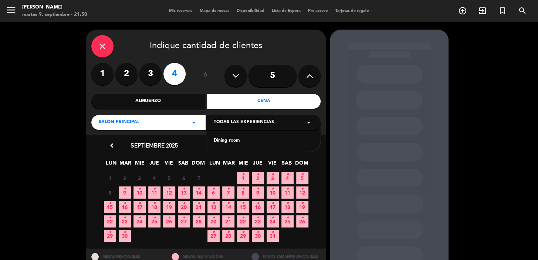
click at [244, 140] on div "Dining room" at bounding box center [263, 140] width 99 height 7
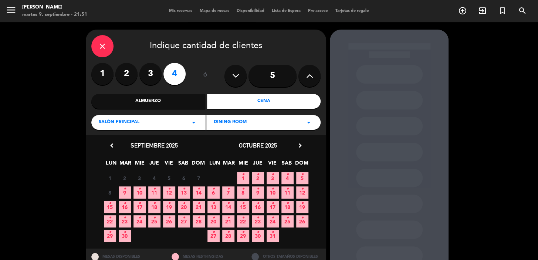
click at [169, 190] on icon "•" at bounding box center [169, 189] width 3 height 12
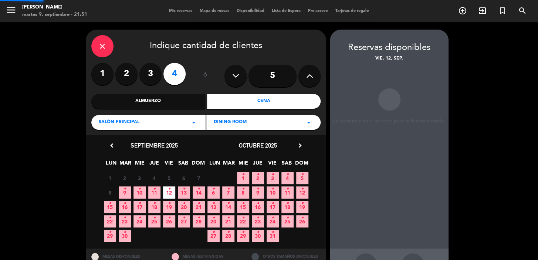
scroll to position [27, 0]
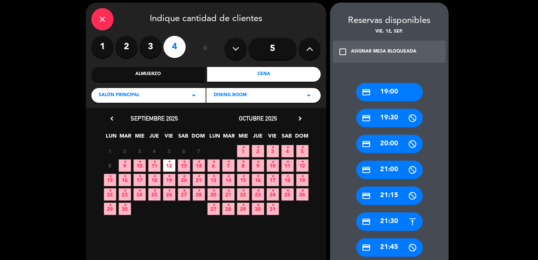
click at [391, 217] on div "credit_card 21:30" at bounding box center [389, 221] width 67 height 18
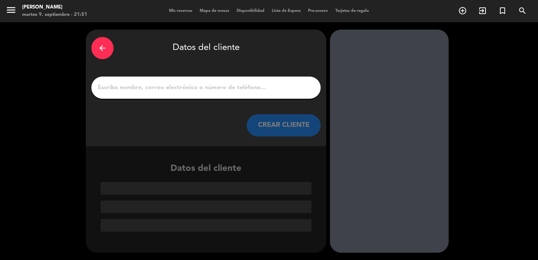
scroll to position [0, 0]
click at [214, 84] on input "1" at bounding box center [206, 87] width 218 height 10
click at [203, 87] on input "1" at bounding box center [206, 87] width 218 height 10
click at [203, 85] on input "1" at bounding box center [206, 87] width 218 height 10
paste input "[PERSON_NAME],"
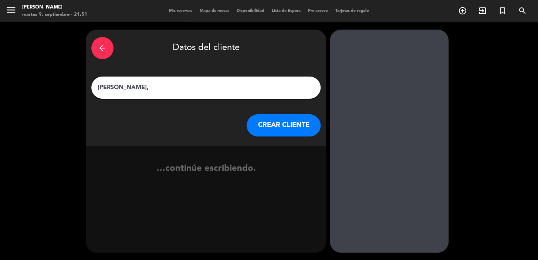
type input "[PERSON_NAME]"
click at [285, 124] on button "CREAR CLIENTE" at bounding box center [284, 125] width 74 height 22
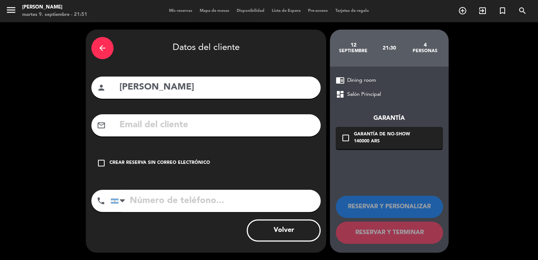
click at [183, 129] on input "text" at bounding box center [217, 125] width 196 height 15
paste input "[EMAIL_ADDRESS][DOMAIN_NAME]"
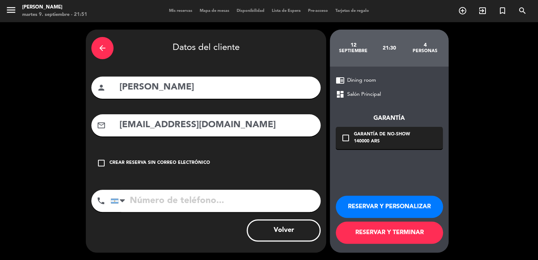
type input "[EMAIL_ADDRESS][DOMAIN_NAME]"
click at [346, 139] on icon "check_box_outline_blank" at bounding box center [345, 137] width 9 height 9
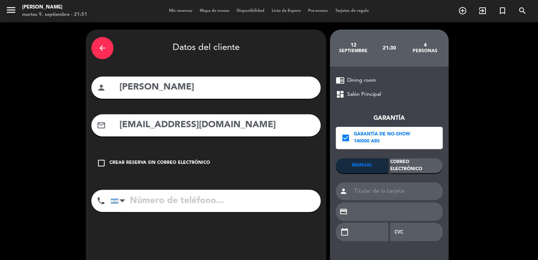
click at [188, 202] on input "tel" at bounding box center [216, 201] width 210 height 22
paste input "1131752472"
type input "1131752472"
click at [410, 165] on div "Correo Electrónico" at bounding box center [416, 165] width 52 height 15
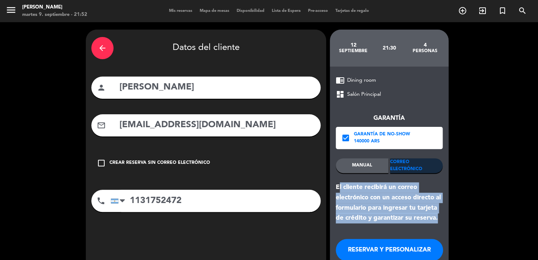
drag, startPoint x: 440, startPoint y: 218, endPoint x: 340, endPoint y: 186, distance: 104.9
click at [340, 186] on div "El cliente recibirá un correo electrónico con un acceso directo al formulario p…" at bounding box center [389, 202] width 107 height 41
copy div "l cliente recibirá un correo electrónico con un acceso directo al formulario pa…"
click at [363, 248] on button "RESERVAR Y PERSONALIZAR" at bounding box center [389, 250] width 107 height 22
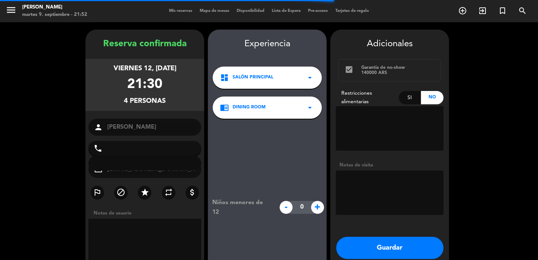
type input "[PHONE_NUMBER]"
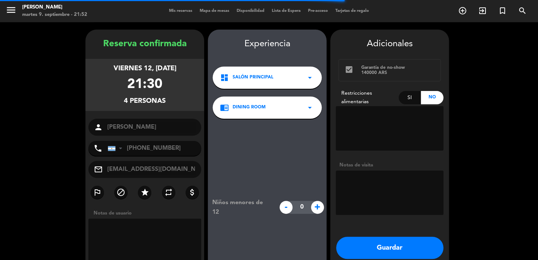
scroll to position [30, 0]
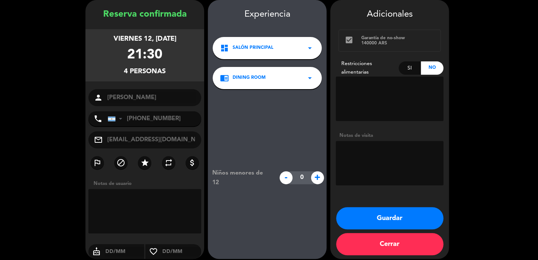
drag, startPoint x: 108, startPoint y: 37, endPoint x: 178, endPoint y: 71, distance: 77.4
click at [178, 71] on div "viernes 12, [DATE] 21:30 4 personas" at bounding box center [144, 55] width 119 height 52
copy div "viernes 12, [DATE] 21:30 4 personas"
click at [396, 215] on button "Guardar" at bounding box center [389, 218] width 107 height 22
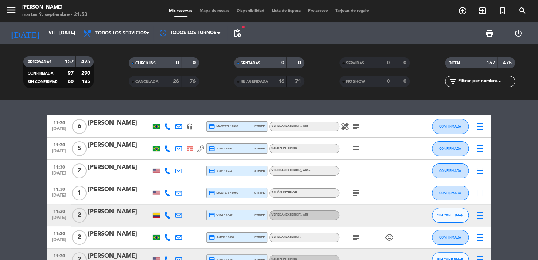
click at [465, 10] on icon "add_circle_outline" at bounding box center [462, 10] width 9 height 9
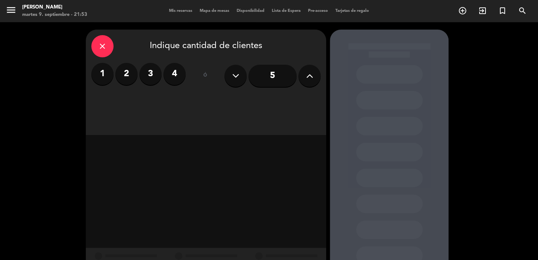
click at [130, 74] on label "2" at bounding box center [126, 74] width 22 height 22
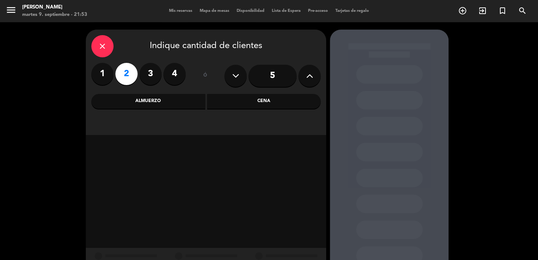
click at [242, 103] on div "Cena" at bounding box center [264, 101] width 114 height 15
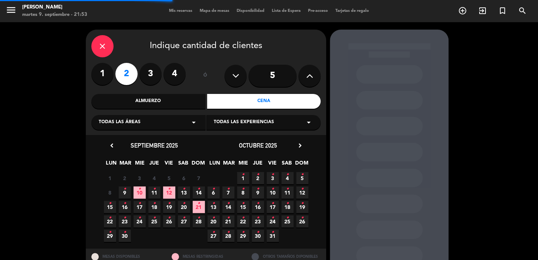
click at [167, 123] on div "Todas las áreas arrow_drop_down" at bounding box center [148, 122] width 114 height 15
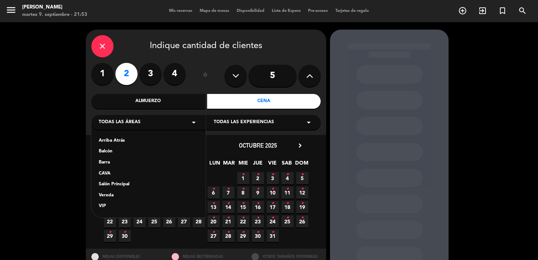
click at [118, 193] on div "Vereda" at bounding box center [148, 195] width 99 height 7
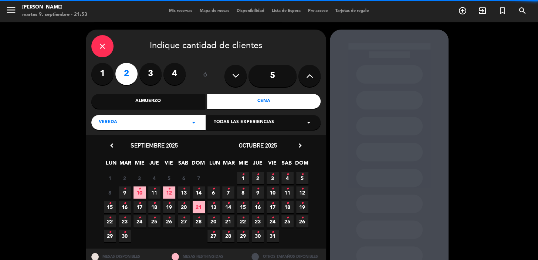
click at [274, 121] on div "Todas las experiencias arrow_drop_down" at bounding box center [263, 122] width 114 height 15
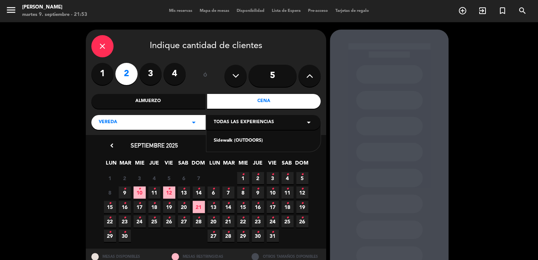
click at [237, 140] on div "Sidewalk (OUTDOORS)" at bounding box center [263, 140] width 99 height 7
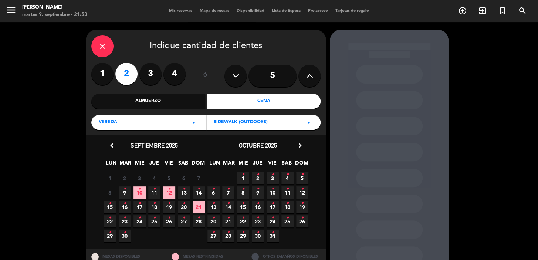
click at [169, 194] on span "12 •" at bounding box center [169, 192] width 12 height 12
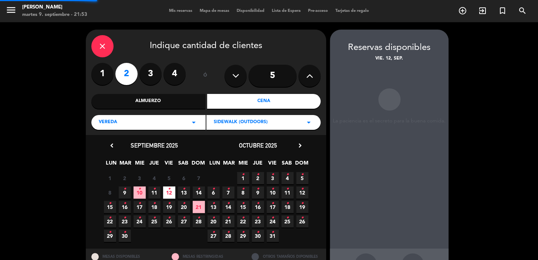
scroll to position [27, 0]
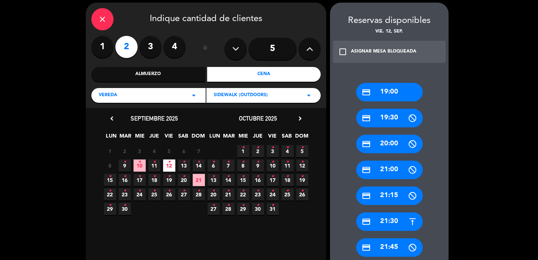
drag, startPoint x: 388, startPoint y: 221, endPoint x: 377, endPoint y: 216, distance: 12.3
click at [388, 220] on div "credit_card 21:30" at bounding box center [389, 221] width 67 height 18
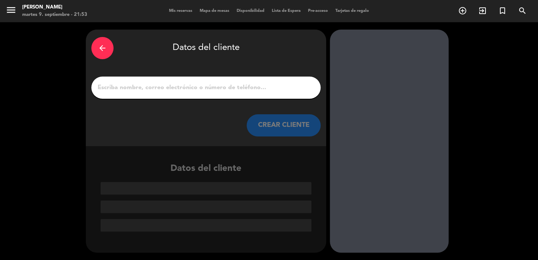
scroll to position [0, 0]
click at [168, 83] on input "1" at bounding box center [206, 87] width 218 height 10
click at [220, 84] on input "1" at bounding box center [206, 87] width 218 height 10
paste input "[PERSON_NAME]"
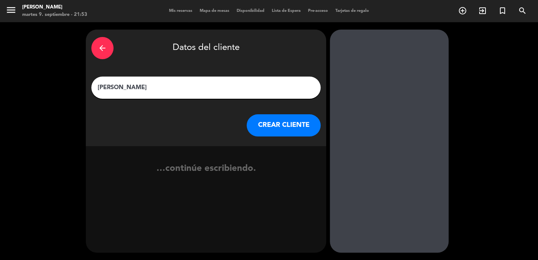
type input "[PERSON_NAME]"
click at [294, 129] on button "CREAR CLIENTE" at bounding box center [284, 125] width 74 height 22
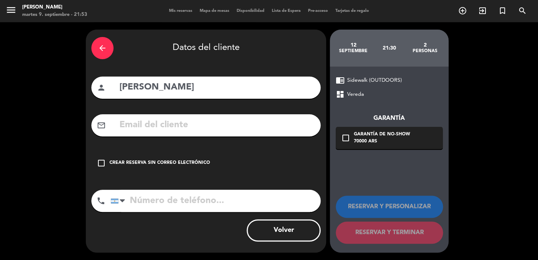
click at [152, 119] on input "text" at bounding box center [217, 125] width 196 height 15
paste input "[EMAIL_ADDRESS][DOMAIN_NAME]"
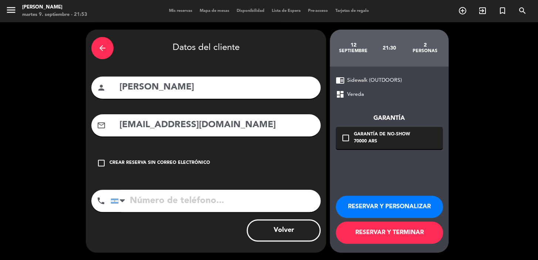
type input "[EMAIL_ADDRESS][DOMAIN_NAME]"
click at [200, 203] on input "tel" at bounding box center [216, 201] width 210 height 22
paste input "[PHONE_NUMBER]"
type input "[PHONE_NUMBER]"
drag, startPoint x: 343, startPoint y: 135, endPoint x: 403, endPoint y: 155, distance: 62.5
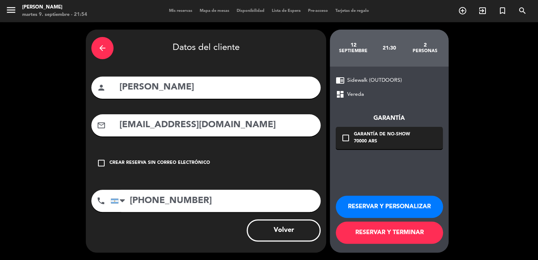
click at [343, 135] on icon "check_box_outline_blank" at bounding box center [345, 137] width 9 height 9
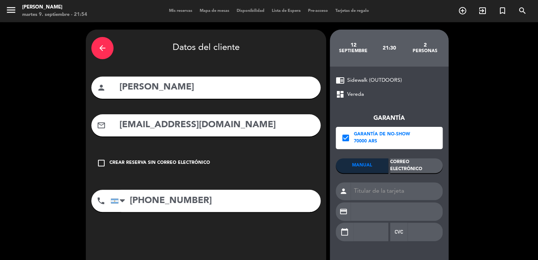
click at [425, 165] on div "Correo Electrónico" at bounding box center [416, 165] width 52 height 15
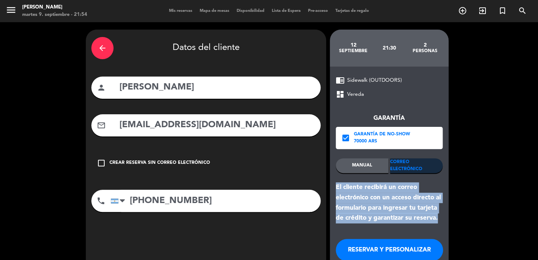
drag, startPoint x: 396, startPoint y: 218, endPoint x: 337, endPoint y: 184, distance: 67.4
click at [337, 184] on div "El cliente recibirá un correo electrónico con un acceso directo al formulario p…" at bounding box center [389, 202] width 107 height 41
copy div "El cliente recibirá un correo electrónico con un acceso directo al formulario p…"
click at [384, 255] on button "RESERVAR Y PERSONALIZAR" at bounding box center [389, 250] width 107 height 22
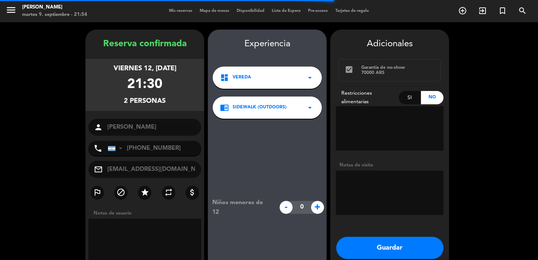
scroll to position [30, 0]
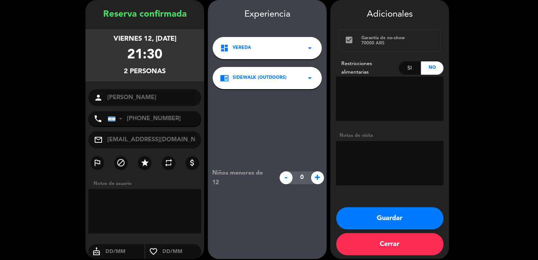
drag, startPoint x: 109, startPoint y: 38, endPoint x: 171, endPoint y: 68, distance: 69.1
click at [171, 68] on div "viernes 12, [DATE] 21:30 2 personas" at bounding box center [144, 55] width 119 height 52
copy div "viernes 12, [DATE] 21:30 2 personas"
click at [407, 222] on button "Guardar" at bounding box center [389, 218] width 107 height 22
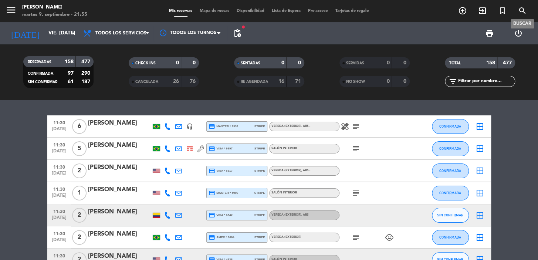
click at [520, 7] on icon "search" at bounding box center [522, 10] width 9 height 9
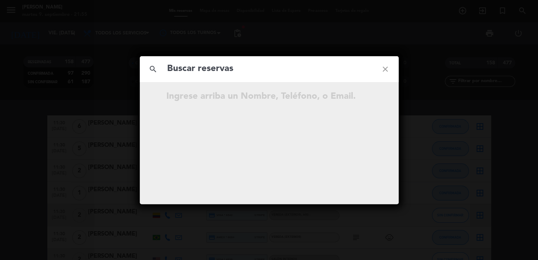
click at [217, 69] on input "text" at bounding box center [269, 68] width 206 height 15
type input "[PERSON_NAME]"
click at [248, 67] on input "[PERSON_NAME]" at bounding box center [269, 68] width 206 height 15
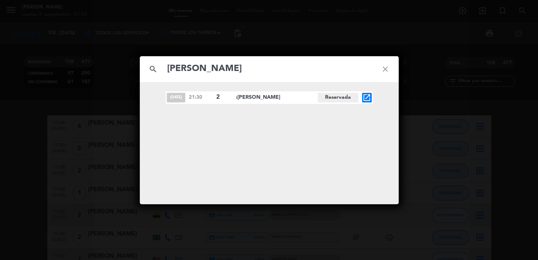
click at [371, 99] on span "open_in_new" at bounding box center [367, 98] width 10 height 10
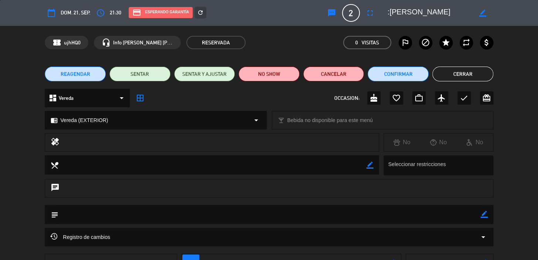
click at [93, 76] on button "REAGENDAR" at bounding box center [75, 74] width 61 height 15
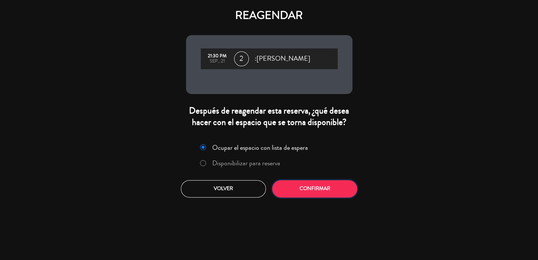
click at [311, 192] on button "Confirmar" at bounding box center [314, 188] width 85 height 17
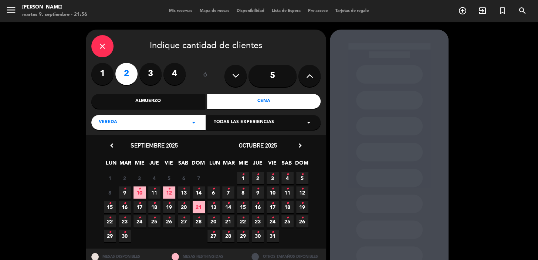
click at [170, 193] on span "12 •" at bounding box center [169, 192] width 12 height 12
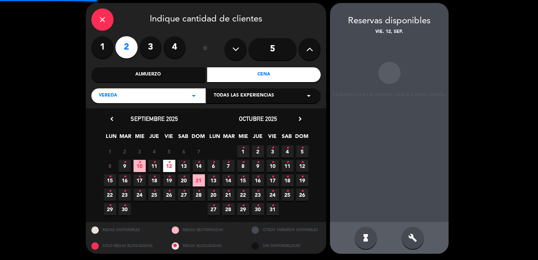
scroll to position [27, 0]
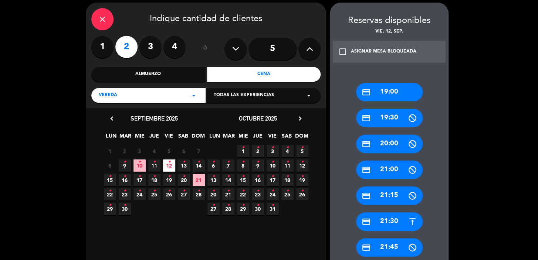
click at [244, 92] on span "Todas las experiencias" at bounding box center [244, 95] width 60 height 7
click at [230, 113] on div "Sidewalk (OUTDOORS)" at bounding box center [263, 113] width 99 height 7
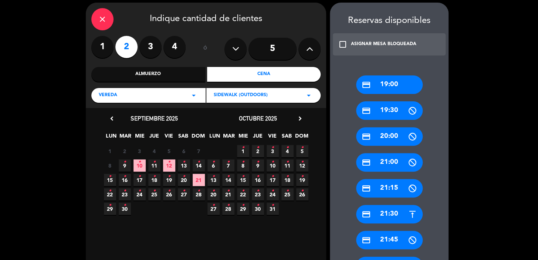
click at [165, 167] on span "12 •" at bounding box center [169, 165] width 12 height 12
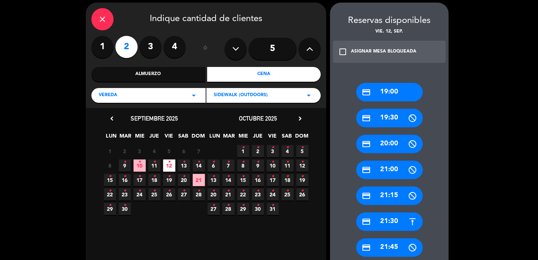
scroll to position [225, 0]
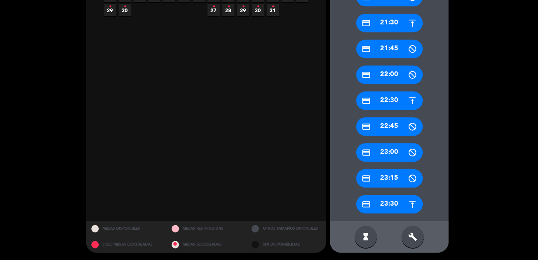
click at [392, 18] on div "credit_card 21:30" at bounding box center [389, 23] width 67 height 18
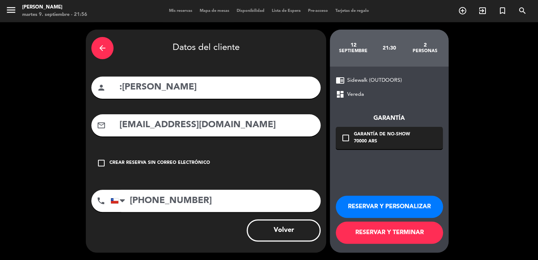
scroll to position [0, 0]
click at [345, 139] on icon "check_box_outline_blank" at bounding box center [345, 137] width 9 height 9
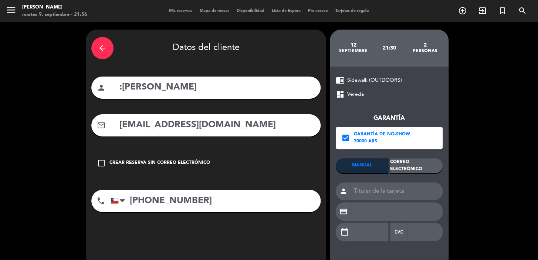
click at [406, 161] on div "Correo Electrónico" at bounding box center [416, 165] width 52 height 15
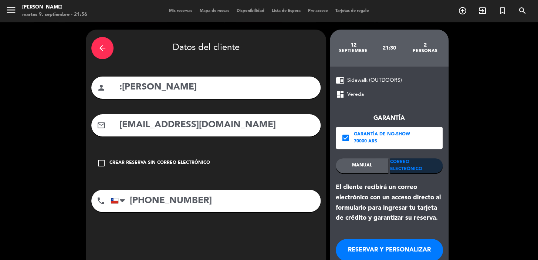
click at [377, 247] on button "RESERVAR Y PERSONALIZAR" at bounding box center [389, 250] width 107 height 22
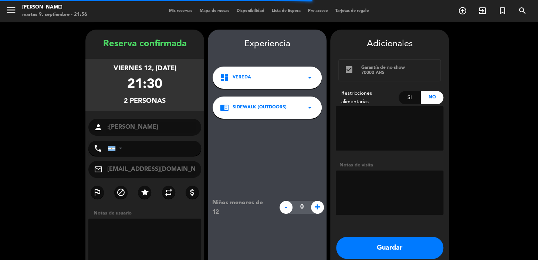
type input "[PHONE_NUMBER]"
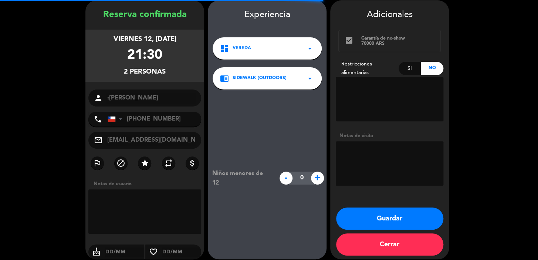
scroll to position [30, 0]
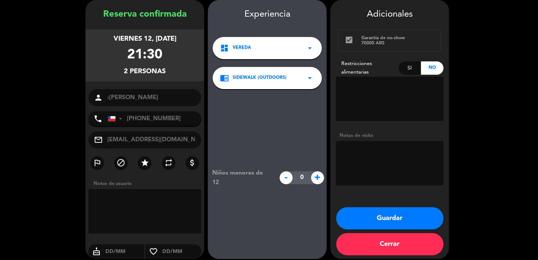
drag, startPoint x: 169, startPoint y: 68, endPoint x: 111, endPoint y: 37, distance: 66.0
click at [109, 37] on div "viernes 12, [DATE] 21:30 2 personas" at bounding box center [144, 55] width 119 height 52
copy div "viernes 12, [DATE] 21:30 2 personas"
click at [401, 210] on button "Guardar" at bounding box center [389, 218] width 107 height 22
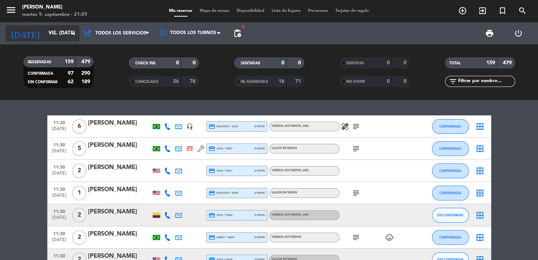
click at [58, 29] on input "vie. [DATE]" at bounding box center [77, 33] width 65 height 13
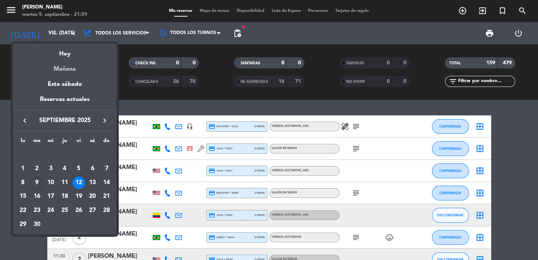
click at [81, 71] on div "Mañana" at bounding box center [65, 66] width 104 height 15
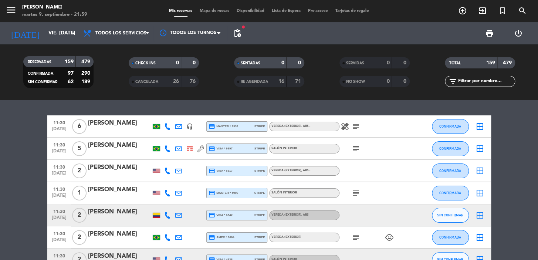
type input "mié. [DATE]"
click at [234, 29] on span "pending_actions" at bounding box center [237, 33] width 9 height 9
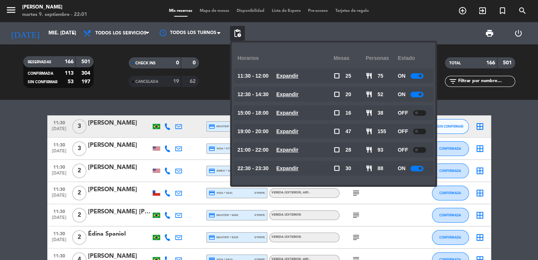
click at [293, 32] on div "print power_settings_new" at bounding box center [389, 33] width 288 height 22
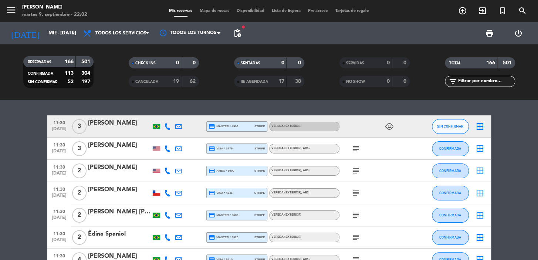
click at [462, 9] on icon "add_circle_outline" at bounding box center [462, 10] width 9 height 9
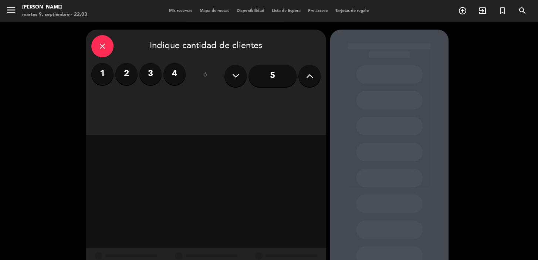
click at [182, 74] on label "4" at bounding box center [174, 74] width 22 height 22
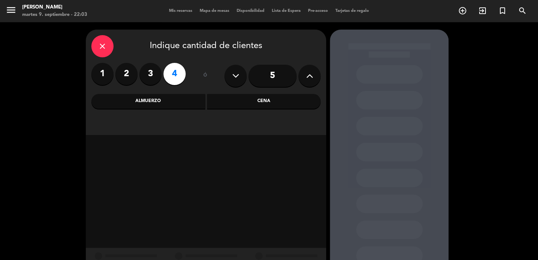
click at [261, 104] on div "Cena" at bounding box center [264, 101] width 114 height 15
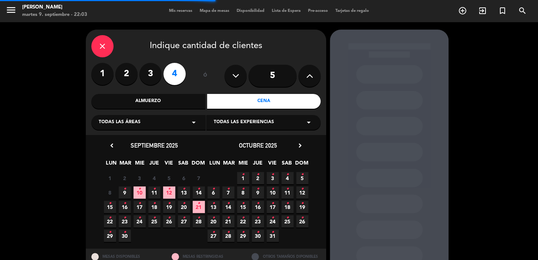
click at [163, 122] on div "Todas las áreas arrow_drop_down" at bounding box center [148, 122] width 114 height 15
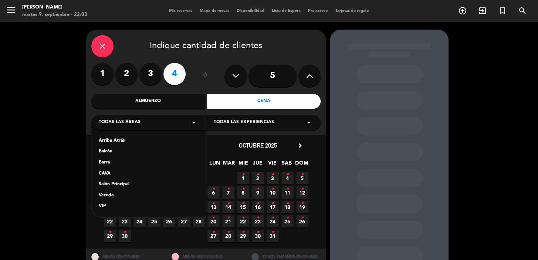
click at [111, 186] on div "Salón Principal" at bounding box center [148, 184] width 99 height 7
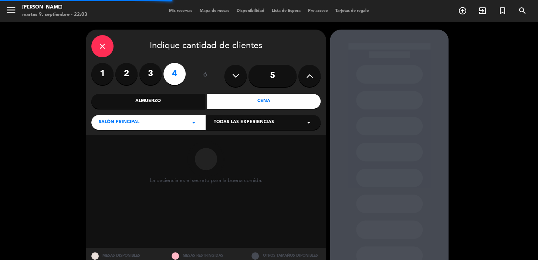
click at [252, 123] on span "Todas las experiencias" at bounding box center [244, 122] width 60 height 7
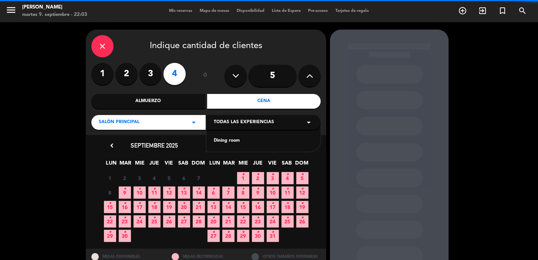
click at [214, 139] on div "Dining room" at bounding box center [263, 140] width 99 height 7
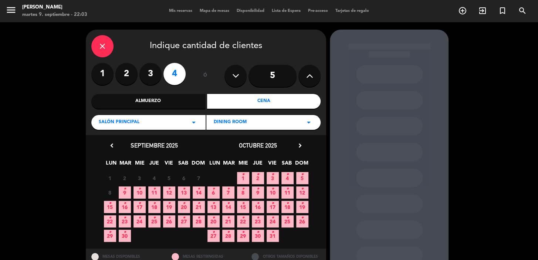
click at [140, 192] on span "10 •" at bounding box center [139, 192] width 12 height 12
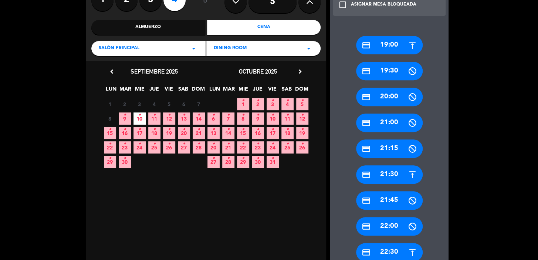
scroll to position [94, 0]
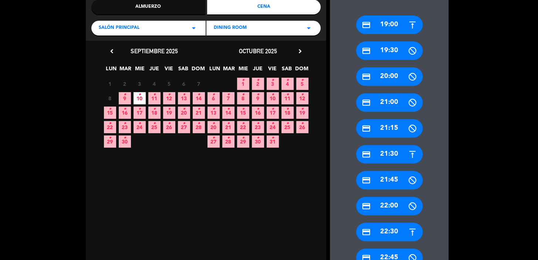
click at [394, 228] on div "credit_card 22:30" at bounding box center [389, 232] width 67 height 18
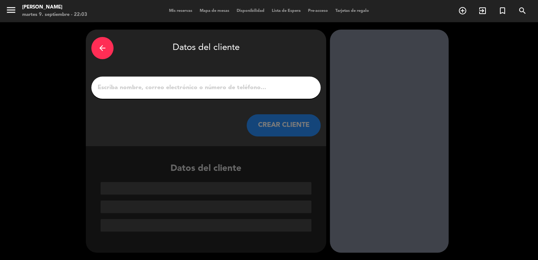
scroll to position [0, 0]
click at [219, 91] on input "1" at bounding box center [206, 87] width 218 height 10
paste input "[PERSON_NAME]"
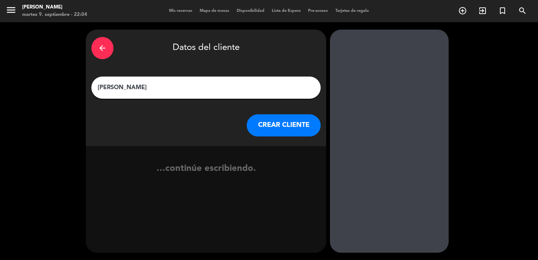
type input "[PERSON_NAME]"
click at [268, 121] on button "CREAR CLIENTE" at bounding box center [284, 125] width 74 height 22
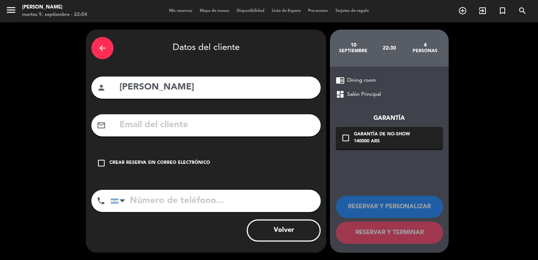
click at [233, 127] on input "text" at bounding box center [217, 125] width 196 height 15
paste input "[PERSON_NAME][EMAIL_ADDRESS][PERSON_NAME][DOMAIN_NAME]"
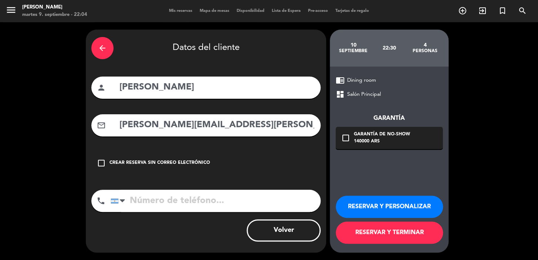
type input "[PERSON_NAME][EMAIL_ADDRESS][PERSON_NAME][DOMAIN_NAME]"
click at [203, 192] on input "tel" at bounding box center [216, 201] width 210 height 22
click at [204, 197] on input "tel" at bounding box center [216, 201] width 210 height 22
paste input ":3731540316"
type input ":3731540316"
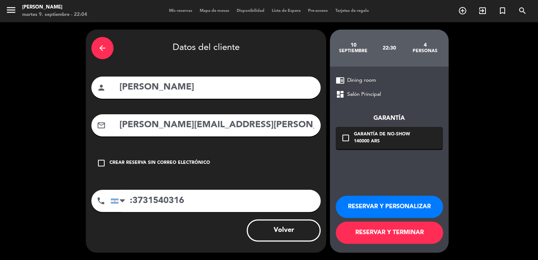
drag, startPoint x: 343, startPoint y: 139, endPoint x: 348, endPoint y: 142, distance: 5.1
click at [344, 139] on icon "check_box_outline_blank" at bounding box center [345, 137] width 9 height 9
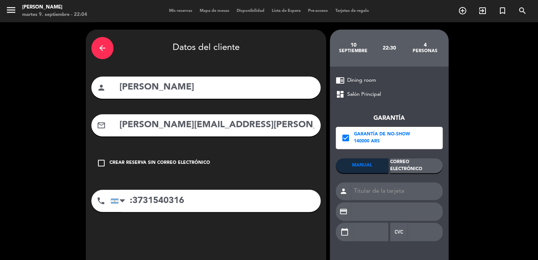
click at [416, 165] on div "Correo Electrónico" at bounding box center [416, 165] width 52 height 15
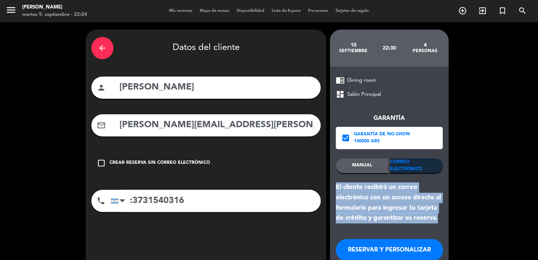
drag, startPoint x: 439, startPoint y: 218, endPoint x: 331, endPoint y: 186, distance: 113.0
click at [331, 186] on div "chrome_reader_mode Dining room dashboard Salón Principal Garantía check_box Gar…" at bounding box center [389, 181] width 119 height 229
click at [376, 242] on button "RESERVAR Y PERSONALIZAR" at bounding box center [389, 250] width 107 height 22
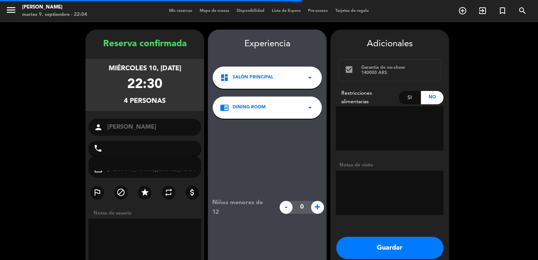
type input "[PHONE_NUMBER]"
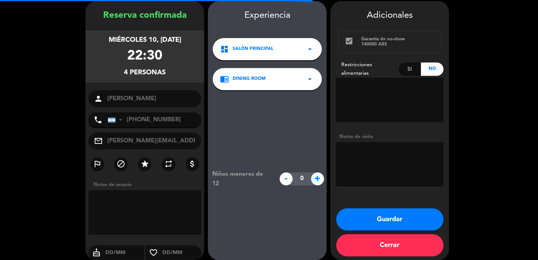
scroll to position [30, 0]
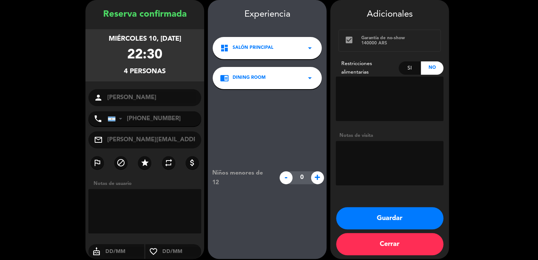
drag, startPoint x: 180, startPoint y: 76, endPoint x: 101, endPoint y: 37, distance: 87.8
click at [101, 37] on div "miércoles 10, [DATE] 22:30 4 personas" at bounding box center [144, 55] width 119 height 52
copy div "miércoles 10, [DATE] 22:30 4 personas"
click at [396, 217] on button "Guardar" at bounding box center [389, 218] width 107 height 22
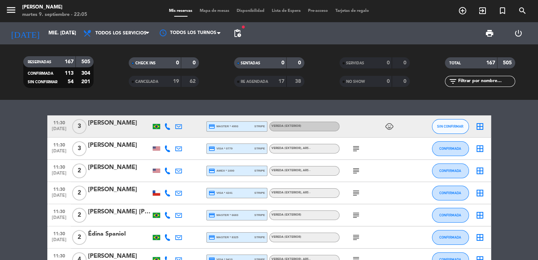
click at [460, 6] on span "add_circle_outline" at bounding box center [462, 10] width 20 height 13
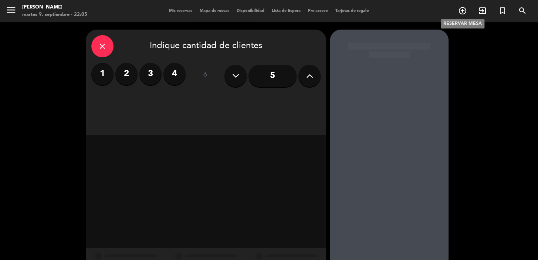
click at [460, 9] on icon "add_circle_outline" at bounding box center [462, 10] width 9 height 9
click at [152, 78] on label "3" at bounding box center [150, 74] width 22 height 22
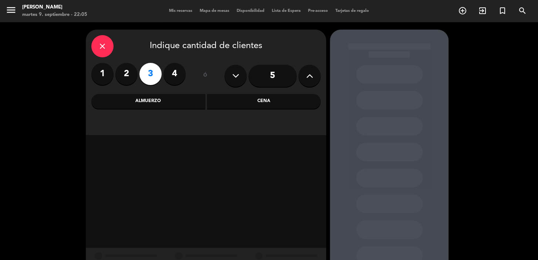
click at [149, 107] on div "Almuerzo" at bounding box center [148, 101] width 114 height 15
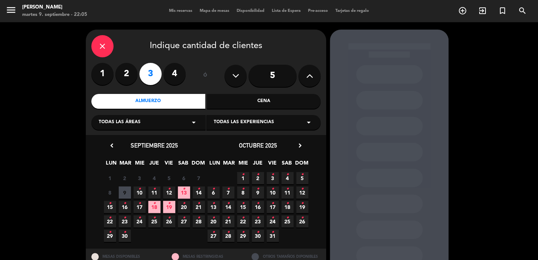
click at [144, 123] on div "Todas las áreas arrow_drop_down" at bounding box center [148, 122] width 114 height 15
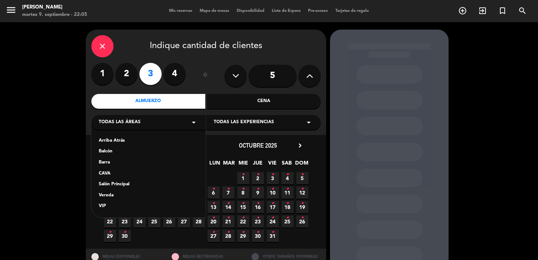
click at [108, 185] on div "Salón Principal" at bounding box center [148, 184] width 99 height 7
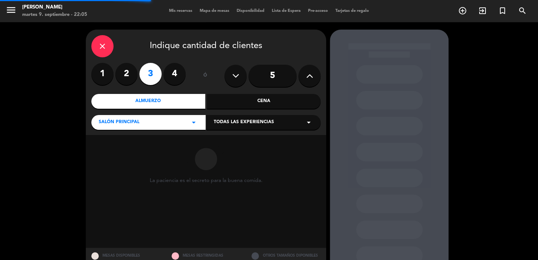
drag, startPoint x: 231, startPoint y: 122, endPoint x: 224, endPoint y: 129, distance: 9.9
click at [232, 122] on span "Todas las experiencias" at bounding box center [244, 122] width 60 height 7
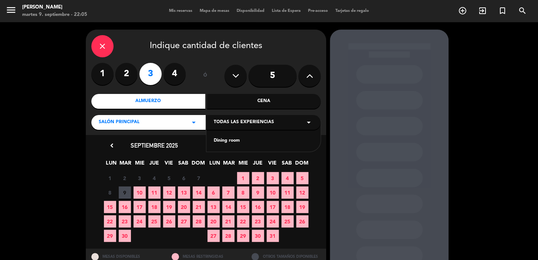
click at [220, 143] on div "Dining room" at bounding box center [263, 140] width 99 height 7
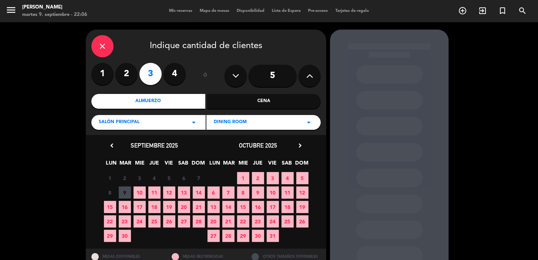
click at [169, 189] on span "12" at bounding box center [169, 192] width 12 height 12
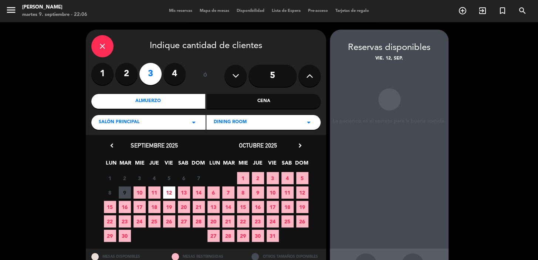
scroll to position [27, 0]
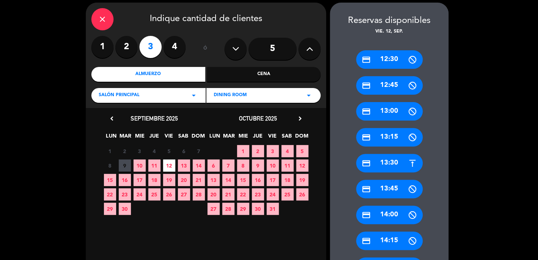
click at [389, 111] on div "credit_card 13:00" at bounding box center [389, 111] width 67 height 18
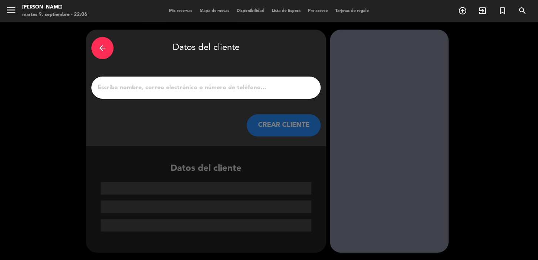
scroll to position [0, 0]
click at [102, 57] on div "arrow_back" at bounding box center [102, 48] width 22 height 22
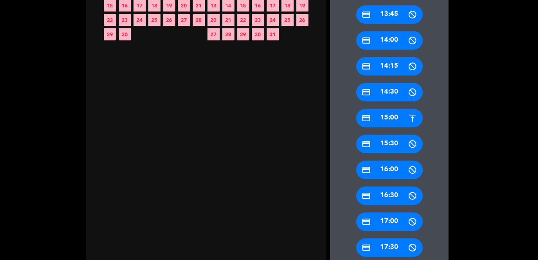
scroll to position [270, 0]
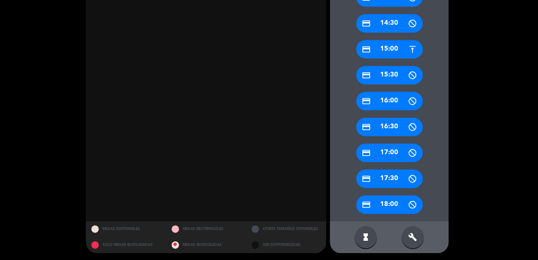
click at [418, 233] on div "build" at bounding box center [412, 237] width 22 height 22
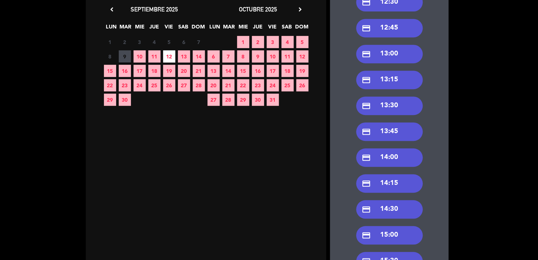
scroll to position [0, 0]
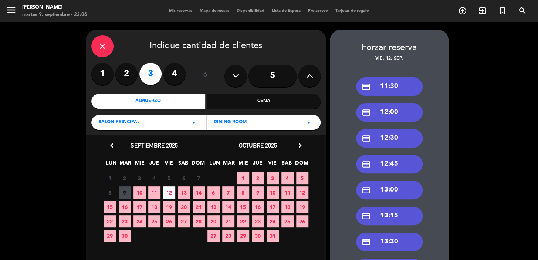
click at [402, 187] on div "credit_card 13:00" at bounding box center [389, 190] width 67 height 18
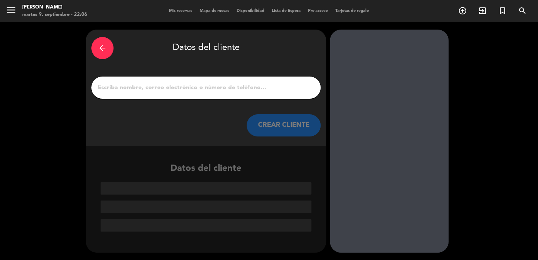
click at [203, 85] on input "1" at bounding box center [206, 87] width 218 height 10
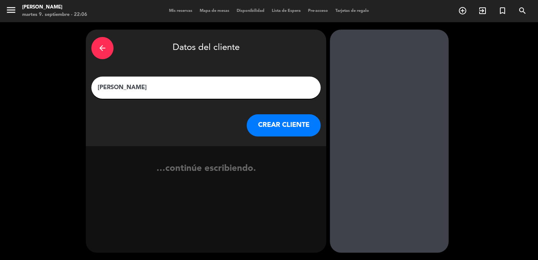
type input "[PERSON_NAME]"
click at [267, 125] on button "CREAR CLIENTE" at bounding box center [284, 125] width 74 height 22
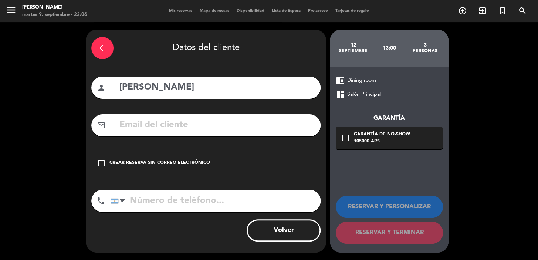
click at [104, 161] on icon "check_box_outline_blank" at bounding box center [101, 163] width 9 height 9
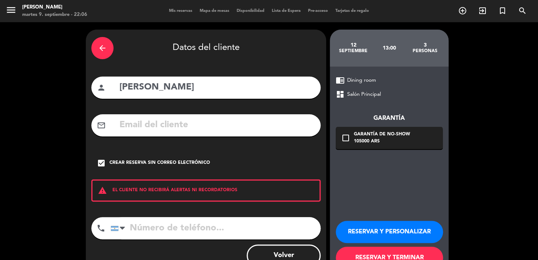
drag, startPoint x: 387, startPoint y: 225, endPoint x: 411, endPoint y: 239, distance: 27.0
click at [387, 225] on button "RESERVAR Y PERSONALIZAR" at bounding box center [389, 232] width 107 height 22
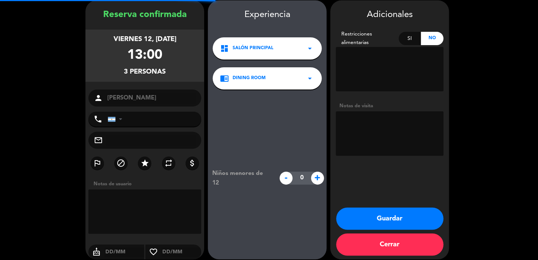
scroll to position [30, 0]
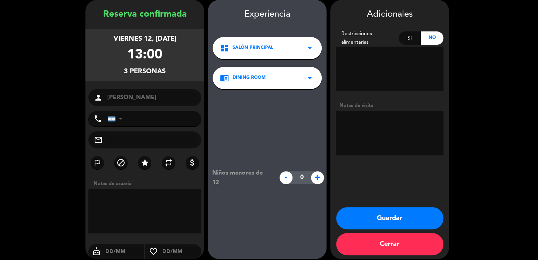
click at [360, 120] on textarea at bounding box center [390, 133] width 108 height 44
click at [339, 119] on textarea at bounding box center [390, 133] width 108 height 44
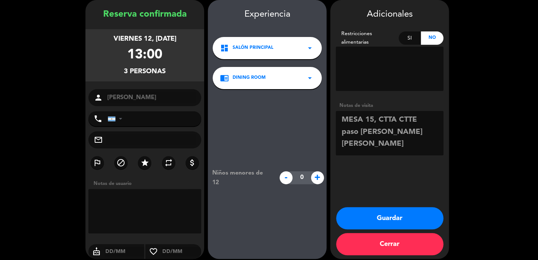
type textarea "MESA 15, CTTA CTTE paso [PERSON_NAME] [PERSON_NAME]"
click at [410, 214] on button "Guardar" at bounding box center [389, 218] width 107 height 22
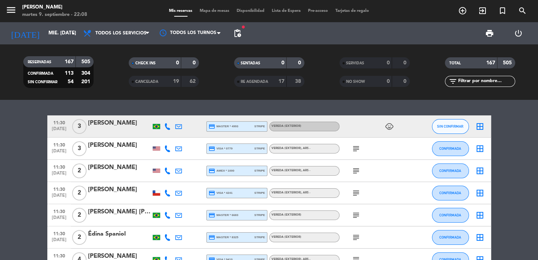
click at [525, 11] on icon "search" at bounding box center [522, 10] width 9 height 9
click at [524, 8] on div "search close Ingrese arriba un Nombre, Teléfono, o Email." at bounding box center [269, 130] width 538 height 260
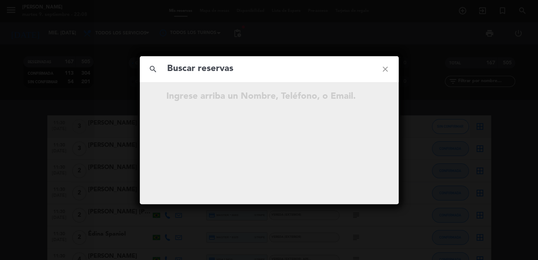
click at [303, 67] on input "text" at bounding box center [269, 68] width 206 height 15
type input "[PERSON_NAME]"
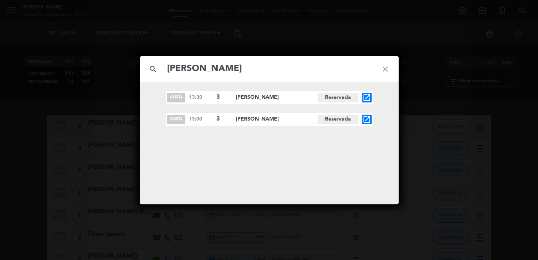
click at [364, 119] on icon "open_in_new" at bounding box center [366, 119] width 9 height 9
click at [366, 116] on div at bounding box center [269, 130] width 538 height 260
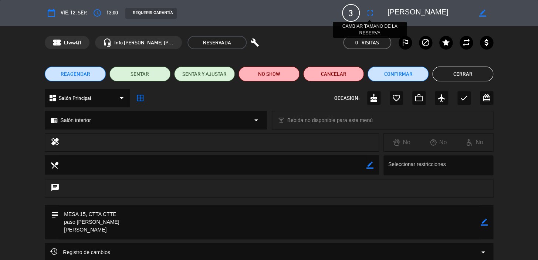
click at [367, 12] on icon "fullscreen" at bounding box center [370, 13] width 9 height 9
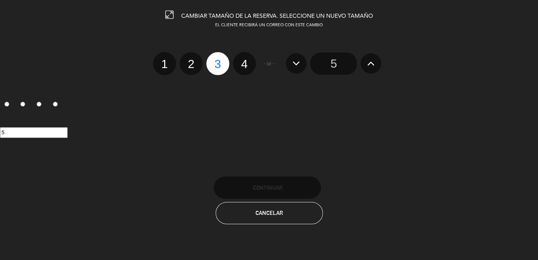
click at [190, 59] on label "2" at bounding box center [191, 63] width 23 height 23
click at [190, 59] on input "2" at bounding box center [190, 57] width 5 height 5
radio input "true"
radio input "false"
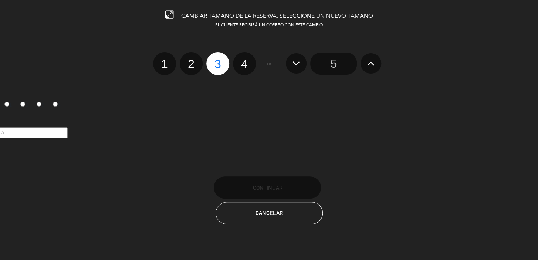
radio input "false"
radio input "true"
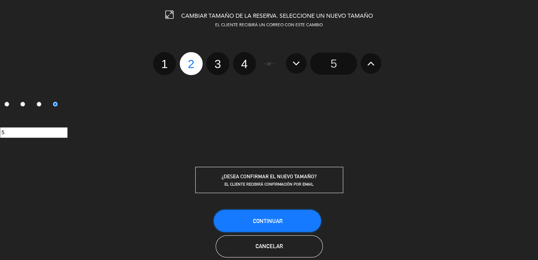
click at [254, 218] on span "Continuar" at bounding box center [267, 221] width 30 height 6
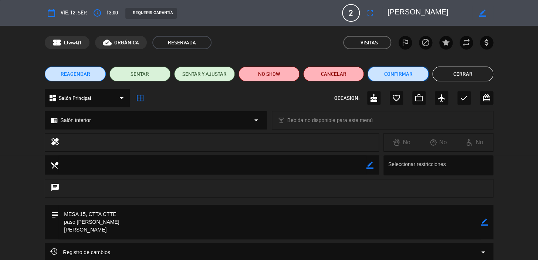
click at [406, 67] on button "Confirmar" at bounding box center [397, 74] width 61 height 15
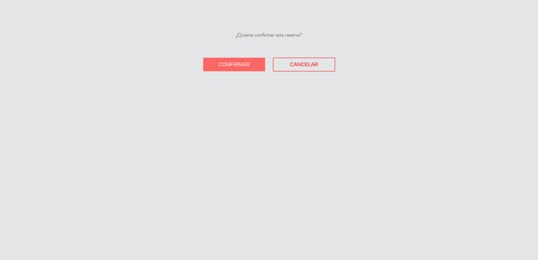
click at [229, 69] on button "Confirmar" at bounding box center [234, 65] width 62 height 14
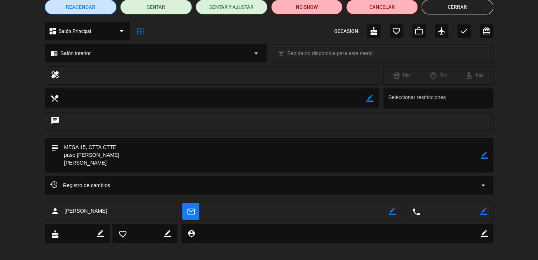
click at [482, 14] on button "Cerrar" at bounding box center [457, 7] width 72 height 15
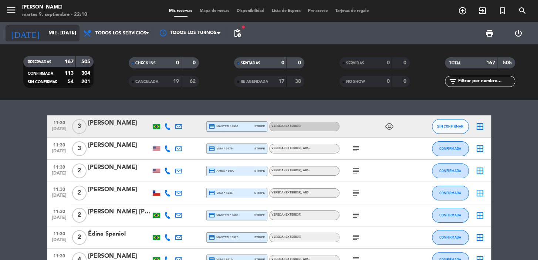
click at [45, 35] on input "mié. [DATE]" at bounding box center [77, 33] width 65 height 13
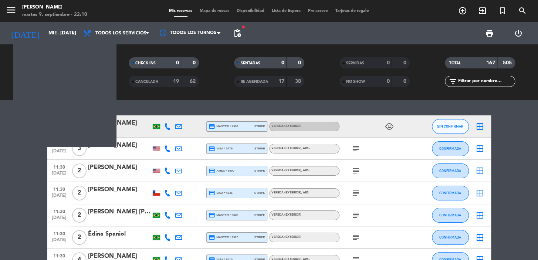
type input "vie. [DATE]"
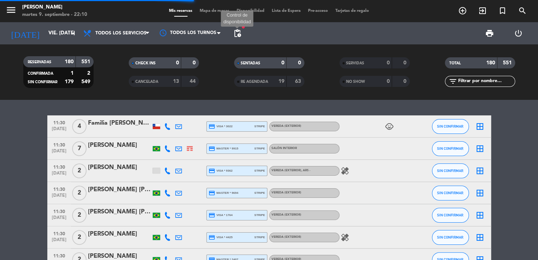
click at [240, 35] on span "pending_actions" at bounding box center [237, 33] width 9 height 9
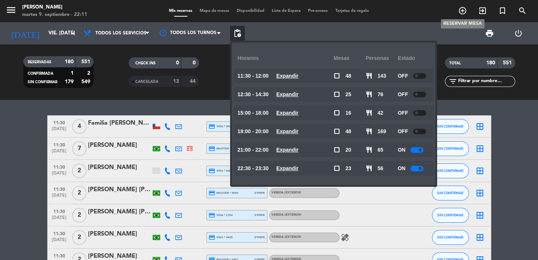
click at [457, 7] on span "add_circle_outline" at bounding box center [462, 10] width 20 height 13
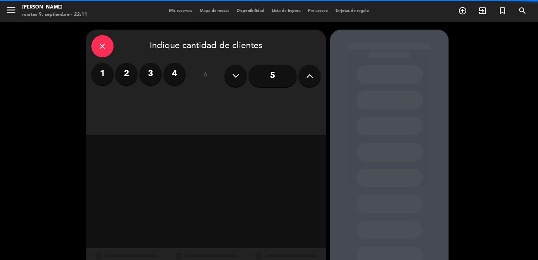
click at [301, 77] on button at bounding box center [309, 76] width 22 height 22
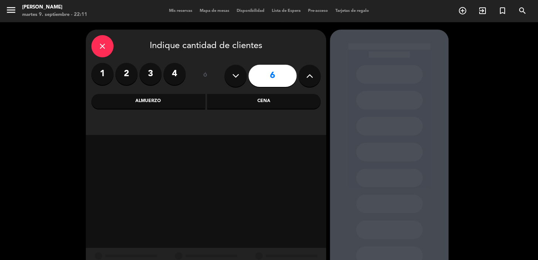
click at [233, 73] on icon at bounding box center [235, 75] width 7 height 11
type input "5"
click at [242, 104] on div "Cena" at bounding box center [264, 101] width 114 height 15
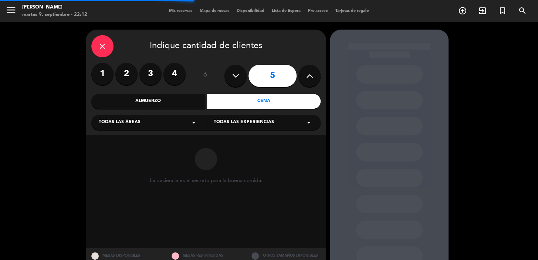
click at [181, 118] on div "Todas las áreas arrow_drop_down" at bounding box center [148, 122] width 114 height 15
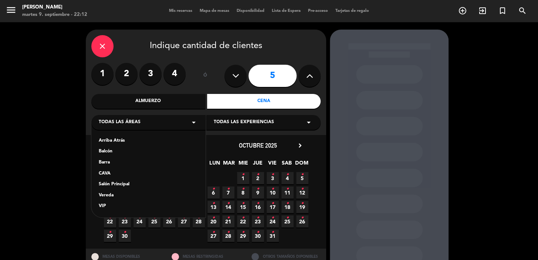
click at [115, 183] on div "Salón Principal" at bounding box center [148, 184] width 99 height 7
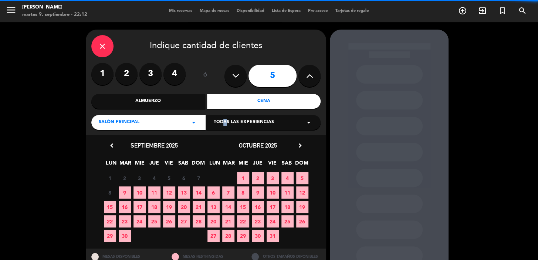
click at [221, 121] on span "Todas las experiencias" at bounding box center [244, 122] width 60 height 7
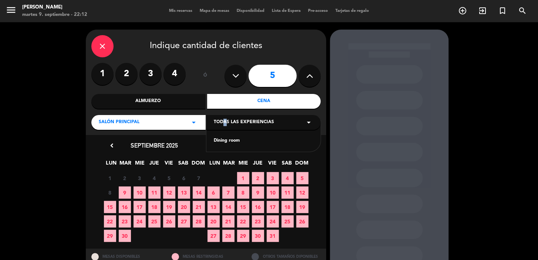
click at [219, 140] on div "Dining room" at bounding box center [263, 140] width 99 height 7
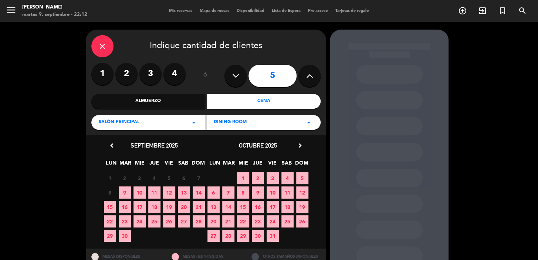
click at [143, 208] on span "17" at bounding box center [139, 207] width 12 height 12
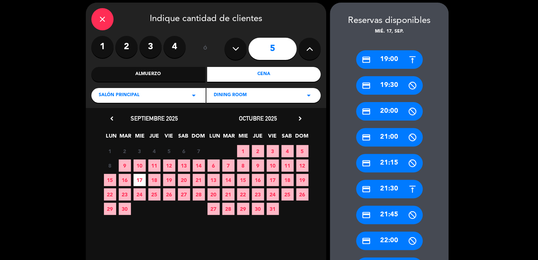
scroll to position [193, 0]
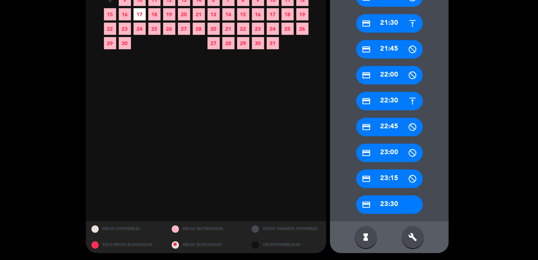
click at [414, 233] on icon "build" at bounding box center [412, 237] width 9 height 9
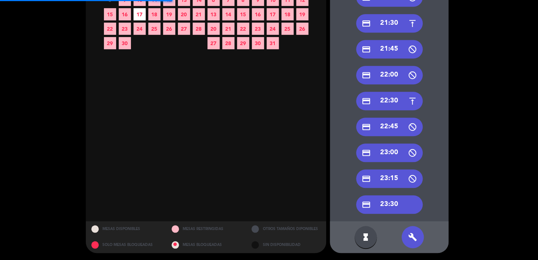
scroll to position [0, 0]
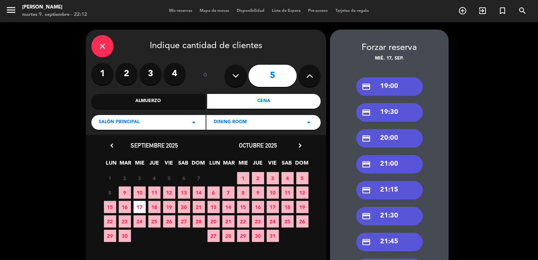
click at [383, 112] on div "credit_card 19:30" at bounding box center [389, 112] width 67 height 18
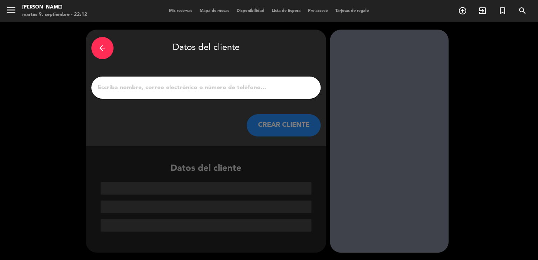
click at [204, 85] on input "1" at bounding box center [206, 87] width 218 height 10
click at [166, 85] on input "1" at bounding box center [206, 87] width 218 height 10
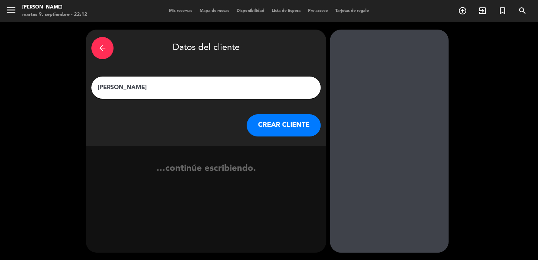
type input "[PERSON_NAME]"
click at [279, 125] on button "CREAR CLIENTE" at bounding box center [284, 125] width 74 height 22
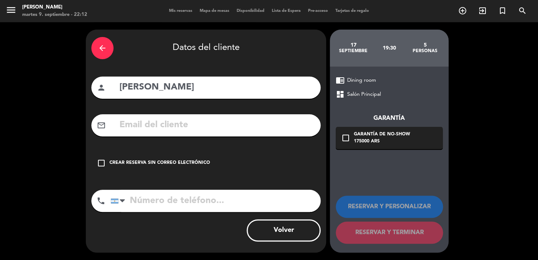
click at [105, 163] on icon "check_box_outline_blank" at bounding box center [101, 163] width 9 height 9
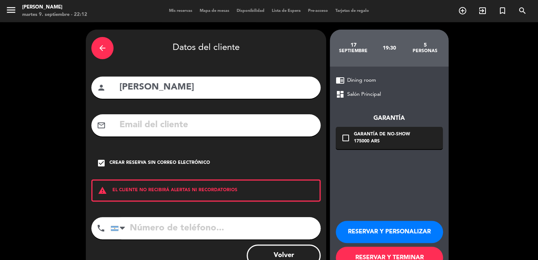
click at [399, 231] on button "RESERVAR Y PERSONALIZAR" at bounding box center [389, 232] width 107 height 22
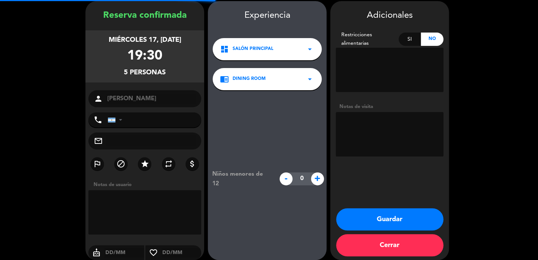
scroll to position [30, 0]
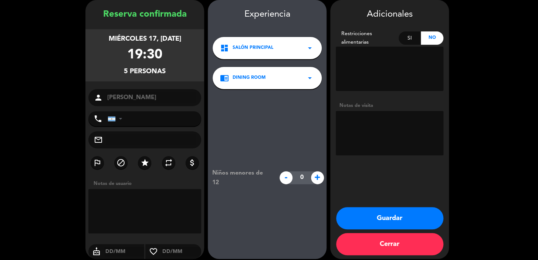
click at [355, 116] on textarea at bounding box center [390, 133] width 108 height 44
type textarea "O"
type textarea "Paso [PERSON_NAME] [PERSON_NAME]"
click at [364, 212] on button "Guardar" at bounding box center [389, 218] width 107 height 22
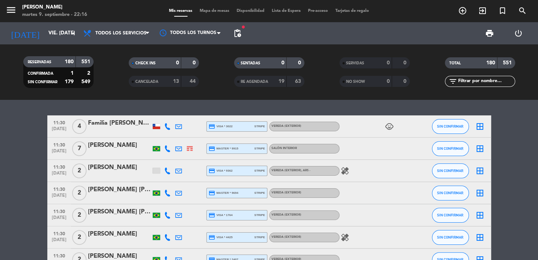
click at [523, 11] on icon "search" at bounding box center [522, 10] width 9 height 9
click at [523, 11] on div "search close Ingrese arriba un Nombre, Teléfono, o Email." at bounding box center [269, 130] width 538 height 260
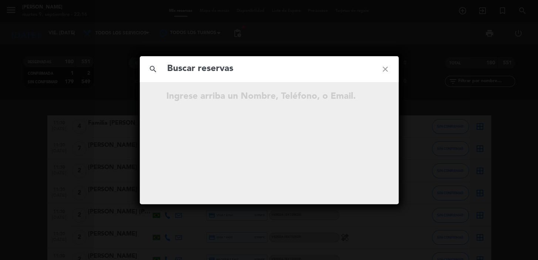
click at [306, 76] on input "text" at bounding box center [269, 68] width 206 height 15
paste input "[PERSON_NAME]"
type input "[PERSON_NAME]"
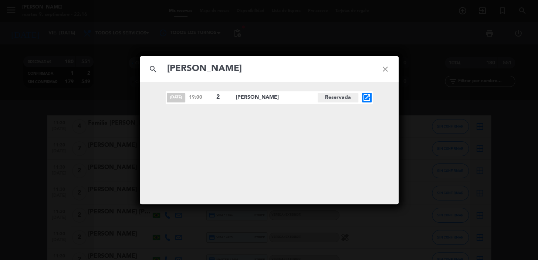
click at [369, 98] on icon "open_in_new" at bounding box center [366, 97] width 9 height 9
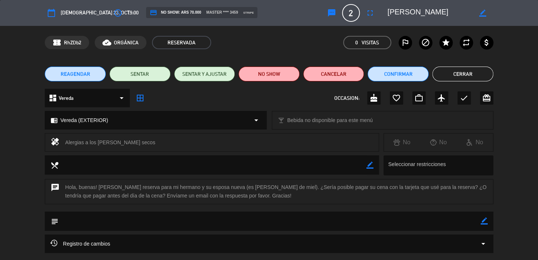
scroll to position [63, 0]
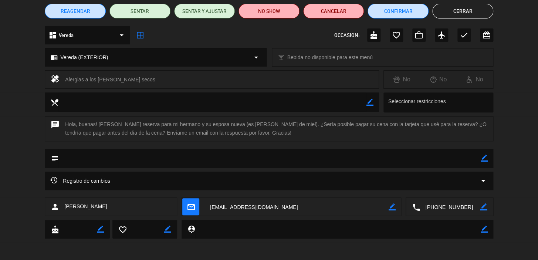
click at [459, 11] on button "Cerrar" at bounding box center [462, 11] width 61 height 15
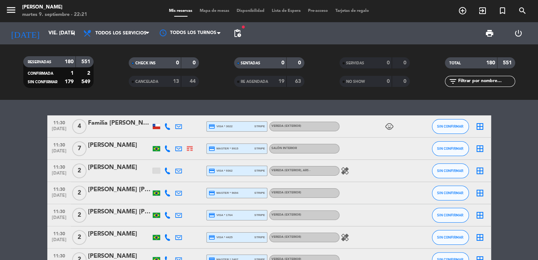
click at [462, 12] on icon "add_circle_outline" at bounding box center [462, 10] width 9 height 9
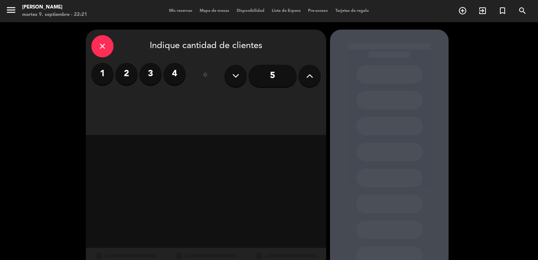
click at [180, 73] on label "4" at bounding box center [174, 74] width 22 height 22
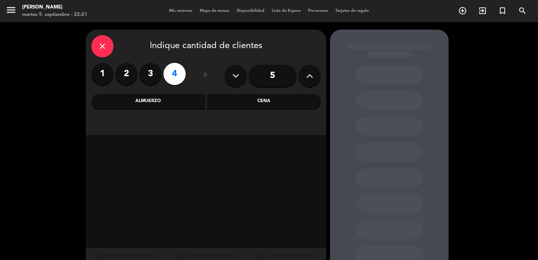
click at [250, 100] on div "Cena" at bounding box center [264, 101] width 114 height 15
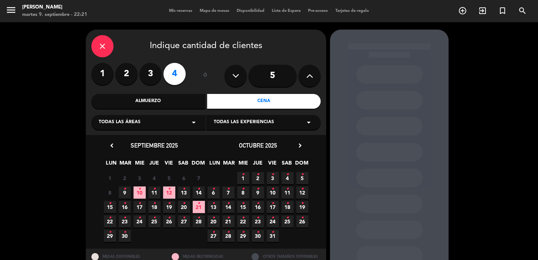
click at [140, 123] on div "Todas las áreas arrow_drop_down" at bounding box center [148, 122] width 114 height 15
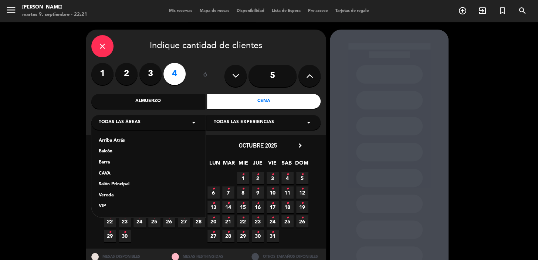
click at [129, 183] on div "Salón Principal" at bounding box center [148, 184] width 99 height 7
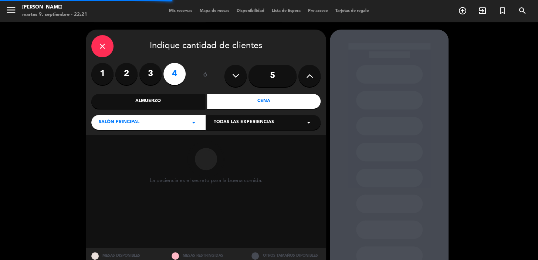
click at [238, 119] on span "Todas las experiencias" at bounding box center [244, 122] width 60 height 7
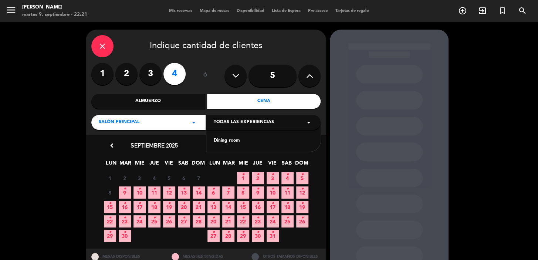
click at [223, 141] on div "Dining room" at bounding box center [263, 140] width 99 height 7
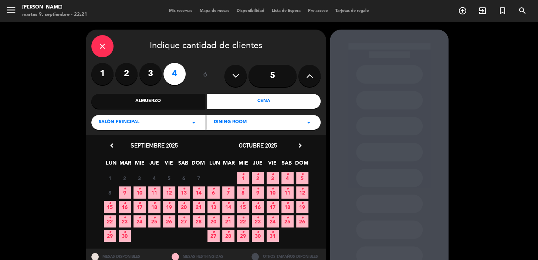
click at [169, 209] on span "19 •" at bounding box center [169, 207] width 12 height 12
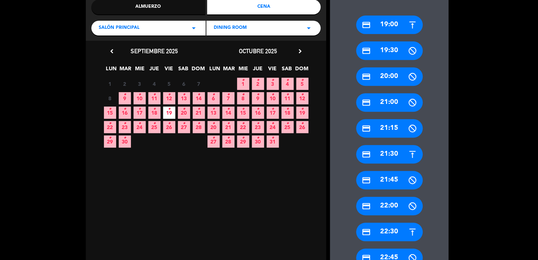
scroll to position [162, 0]
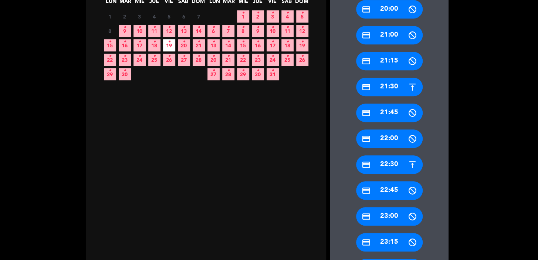
click at [389, 167] on div "credit_card 22:30" at bounding box center [389, 164] width 67 height 18
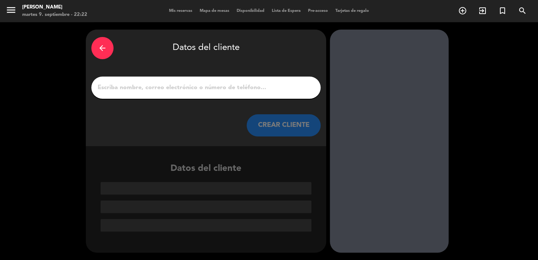
scroll to position [0, 0]
click at [250, 90] on input "1" at bounding box center [206, 87] width 218 height 10
paste input "[PERSON_NAME]"
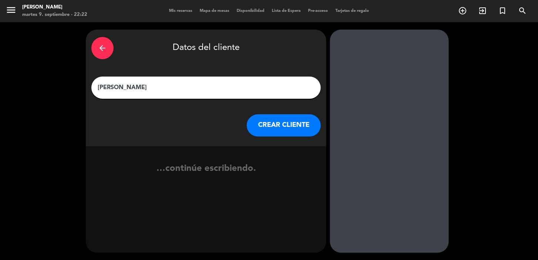
type input "[PERSON_NAME]"
click at [291, 125] on button "CREAR CLIENTE" at bounding box center [284, 125] width 74 height 22
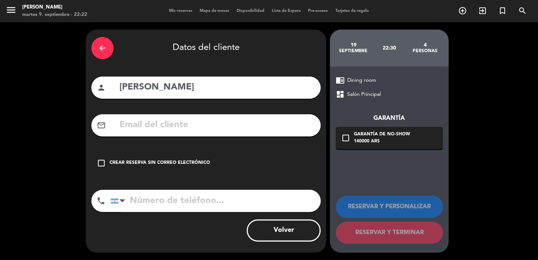
click at [209, 129] on input "text" at bounding box center [217, 125] width 196 height 15
paste input "[EMAIL_ADDRESS][DOMAIN_NAME]"
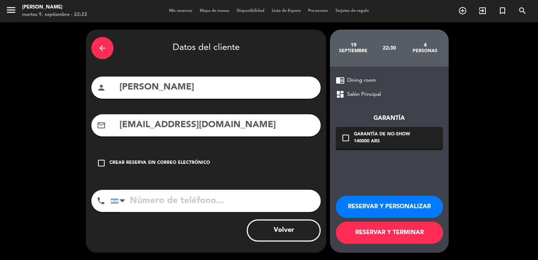
type input "[EMAIL_ADDRESS][DOMAIN_NAME]"
click at [183, 206] on input "tel" at bounding box center [216, 201] width 210 height 22
paste input "55 11 947662908"
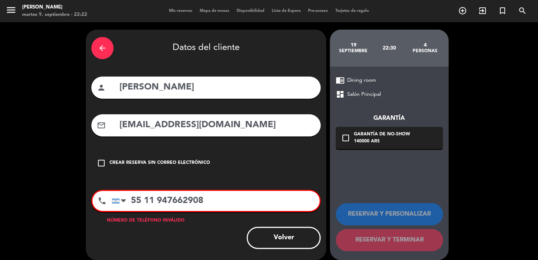
click at [129, 199] on input "55 11 947662908" at bounding box center [216, 201] width 208 height 20
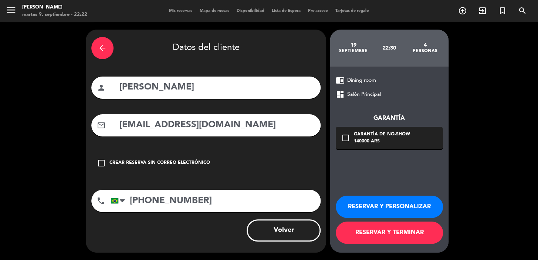
type input "[PHONE_NUMBER]"
click at [347, 134] on icon "check_box_outline_blank" at bounding box center [345, 137] width 9 height 9
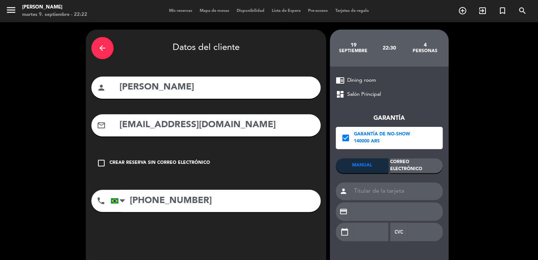
drag, startPoint x: 411, startPoint y: 174, endPoint x: 402, endPoint y: 169, distance: 11.1
click at [407, 173] on div "MANUAL Correo Electrónico person credit_card calendar_today" at bounding box center [389, 203] width 107 height 90
click at [398, 166] on div "Correo Electrónico" at bounding box center [416, 165] width 52 height 15
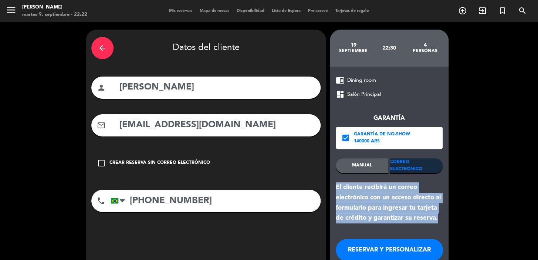
drag, startPoint x: 439, startPoint y: 219, endPoint x: 335, endPoint y: 187, distance: 109.2
click at [335, 187] on div "chrome_reader_mode Dining room dashboard Salón Principal Garantía check_box Gar…" at bounding box center [389, 181] width 119 height 229
click at [389, 249] on button "RESERVAR Y PERSONALIZAR" at bounding box center [389, 250] width 107 height 22
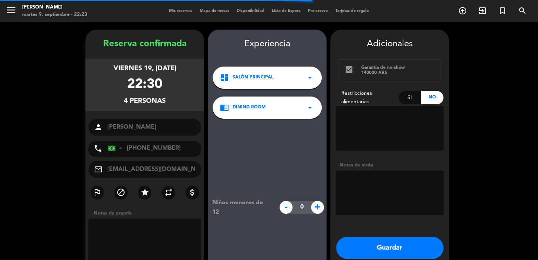
scroll to position [30, 0]
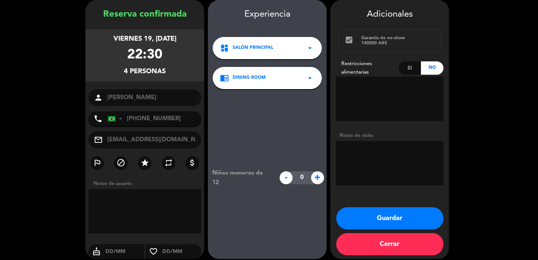
drag, startPoint x: 108, startPoint y: 37, endPoint x: 171, endPoint y: 72, distance: 71.8
click at [171, 72] on div "viernes 19, [DATE] 22:30 4 personas" at bounding box center [144, 55] width 119 height 52
click at [397, 214] on button "Guardar" at bounding box center [389, 218] width 107 height 22
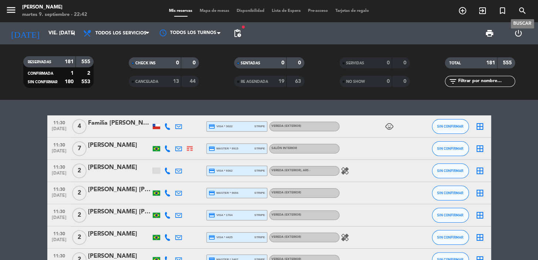
click at [524, 9] on icon "search" at bounding box center [522, 10] width 9 height 9
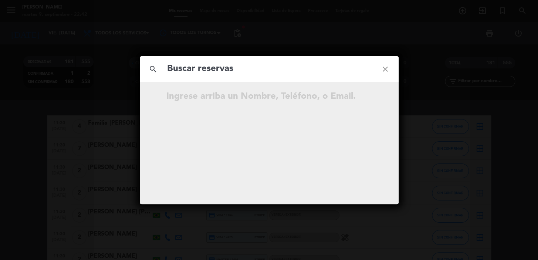
click at [289, 72] on input "text" at bounding box center [269, 68] width 206 height 15
click at [252, 58] on div "search close" at bounding box center [269, 69] width 259 height 26
click at [245, 66] on input "text" at bounding box center [269, 68] width 206 height 15
click at [234, 71] on input "text" at bounding box center [269, 68] width 206 height 15
click at [234, 66] on input "text" at bounding box center [269, 68] width 206 height 15
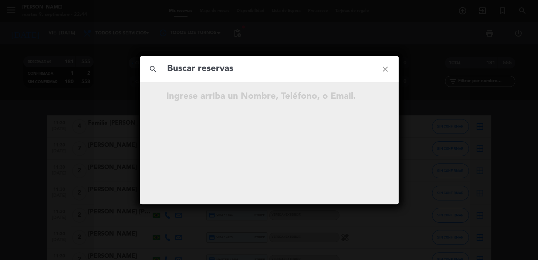
click at [200, 68] on input "text" at bounding box center [269, 68] width 206 height 15
paste input "[PERSON_NAME]"
type input "[PERSON_NAME]"
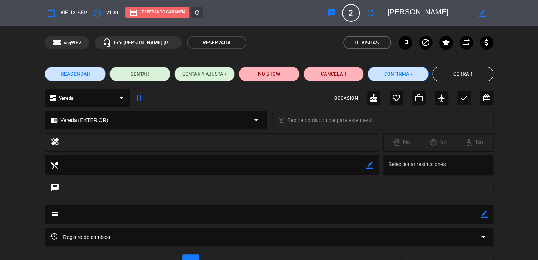
scroll to position [57, 0]
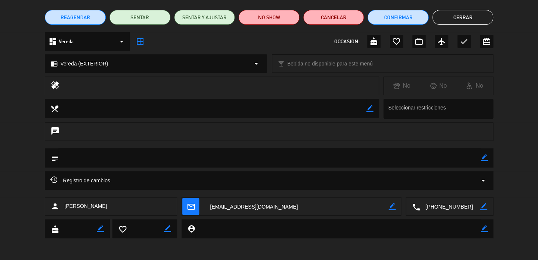
drag, startPoint x: 262, startPoint y: 205, endPoint x: 212, endPoint y: 206, distance: 49.9
click at [210, 205] on textarea at bounding box center [296, 206] width 184 height 18
drag, startPoint x: 213, startPoint y: 205, endPoint x: 276, endPoint y: 207, distance: 63.2
click at [351, 204] on textarea at bounding box center [296, 206] width 184 height 18
drag, startPoint x: 276, startPoint y: 207, endPoint x: 259, endPoint y: 207, distance: 17.4
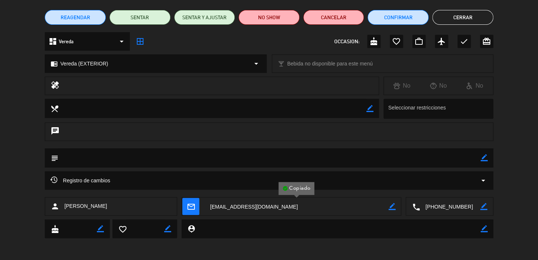
click at [215, 205] on textarea at bounding box center [296, 206] width 184 height 18
drag, startPoint x: 259, startPoint y: 204, endPoint x: 294, endPoint y: 208, distance: 35.4
click at [296, 206] on textarea at bounding box center [296, 206] width 184 height 18
click at [286, 206] on textarea at bounding box center [296, 206] width 184 height 18
drag, startPoint x: 266, startPoint y: 206, endPoint x: 270, endPoint y: 207, distance: 3.7
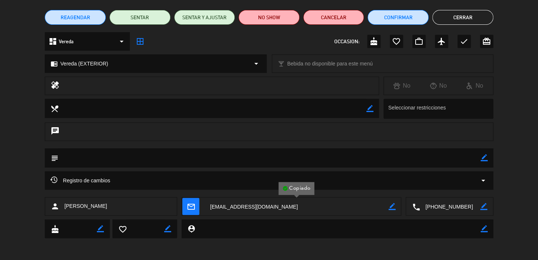
click at [269, 210] on textarea at bounding box center [296, 206] width 184 height 18
drag, startPoint x: 270, startPoint y: 207, endPoint x: 210, endPoint y: 204, distance: 59.6
click at [210, 206] on textarea at bounding box center [296, 206] width 184 height 18
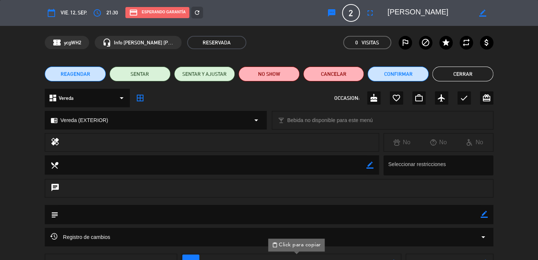
click at [176, 16] on div "credit_card Esperando garantía" at bounding box center [157, 12] width 64 height 11
click at [196, 9] on icon "refresh" at bounding box center [197, 12] width 7 height 7
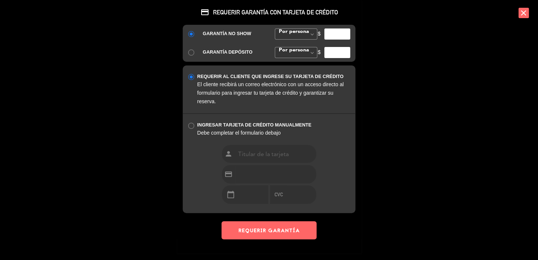
click at [331, 34] on input "number" at bounding box center [337, 33] width 26 height 11
type input "35000"
click at [267, 230] on button "REQUERIR GARANTÍA" at bounding box center [268, 230] width 95 height 18
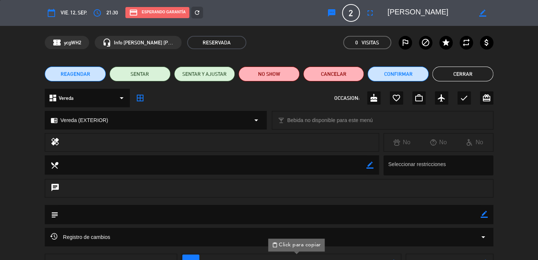
click at [460, 74] on button "Cerrar" at bounding box center [462, 74] width 61 height 15
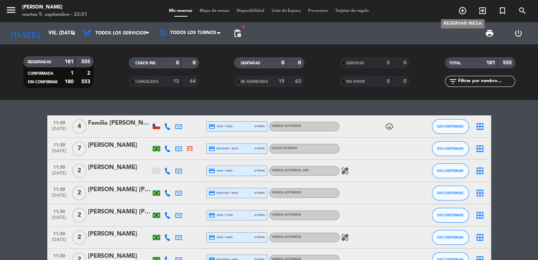
click at [461, 8] on icon "add_circle_outline" at bounding box center [462, 10] width 9 height 9
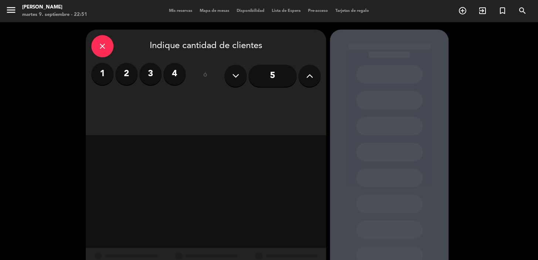
click at [170, 75] on label "4" at bounding box center [174, 74] width 22 height 22
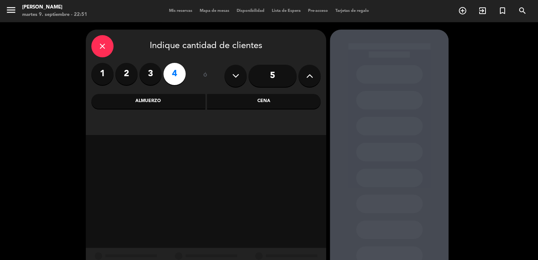
click at [239, 100] on div "Cena" at bounding box center [264, 101] width 114 height 15
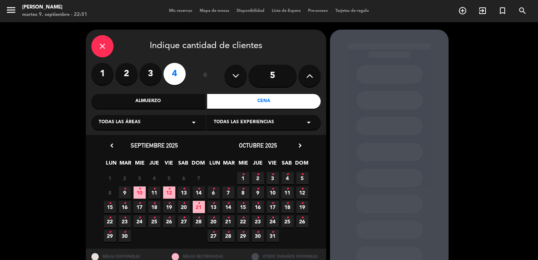
click at [163, 121] on div "Todas las áreas arrow_drop_down" at bounding box center [148, 122] width 114 height 15
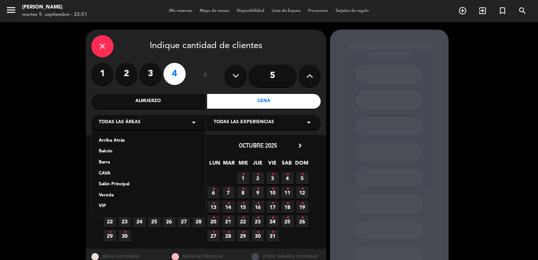
click at [122, 186] on div "Salón Principal" at bounding box center [148, 184] width 99 height 7
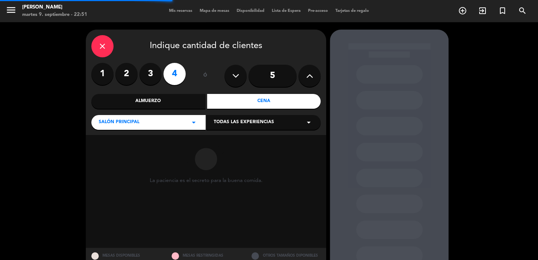
click at [252, 128] on div "Todas las experiencias arrow_drop_down" at bounding box center [263, 122] width 114 height 15
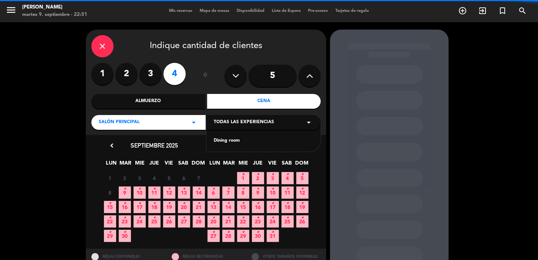
drag, startPoint x: 250, startPoint y: 129, endPoint x: 224, endPoint y: 139, distance: 27.7
click at [224, 139] on div "Dining room" at bounding box center [263, 140] width 99 height 7
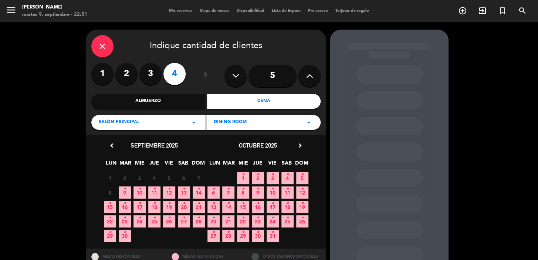
click at [200, 207] on icon "•" at bounding box center [198, 203] width 3 height 12
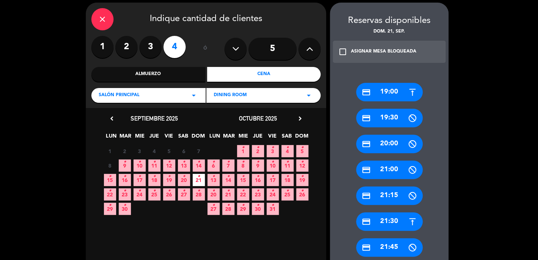
scroll to position [225, 0]
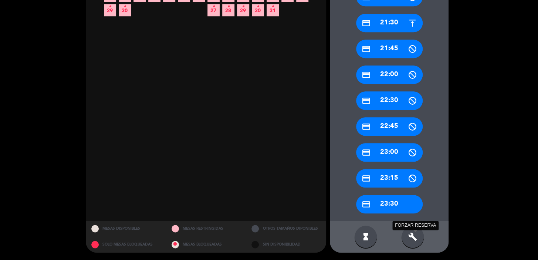
click at [412, 240] on icon "build" at bounding box center [412, 236] width 9 height 9
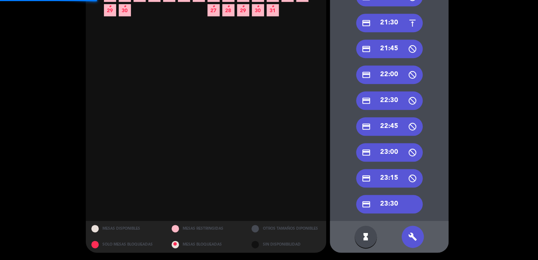
scroll to position [0, 0]
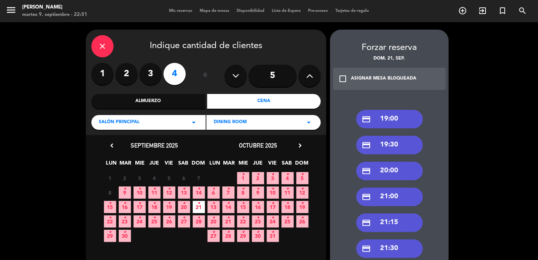
click at [384, 122] on div "credit_card 19:00" at bounding box center [389, 119] width 67 height 18
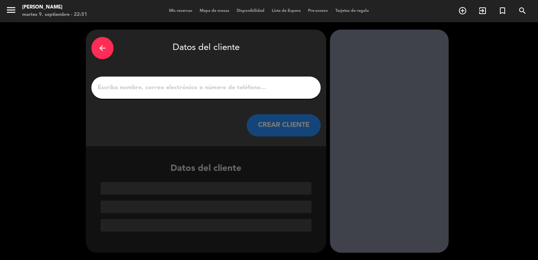
click at [177, 89] on input "1" at bounding box center [206, 87] width 218 height 10
paste input "Sr [PERSON_NAME]"
type input "Sr [PERSON_NAME]"
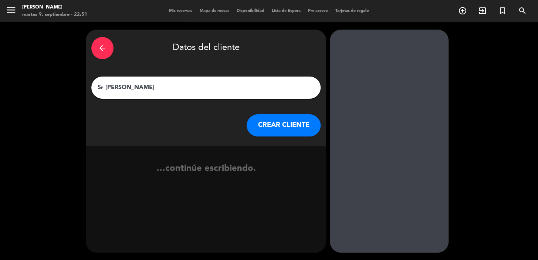
click at [303, 123] on button "CREAR CLIENTE" at bounding box center [284, 125] width 74 height 22
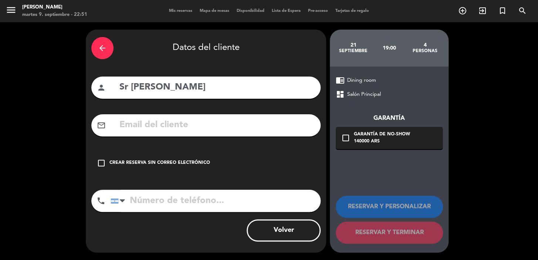
click at [107, 159] on div "check_box_outline_blank Crear reserva sin correo electrónico" at bounding box center [205, 163] width 229 height 22
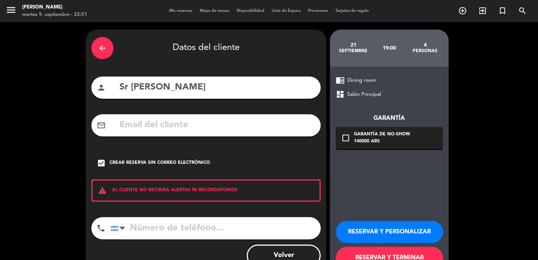
click at [393, 229] on button "RESERVAR Y PERSONALIZAR" at bounding box center [389, 232] width 107 height 22
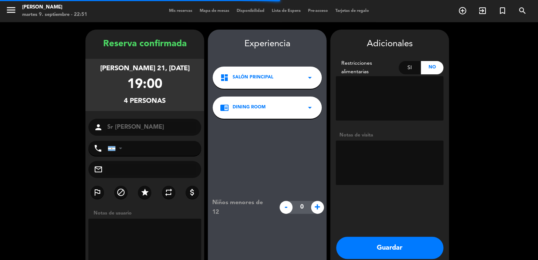
scroll to position [30, 0]
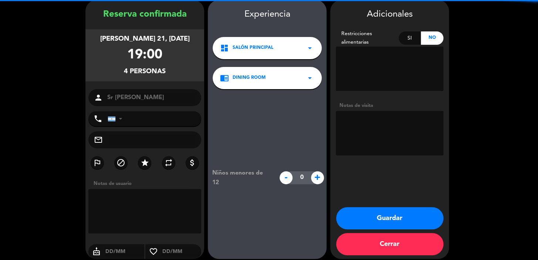
click at [367, 115] on textarea at bounding box center [390, 133] width 108 height 44
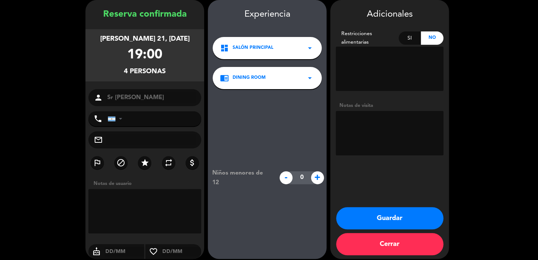
click at [368, 121] on textarea at bounding box center [390, 133] width 108 height 44
type textarea "paso [PERSON_NAME] [PERSON_NAME]"
click at [404, 217] on button "Guardar" at bounding box center [389, 218] width 107 height 22
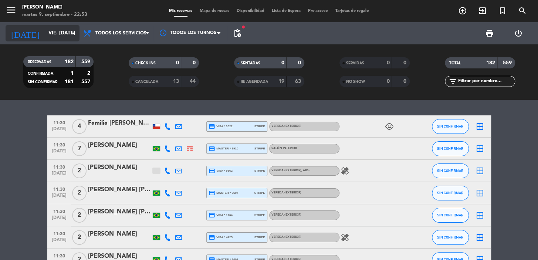
click at [59, 35] on input "vie. [DATE]" at bounding box center [77, 33] width 65 height 13
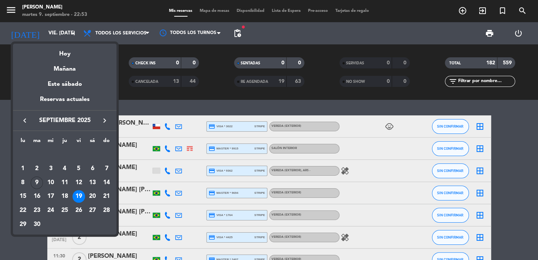
click at [108, 194] on div "21" at bounding box center [106, 196] width 13 height 13
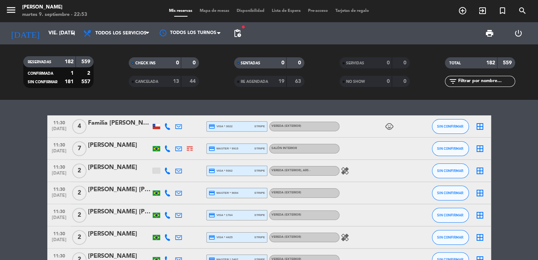
type input "dom. [DATE]"
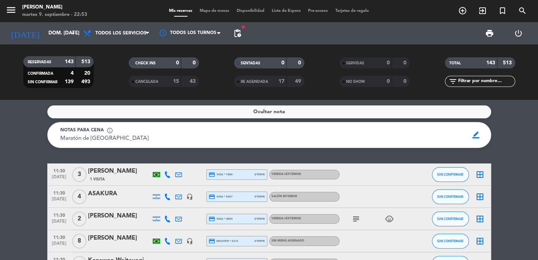
click at [487, 80] on input "text" at bounding box center [485, 81] width 57 height 8
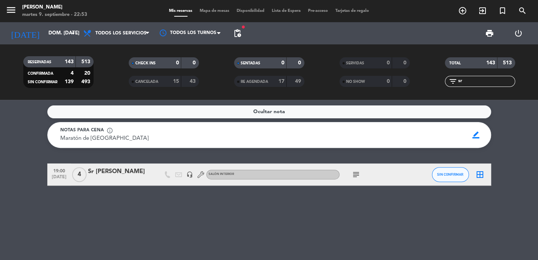
type input "sr"
click at [135, 172] on div "Sr [PERSON_NAME]" at bounding box center [119, 172] width 63 height 10
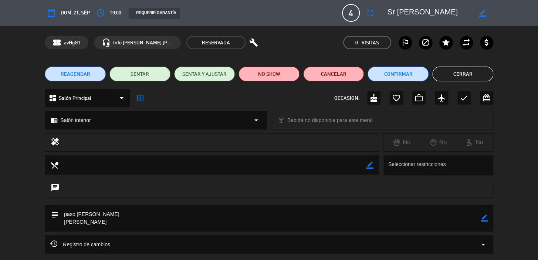
scroll to position [64, 0]
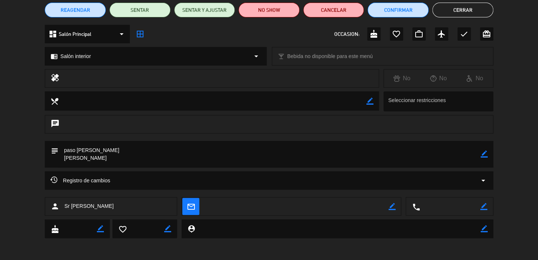
click at [483, 152] on icon "border_color" at bounding box center [484, 153] width 7 height 7
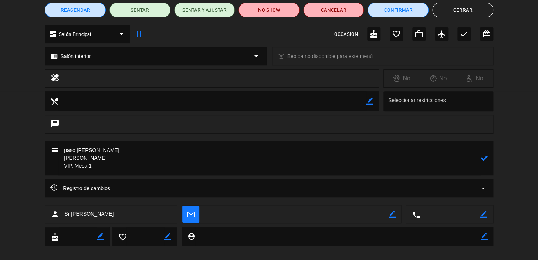
click at [484, 159] on icon at bounding box center [484, 158] width 7 height 7
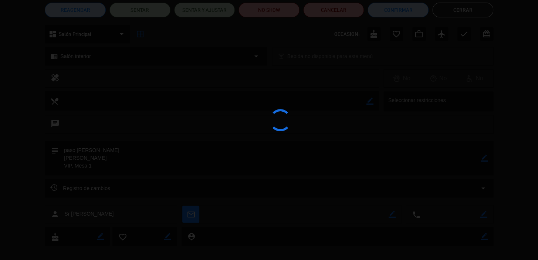
type textarea "paso [PERSON_NAME] [PERSON_NAME] VIP, Mesa 1"
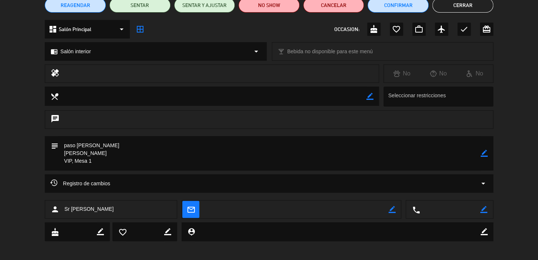
scroll to position [72, 0]
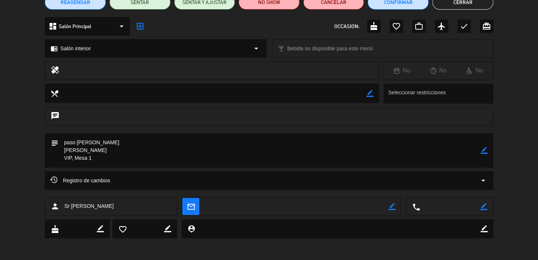
click at [459, 5] on button "Cerrar" at bounding box center [462, 2] width 61 height 15
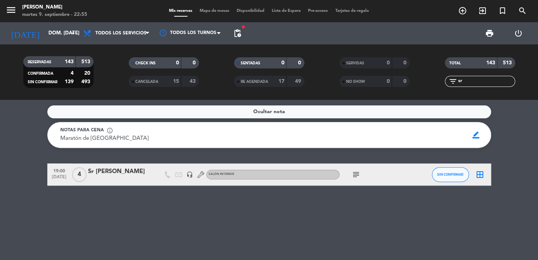
drag, startPoint x: 51, startPoint y: 170, endPoint x: 290, endPoint y: 173, distance: 238.5
click at [290, 173] on div "19:00 [DATE] 4 Sr Asakura headset_mic Salón interior subject SIN CONFIRMAR bord…" at bounding box center [269, 174] width 444 height 22
click at [45, 33] on input "dom. [DATE]" at bounding box center [77, 33] width 65 height 13
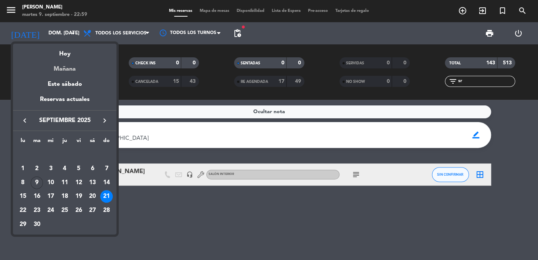
click at [59, 66] on div "Mañana" at bounding box center [65, 66] width 104 height 15
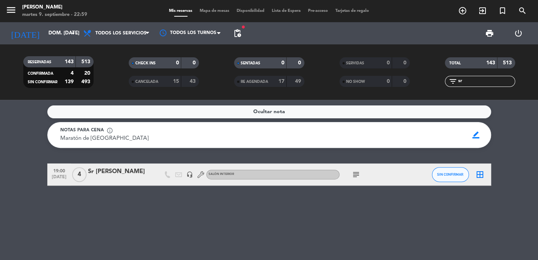
type input "mié. [DATE]"
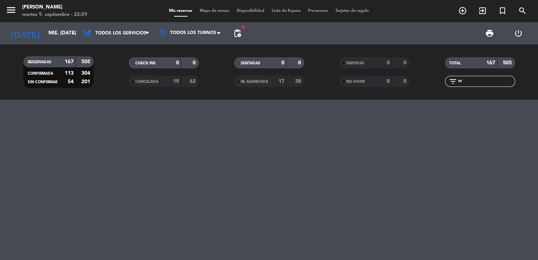
click at [239, 31] on span "pending_actions" at bounding box center [237, 33] width 9 height 9
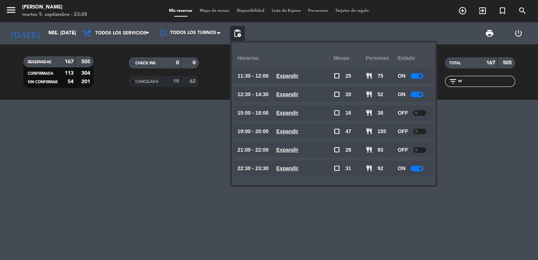
click at [296, 151] on u "Expandir" at bounding box center [287, 150] width 22 height 6
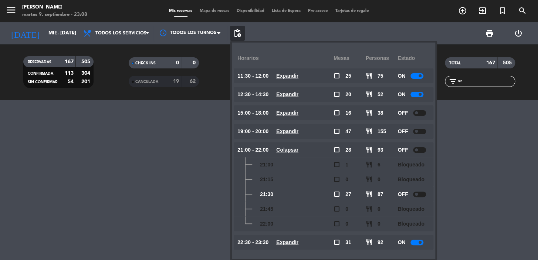
click at [296, 243] on u "Expandir" at bounding box center [287, 242] width 22 height 6
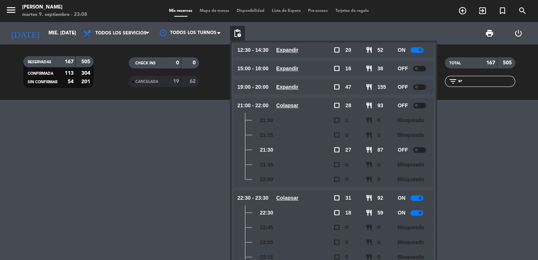
scroll to position [68, 0]
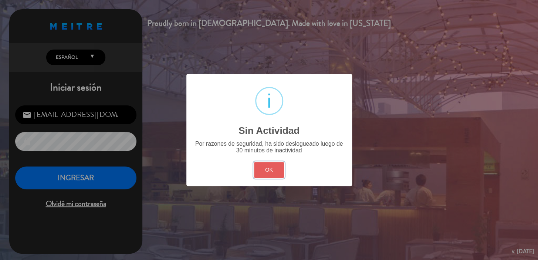
click at [265, 162] on button "OK" at bounding box center [269, 170] width 30 height 16
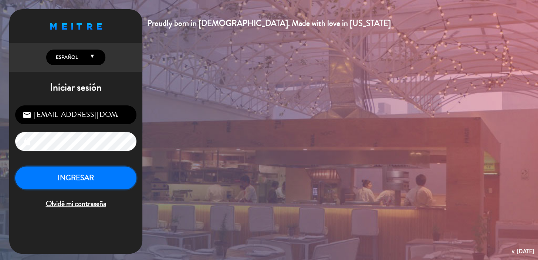
click at [112, 174] on button "INGRESAR" at bounding box center [75, 177] width 121 height 23
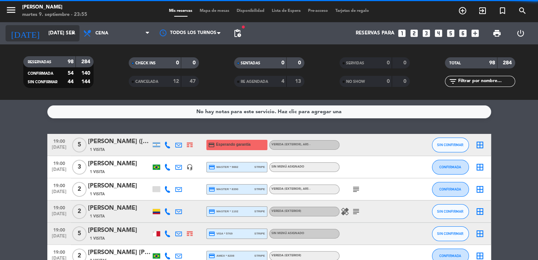
click at [50, 37] on input "[DATE] sep." at bounding box center [77, 33] width 65 height 13
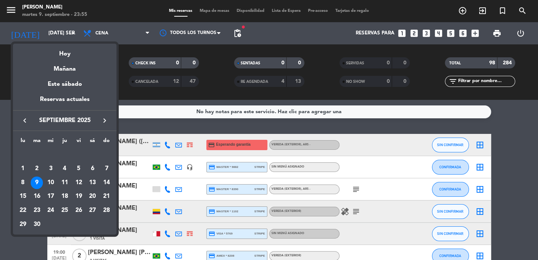
click at [26, 116] on icon "keyboard_arrow_left" at bounding box center [24, 120] width 9 height 9
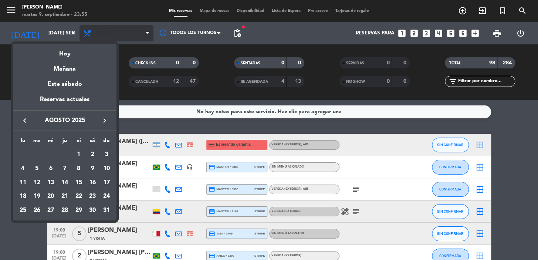
click at [79, 211] on div "29" at bounding box center [78, 210] width 13 height 13
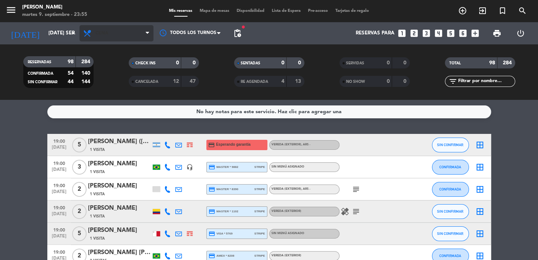
click at [151, 38] on span "Cena" at bounding box center [116, 33] width 74 height 16
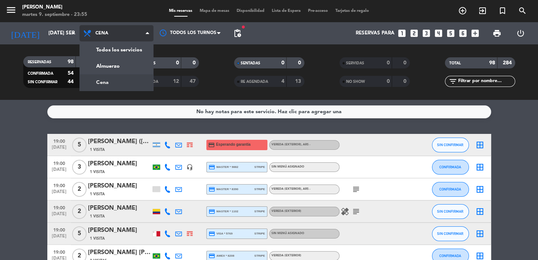
type input "vie. 29 ago."
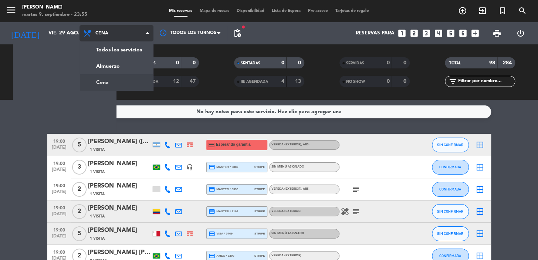
click at [142, 37] on span "Cena" at bounding box center [116, 33] width 74 height 16
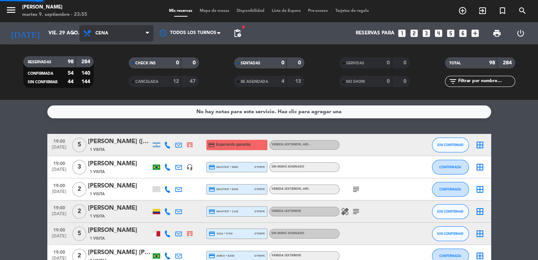
click at [142, 40] on span "Cena" at bounding box center [116, 33] width 74 height 16
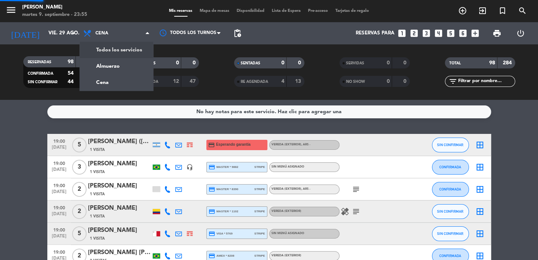
click at [126, 66] on div "menu [PERSON_NAME] 9. septiembre - 23:55 Mis reservas Mapa de mesas Disponibili…" at bounding box center [269, 50] width 538 height 100
